Goal: Information Seeking & Learning: Learn about a topic

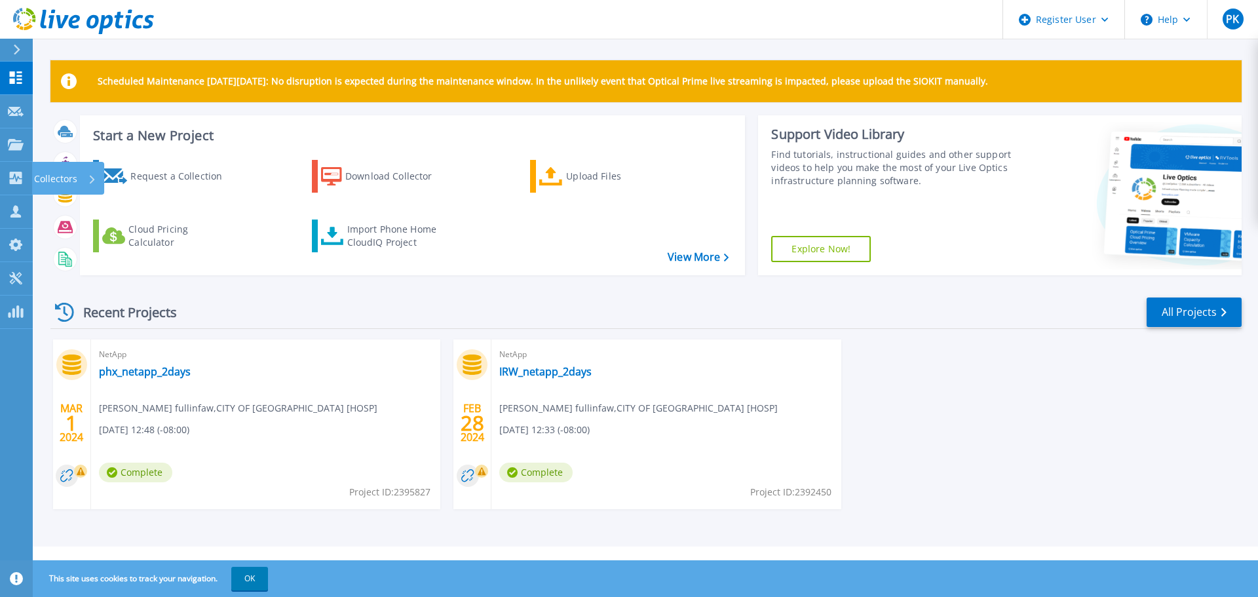
click at [24, 149] on div "Projects" at bounding box center [38, 145] width 61 height 12
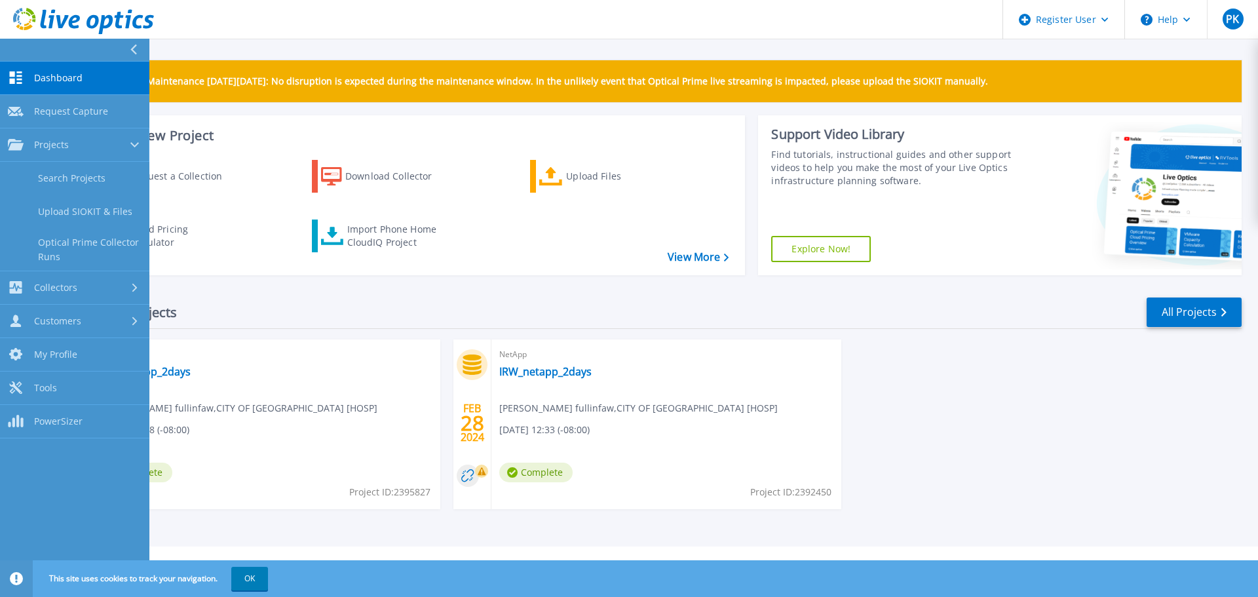
click at [54, 156] on link "Projects Projects" at bounding box center [74, 144] width 149 height 33
click at [54, 181] on span "Collectors" at bounding box center [55, 178] width 43 height 12
click at [54, 157] on link "Projects Projects" at bounding box center [74, 144] width 149 height 33
click at [58, 177] on link "Search Projects" at bounding box center [74, 178] width 149 height 33
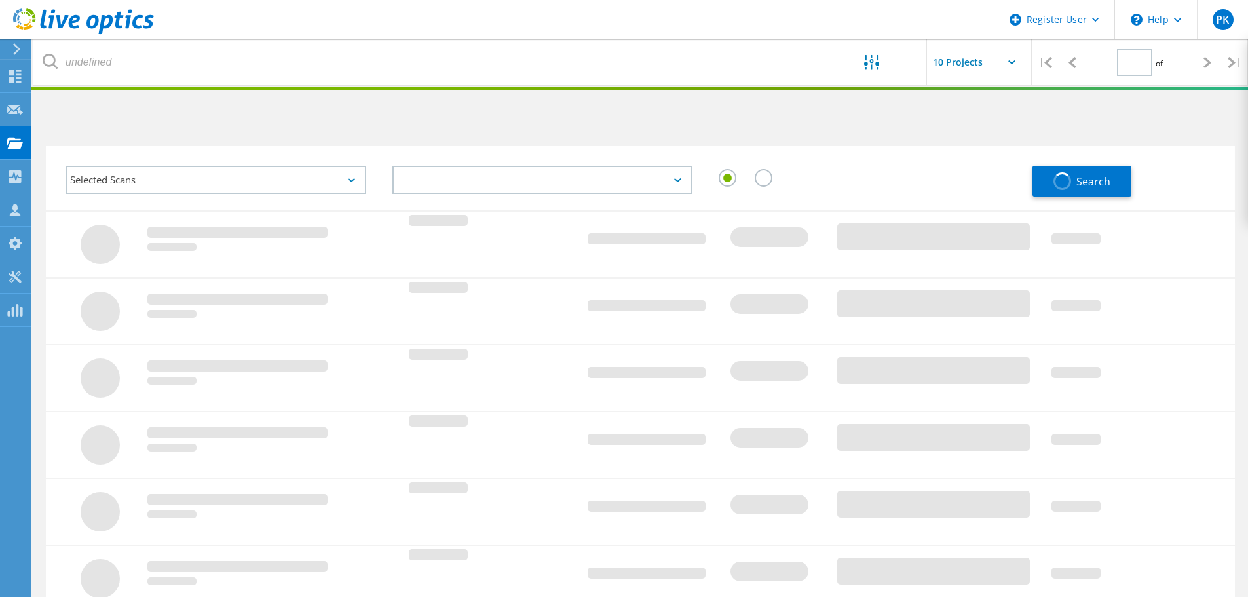
type input "1"
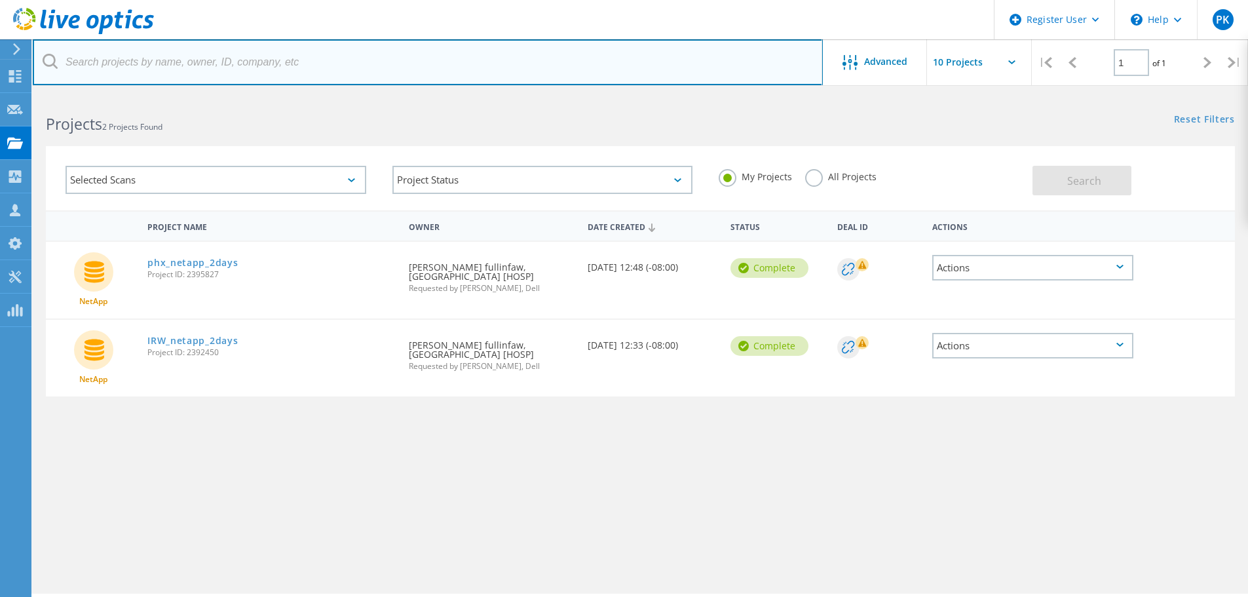
click at [195, 56] on input "text" at bounding box center [428, 62] width 790 height 46
click at [185, 67] on input "text" at bounding box center [428, 62] width 790 height 46
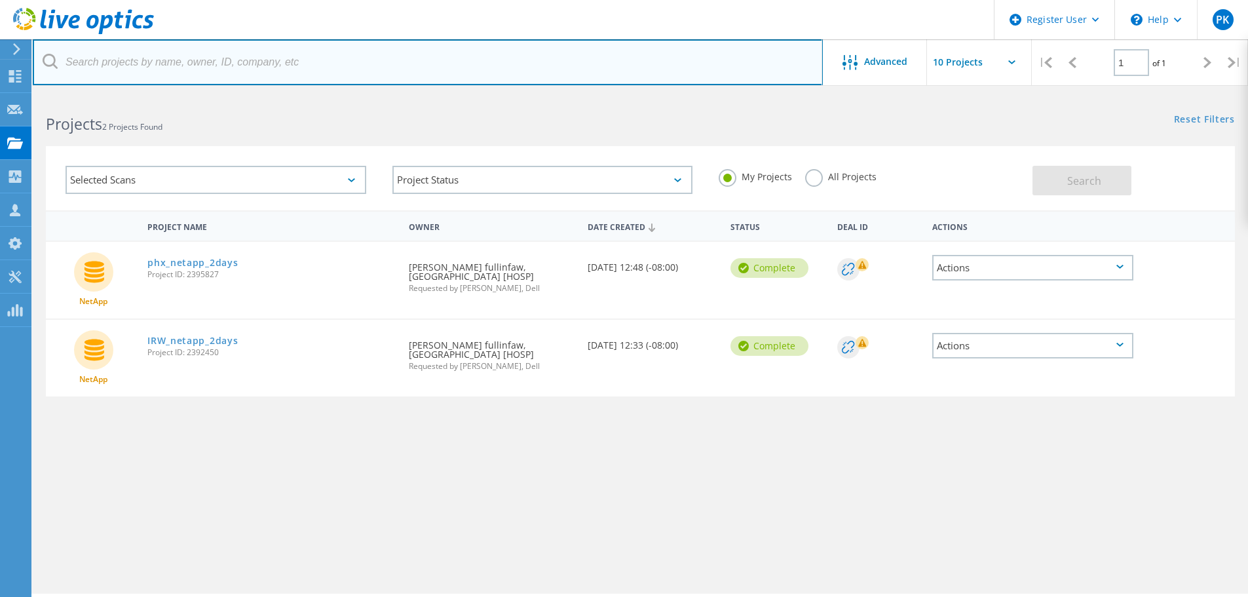
paste input "2787575"
type input "2787575"
click at [154, 62] on input "2787575" at bounding box center [428, 62] width 790 height 46
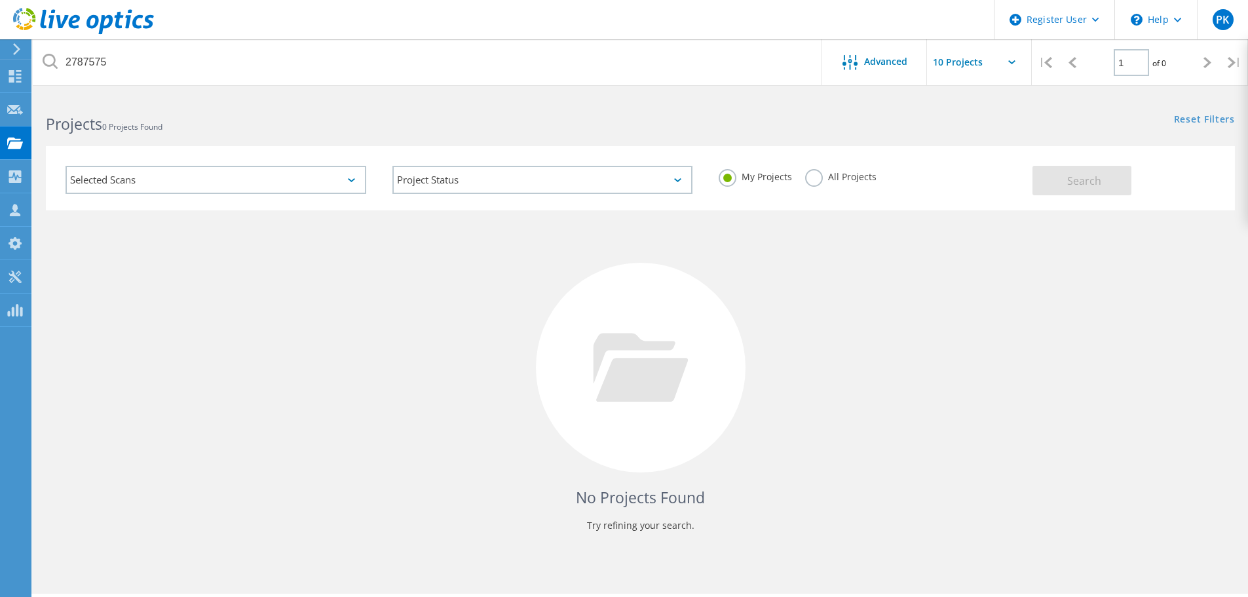
click at [298, 182] on div "Selected Scans" at bounding box center [216, 180] width 301 height 28
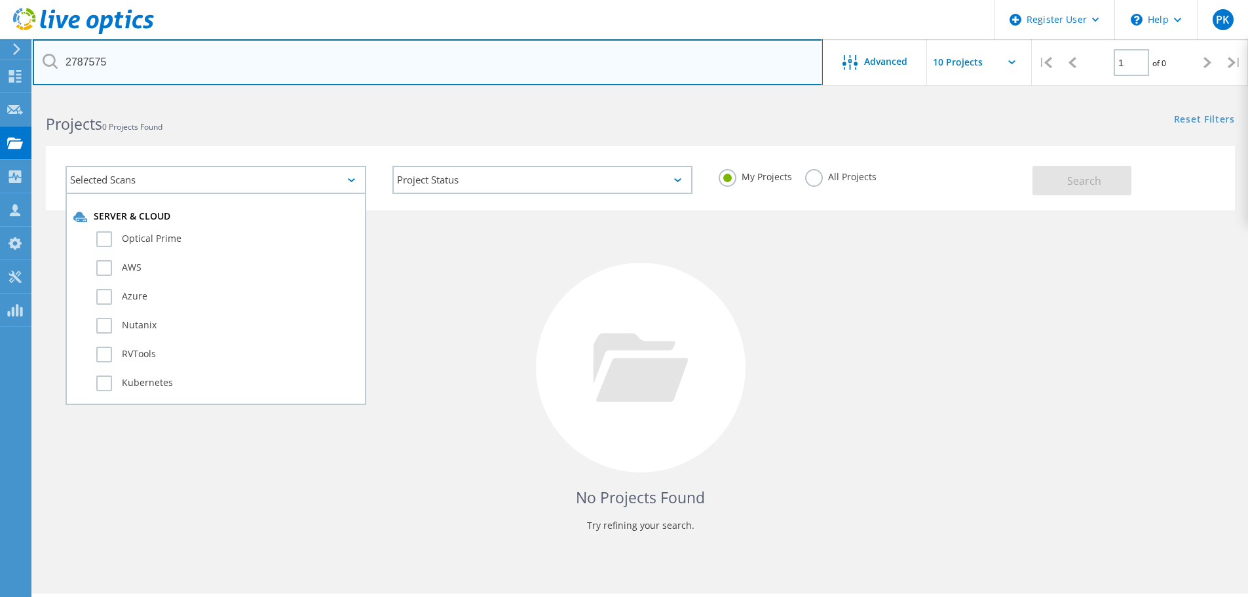
click at [157, 58] on input "2787575" at bounding box center [428, 62] width 790 height 46
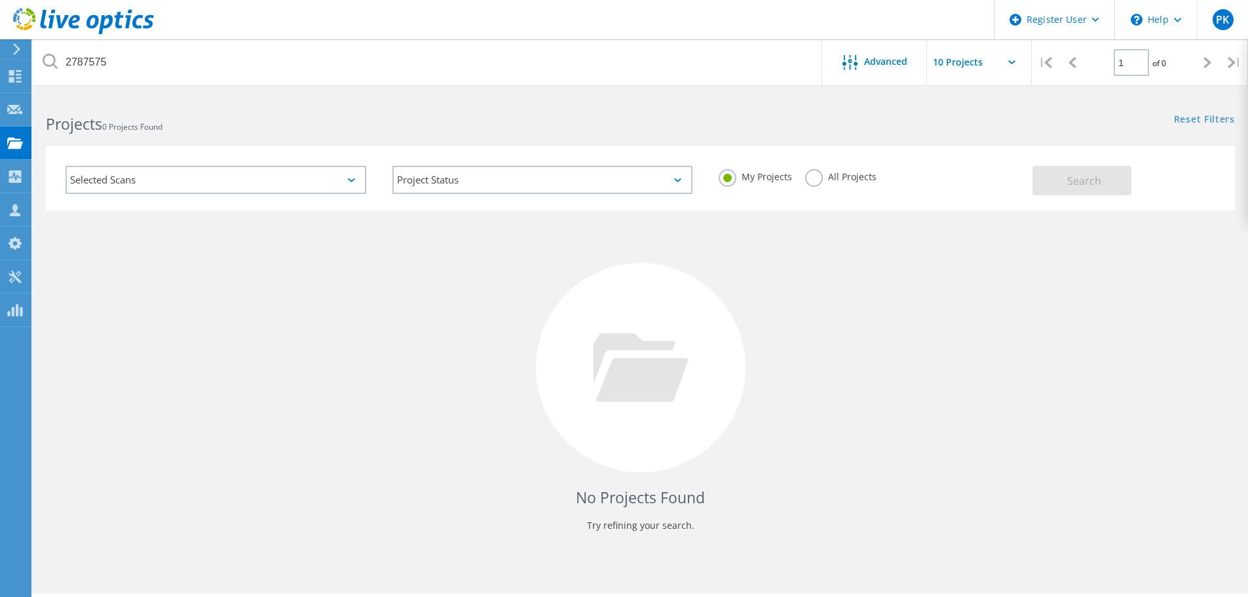
click at [815, 176] on label "All Projects" at bounding box center [840, 175] width 71 height 12
click at [0, 0] on input "All Projects" at bounding box center [0, 0] width 0 height 0
click at [1079, 187] on span "Search" at bounding box center [1085, 181] width 34 height 14
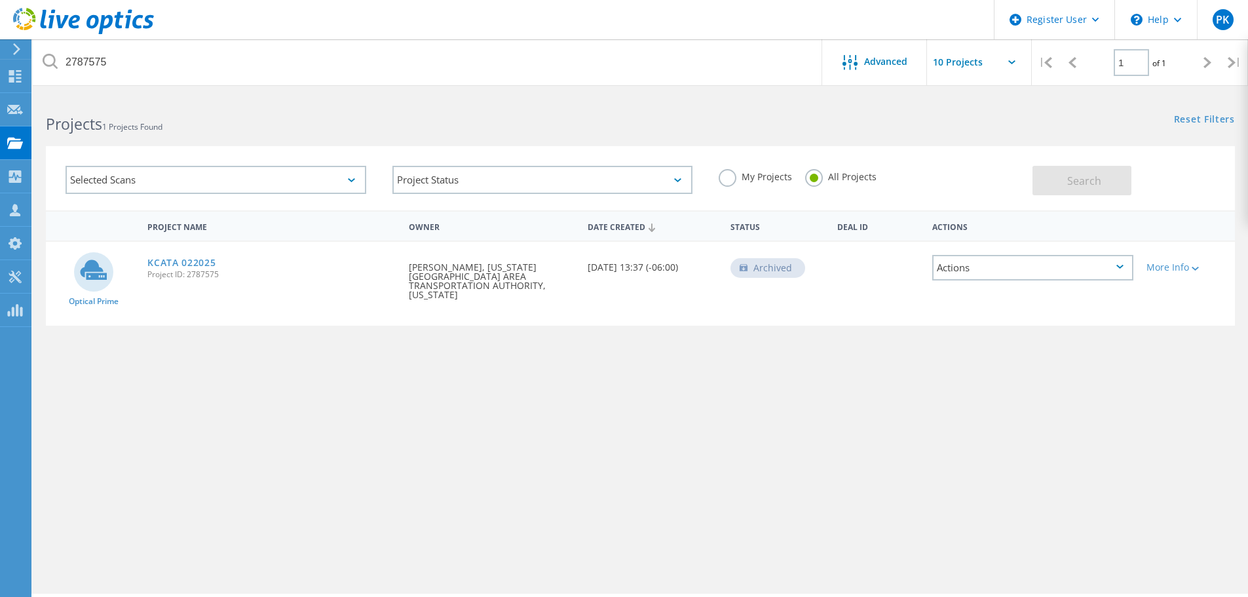
click at [185, 265] on link "KCATA 022025" at bounding box center [181, 262] width 68 height 9
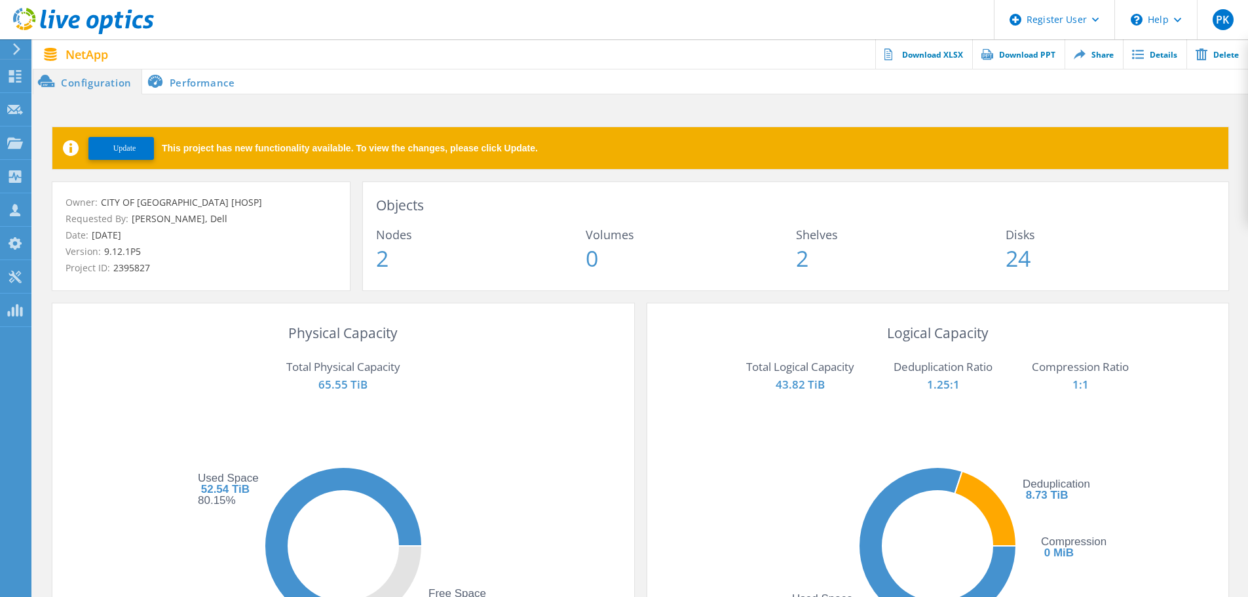
click at [194, 81] on li "Performance" at bounding box center [193, 81] width 103 height 26
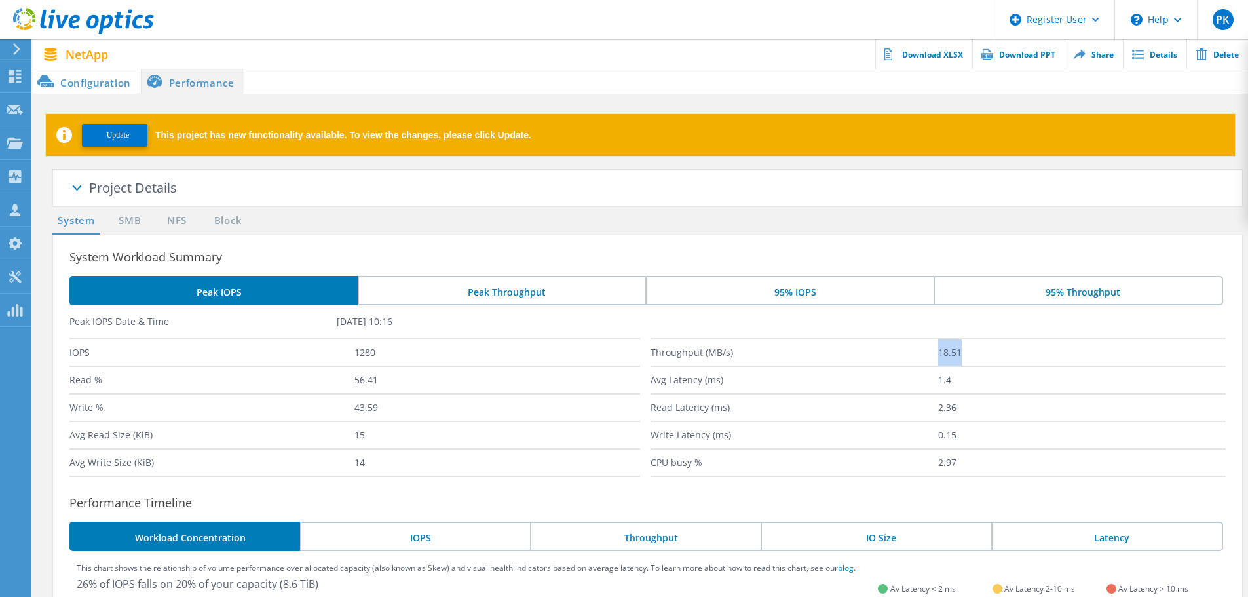
drag, startPoint x: 977, startPoint y: 355, endPoint x: 902, endPoint y: 357, distance: 74.8
click at [910, 355] on div "Throughput (MB/s) 18.51" at bounding box center [939, 352] width 576 height 28
click at [79, 79] on li "Configuration" at bounding box center [87, 81] width 108 height 26
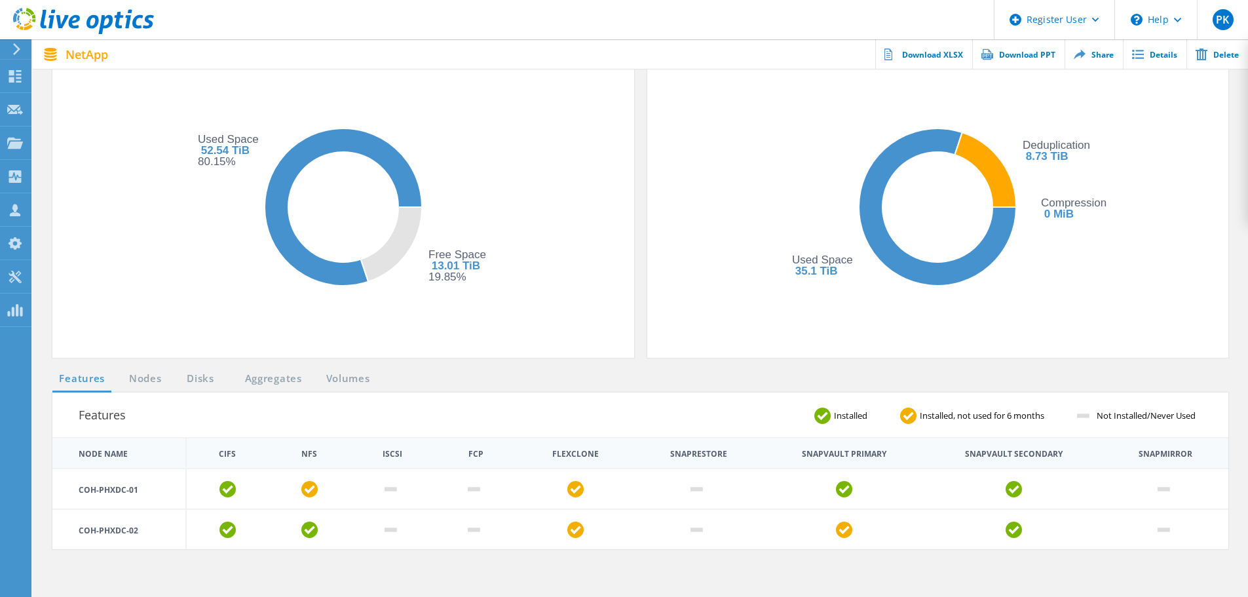
scroll to position [524, 0]
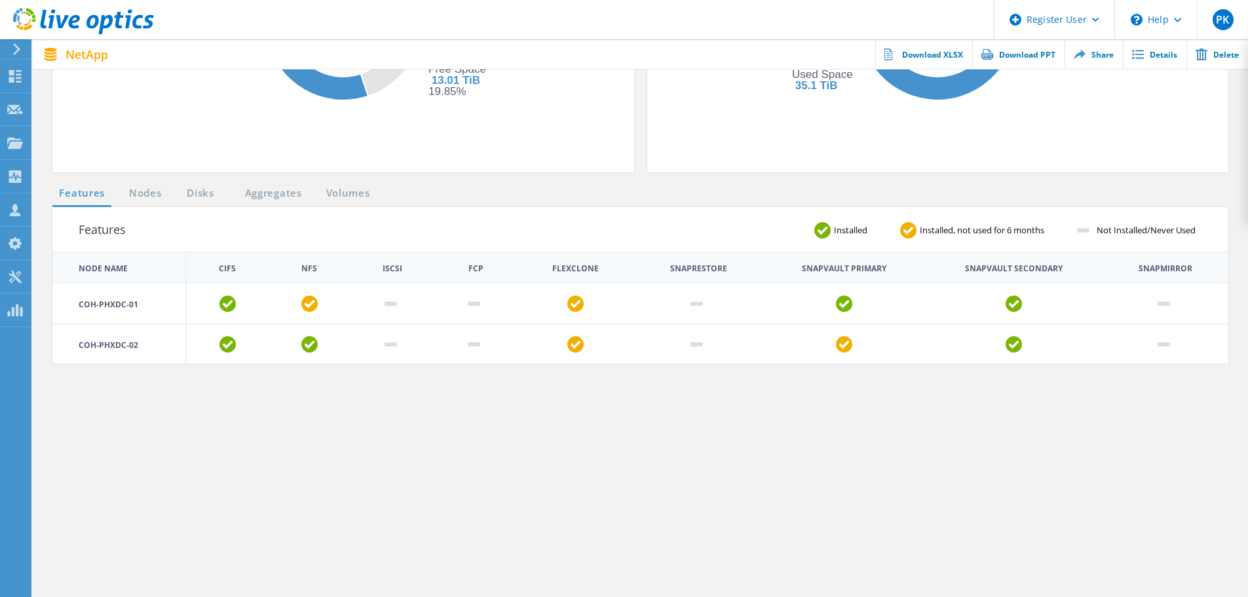
click at [149, 198] on link "Nodes" at bounding box center [146, 193] width 42 height 16
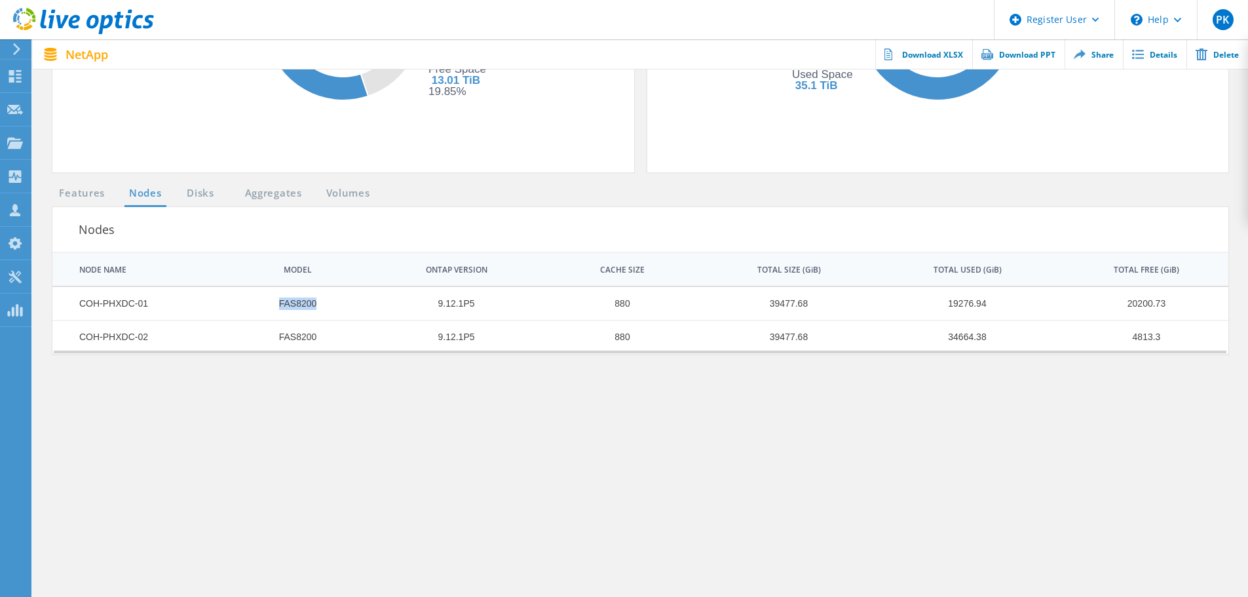
drag, startPoint x: 253, startPoint y: 311, endPoint x: 369, endPoint y: 318, distance: 116.2
click at [369, 318] on tr "COH-PHXDC-01 FAS8200 9.12.1P5 880 39477.68 19276.94 20200.73" at bounding box center [640, 303] width 1176 height 33
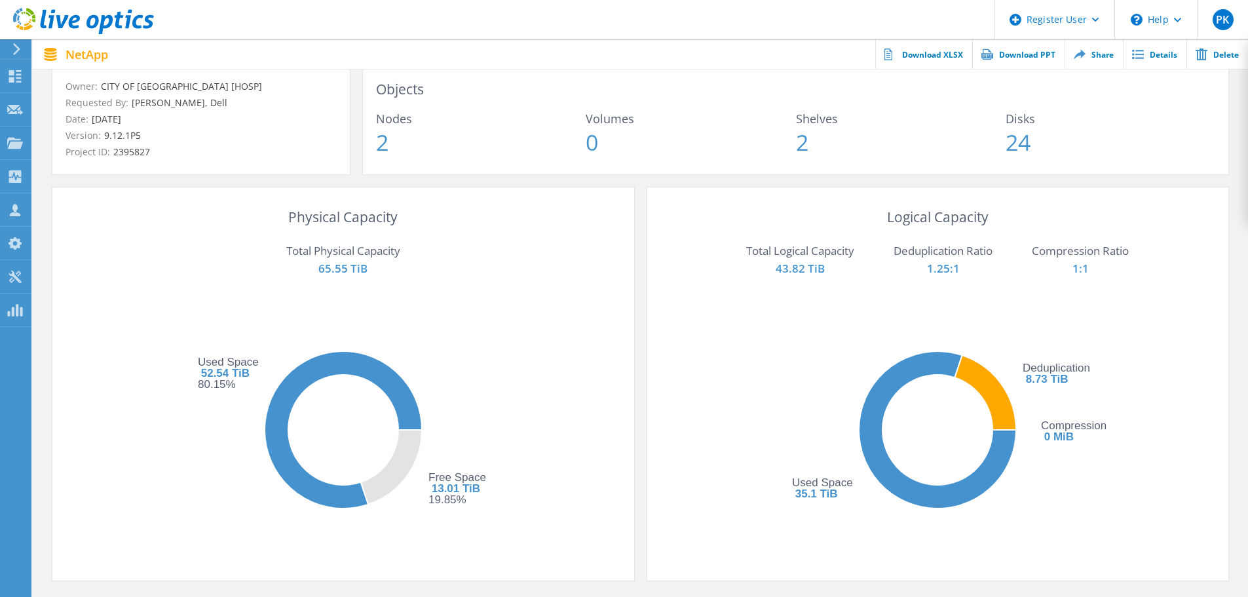
scroll to position [0, 0]
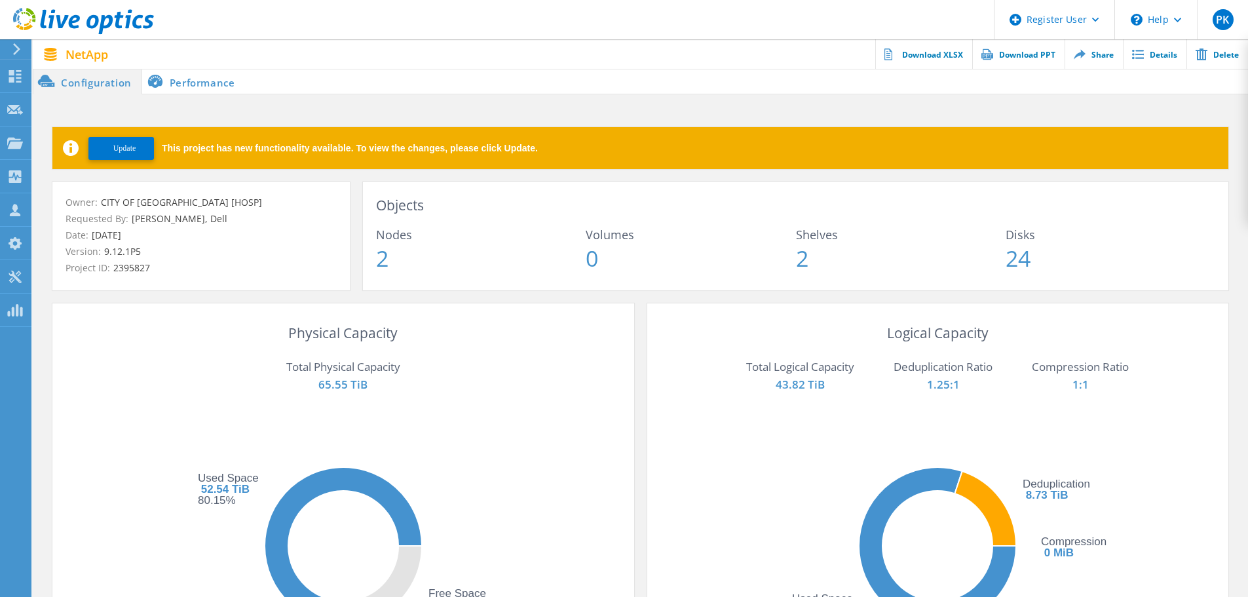
click at [195, 76] on li "Performance" at bounding box center [193, 81] width 103 height 26
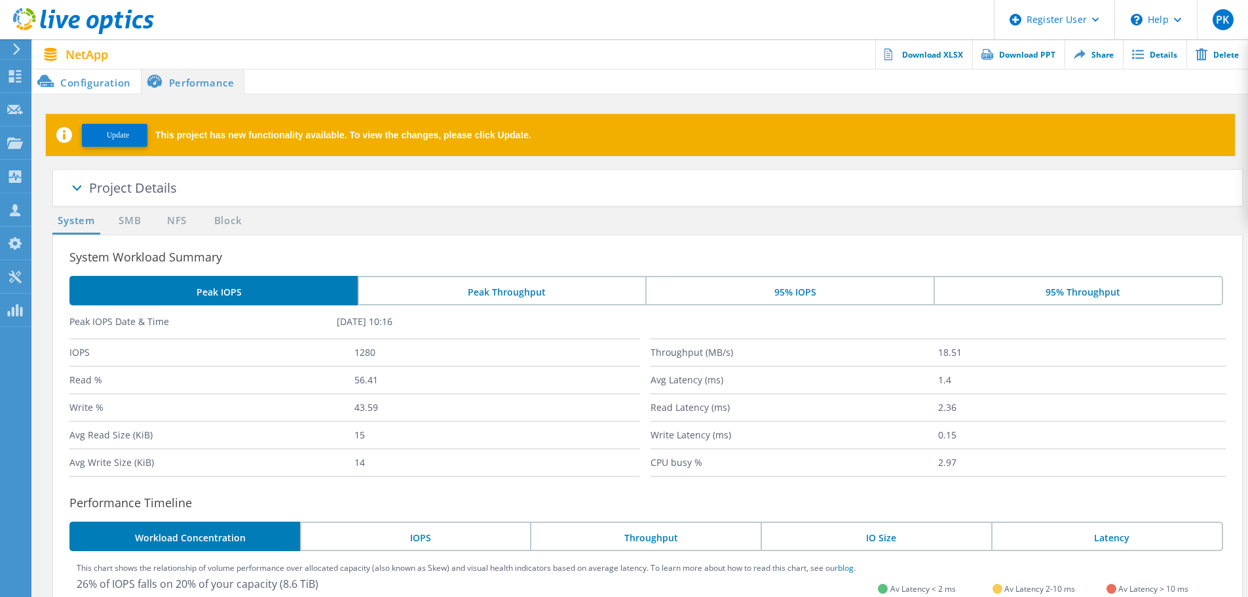
click at [556, 294] on li "Peak Throughput" at bounding box center [502, 290] width 288 height 29
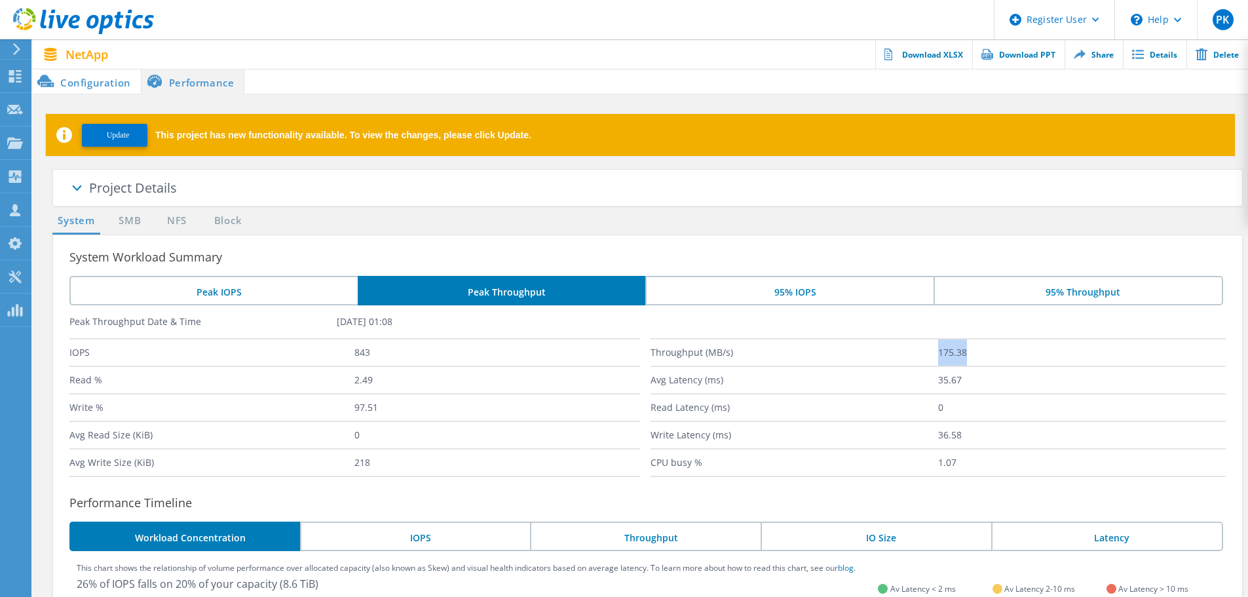
drag, startPoint x: 982, startPoint y: 353, endPoint x: 887, endPoint y: 355, distance: 94.4
click at [887, 355] on div "Throughput (MB/s) 175.38" at bounding box center [939, 352] width 576 height 28
click at [313, 291] on li "Peak IOPS" at bounding box center [213, 290] width 288 height 29
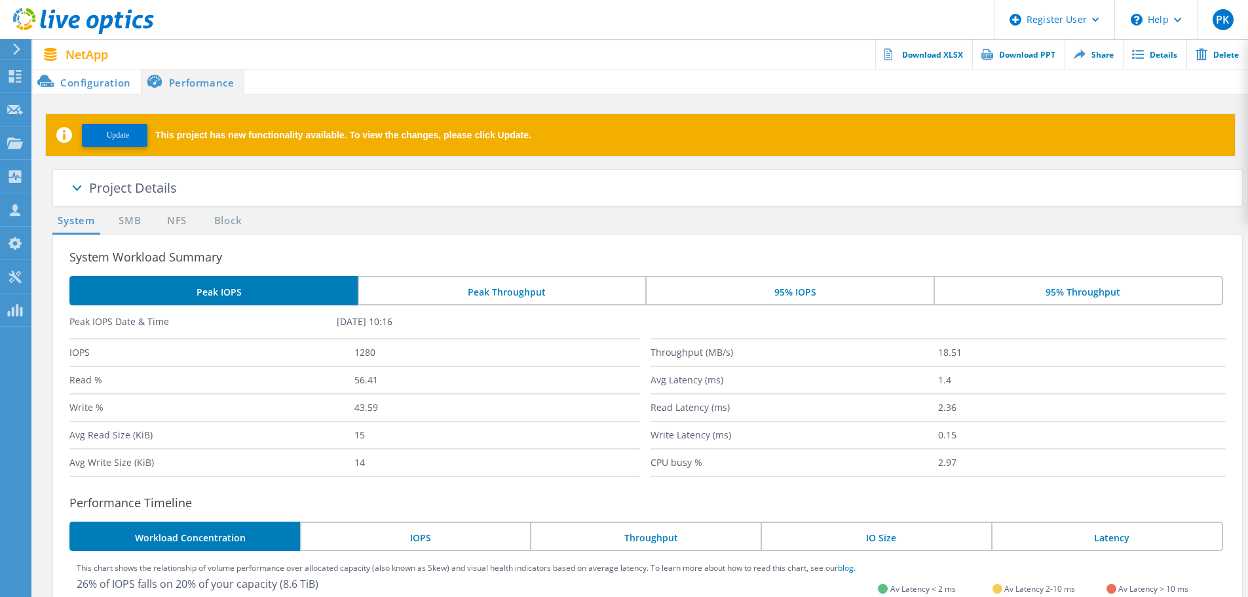
click at [381, 290] on li "Peak Throughput" at bounding box center [502, 290] width 288 height 29
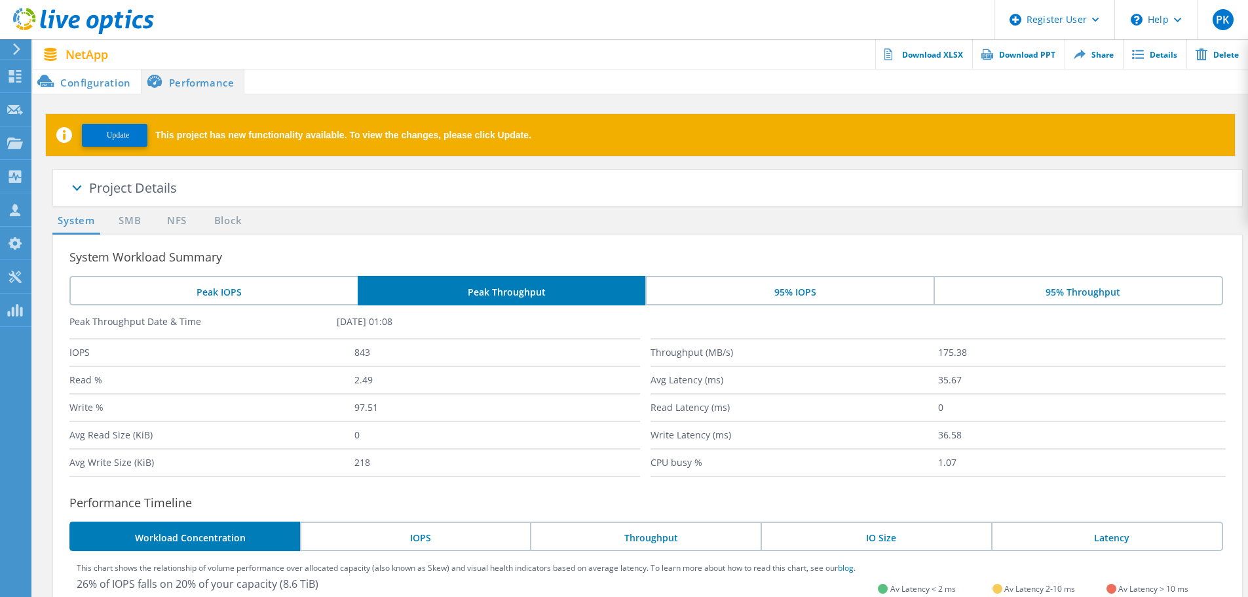
click at [1071, 307] on section "Peak IOPS Peak Throughput 95% IOPS 95% Throughput Peak Throughput Date & Time F…" at bounding box center [648, 376] width 1190 height 201
click at [1049, 292] on li "95% Throughput" at bounding box center [1079, 290] width 290 height 29
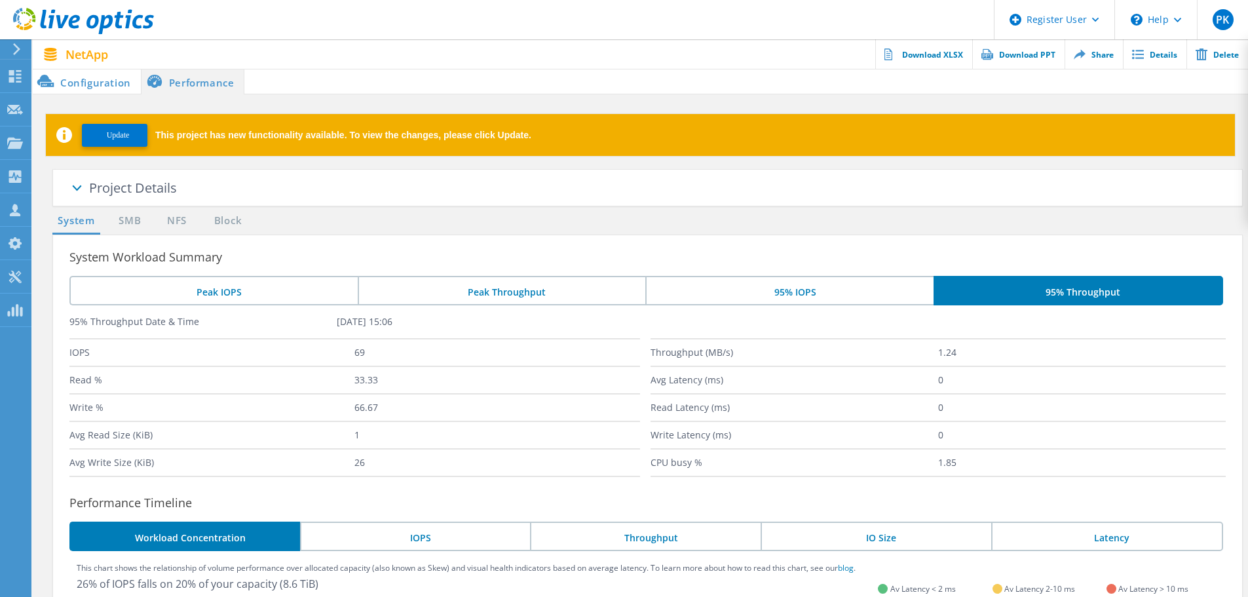
click at [887, 292] on li "95% IOPS" at bounding box center [790, 290] width 288 height 29
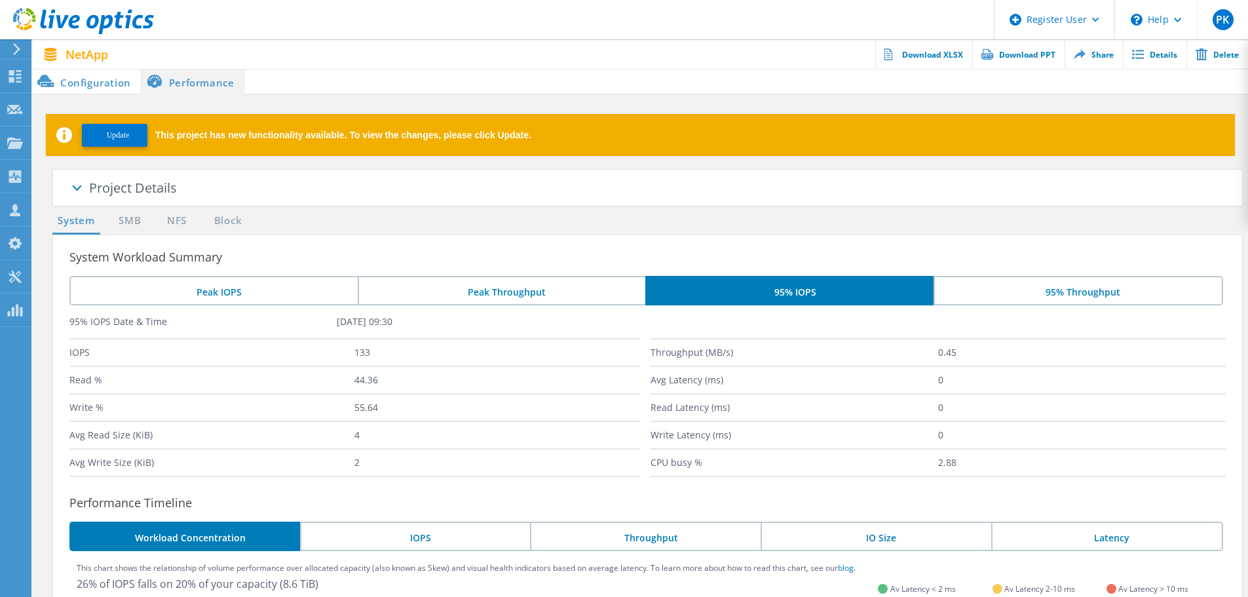
click at [480, 291] on li "Peak Throughput" at bounding box center [502, 290] width 288 height 29
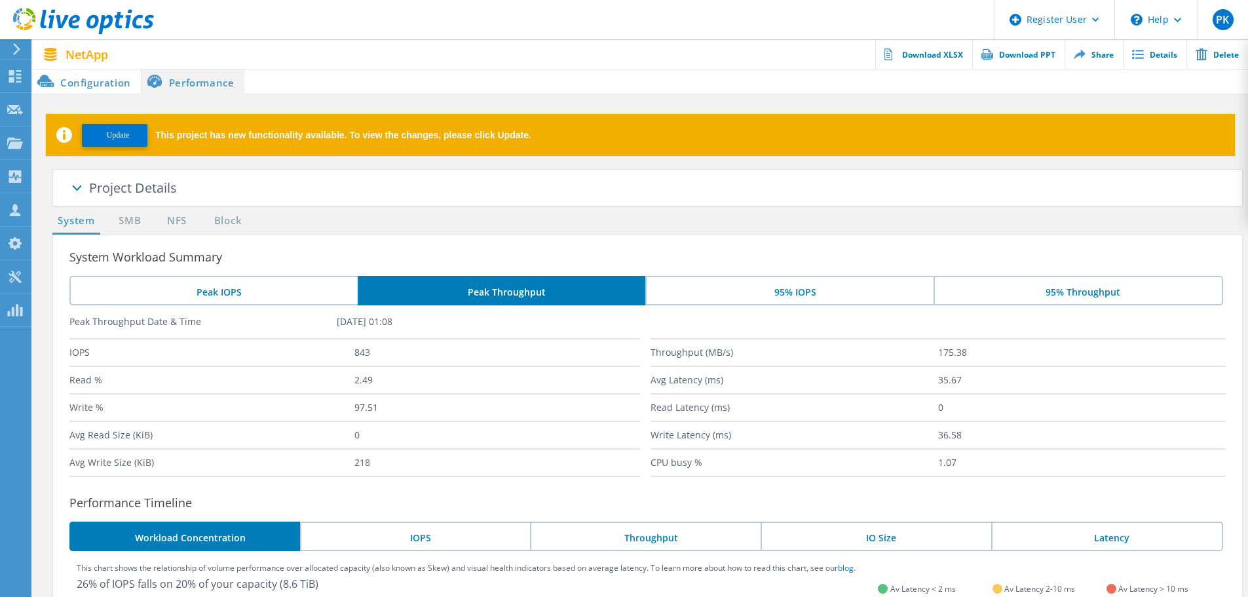
drag, startPoint x: 299, startPoint y: 274, endPoint x: 252, endPoint y: 274, distance: 47.2
click at [176, 286] on li "Peak IOPS" at bounding box center [213, 290] width 288 height 29
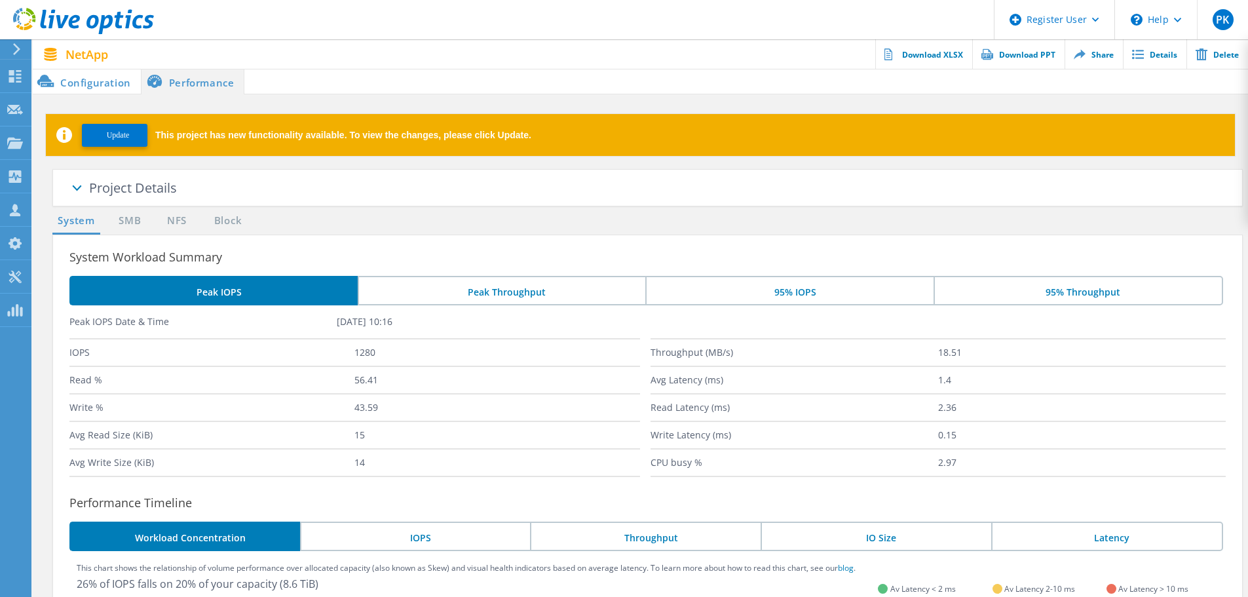
click at [98, 87] on li "Configuration" at bounding box center [87, 81] width 108 height 26
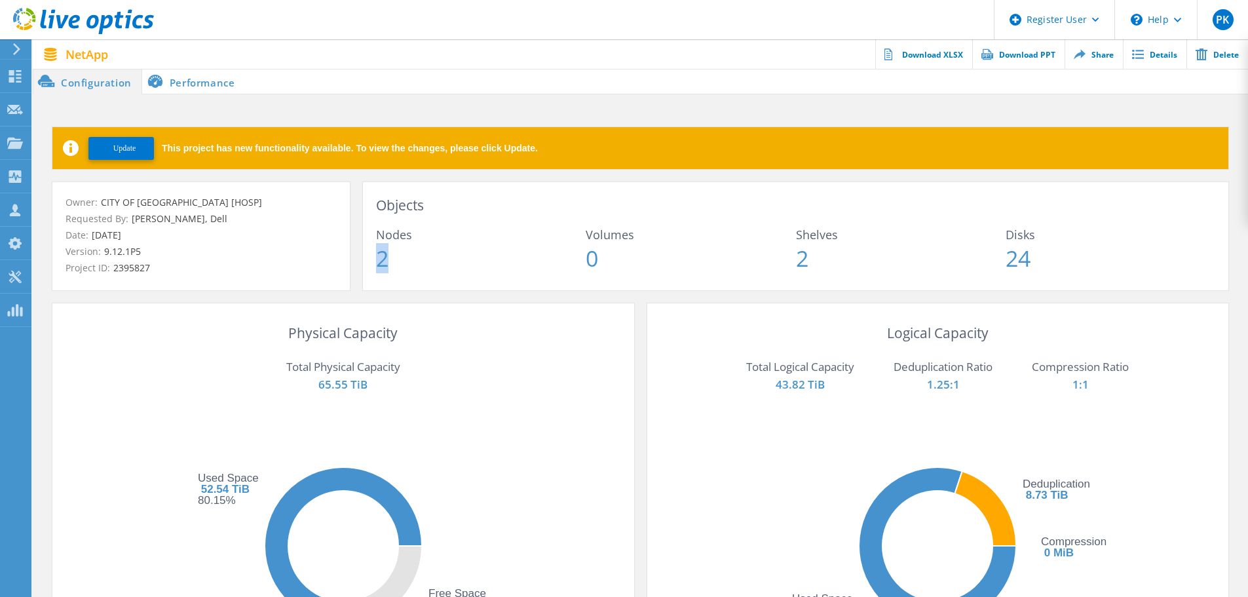
drag, startPoint x: 368, startPoint y: 260, endPoint x: 724, endPoint y: 260, distance: 355.9
click at [511, 260] on div "Objects Nodes 2 Volumes 0 Shelves 2 Disks 24" at bounding box center [796, 236] width 866 height 108
click at [954, 261] on div "Nodes 2 Volumes 0 Shelves 2 Disks 24" at bounding box center [796, 249] width 840 height 41
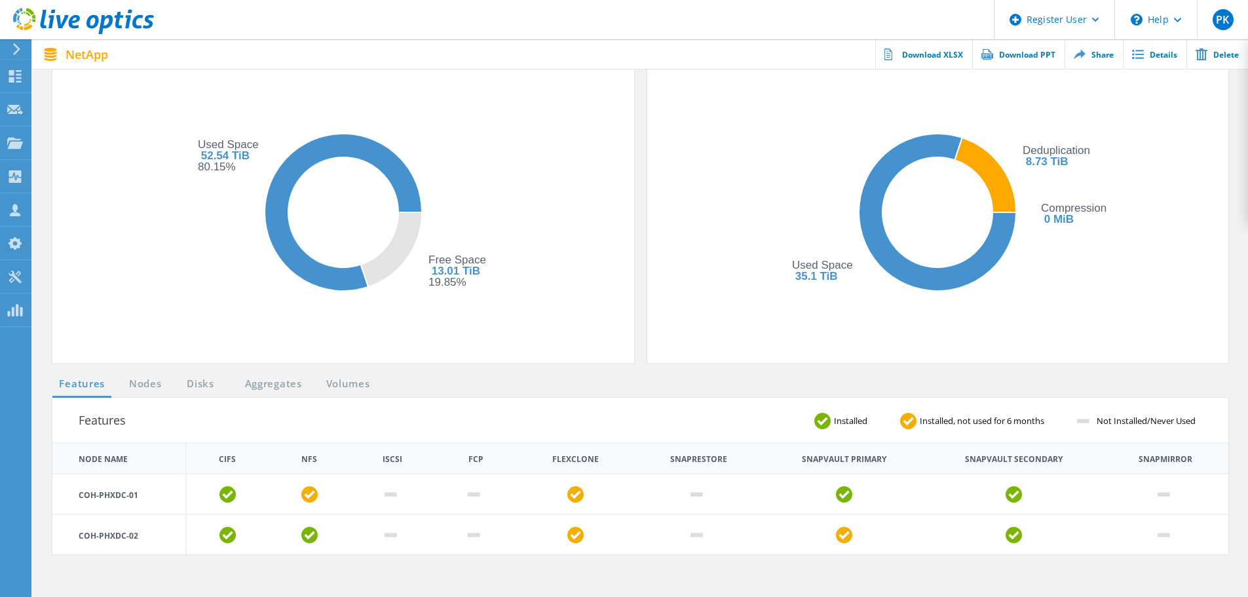
scroll to position [459, 0]
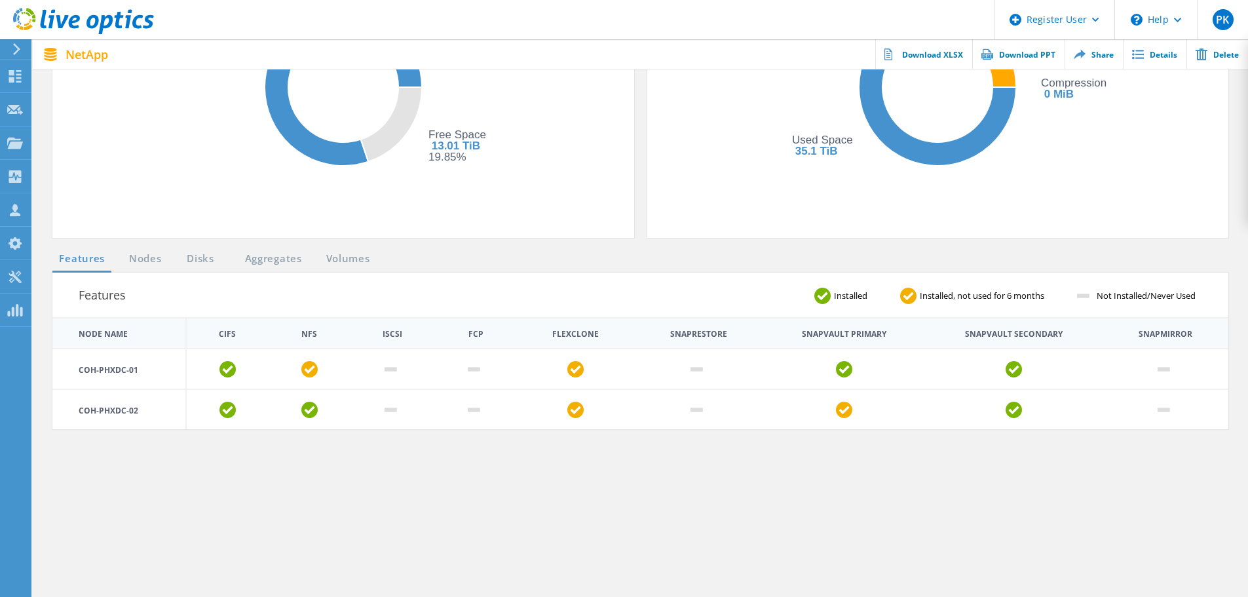
click at [155, 261] on link "Nodes" at bounding box center [146, 259] width 42 height 16
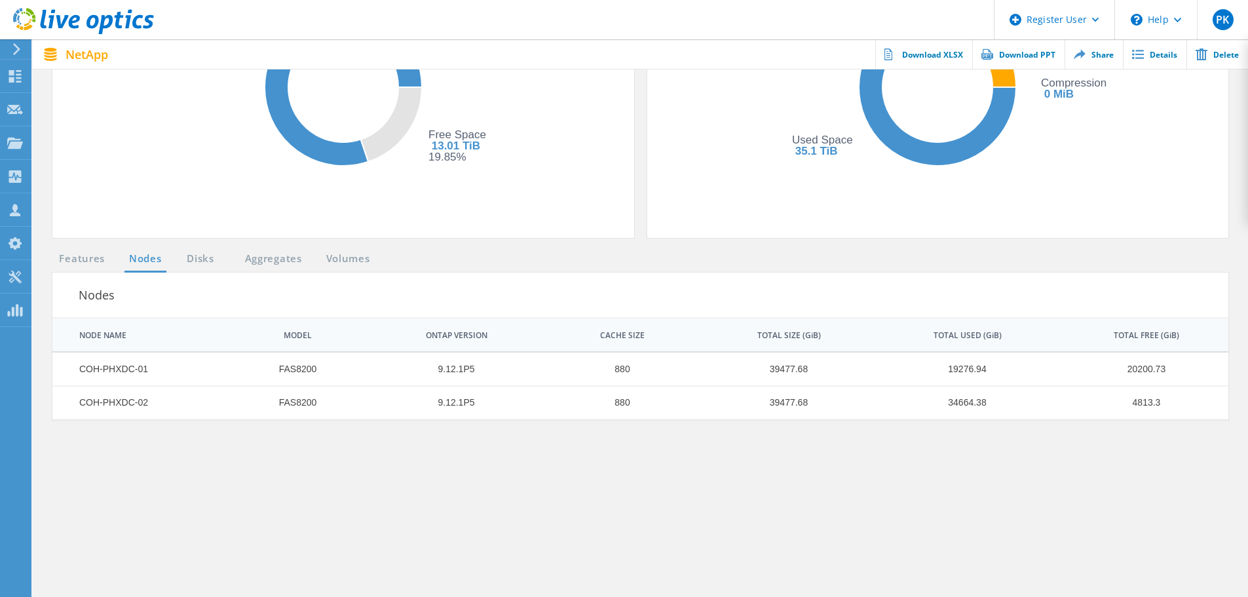
click at [195, 258] on link "Disks" at bounding box center [200, 259] width 35 height 16
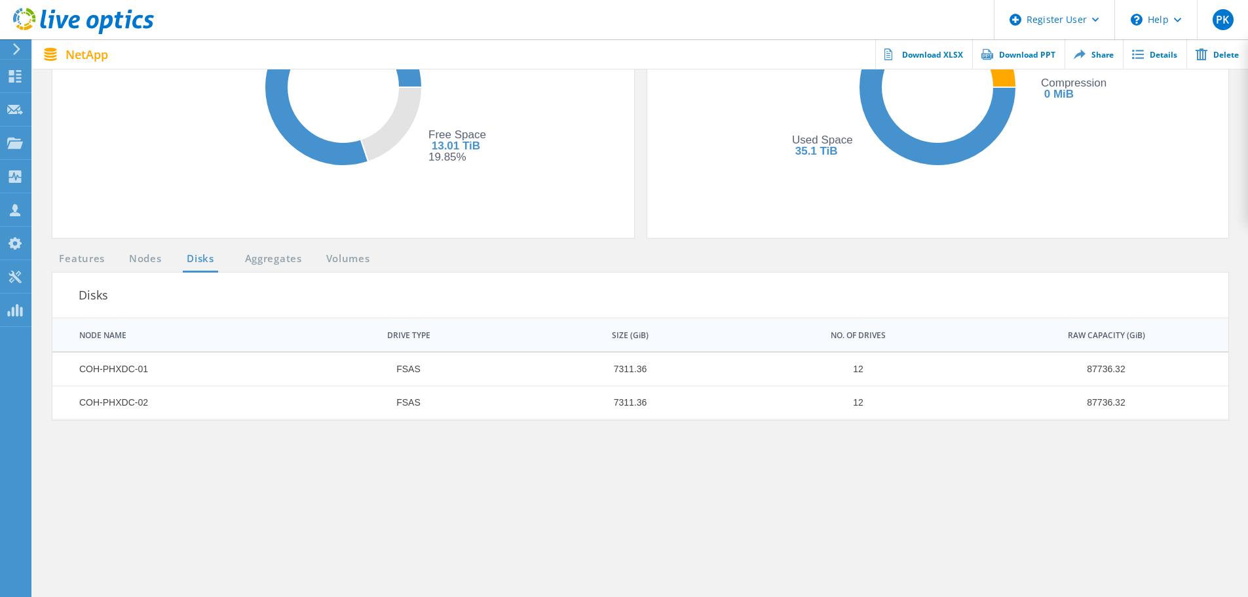
click at [263, 263] on link "Aggregates" at bounding box center [274, 259] width 74 height 16
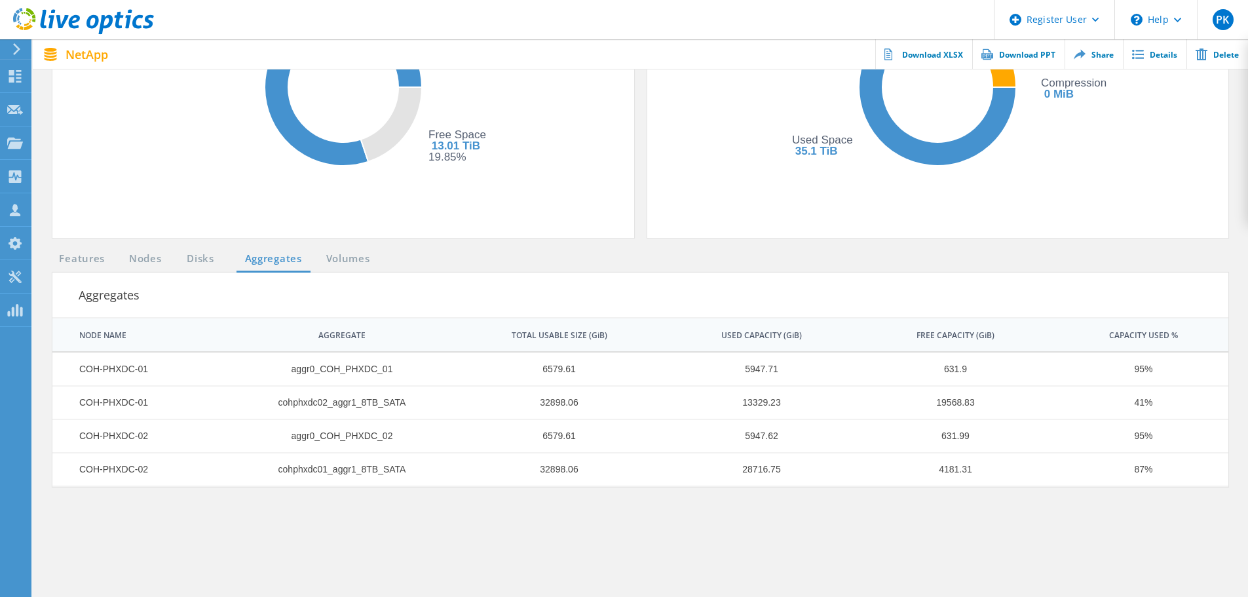
click at [347, 260] on link "Volumes" at bounding box center [348, 259] width 57 height 16
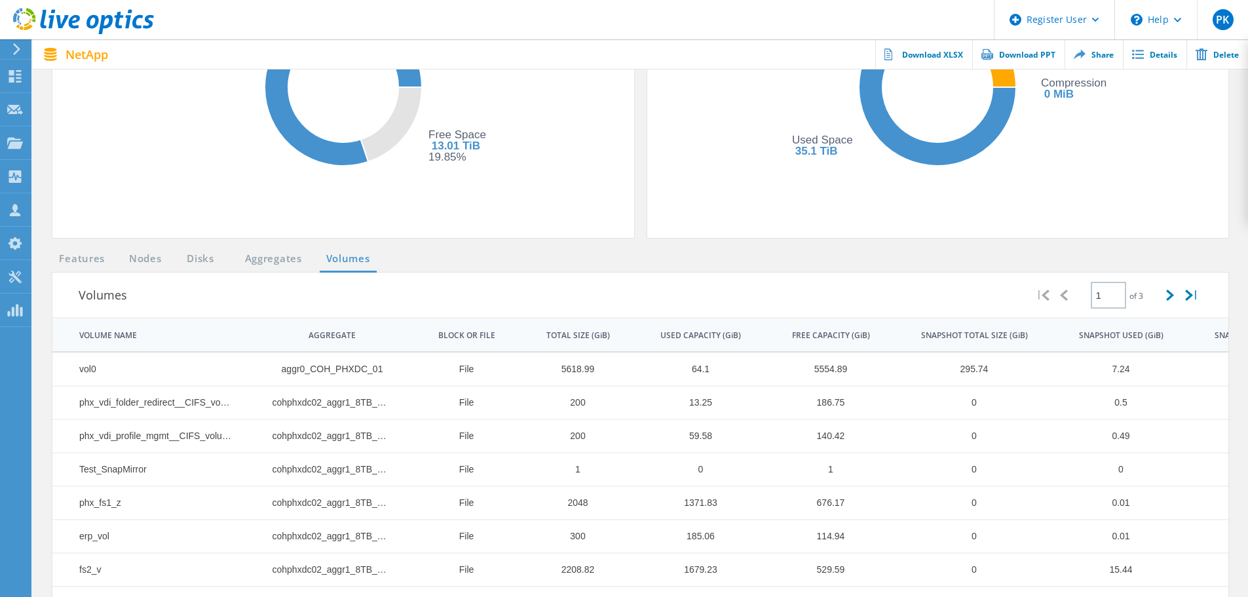
click at [251, 260] on link "Aggregates" at bounding box center [274, 259] width 74 height 16
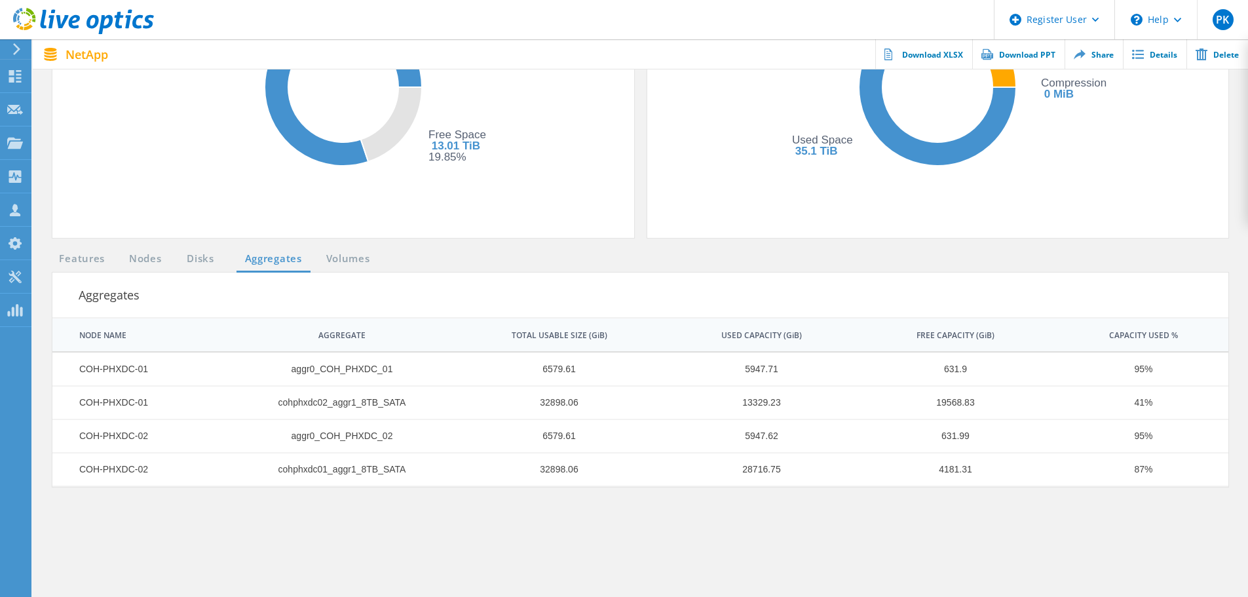
click at [214, 260] on link "Disks" at bounding box center [200, 259] width 35 height 16
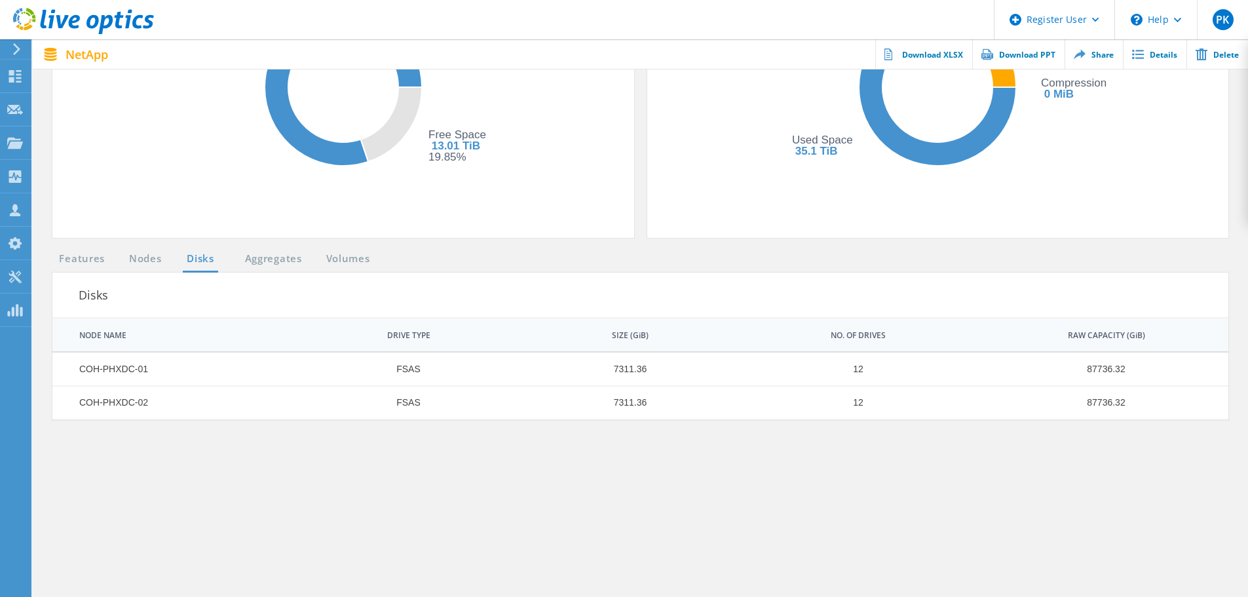
click at [173, 258] on ul "Features Nodes Disks Aggregates Volumes" at bounding box center [215, 262] width 338 height 22
drag, startPoint x: 415, startPoint y: 374, endPoint x: 433, endPoint y: 373, distance: 18.4
click at [439, 374] on td "FSAS" at bounding box center [401, 369] width 225 height 33
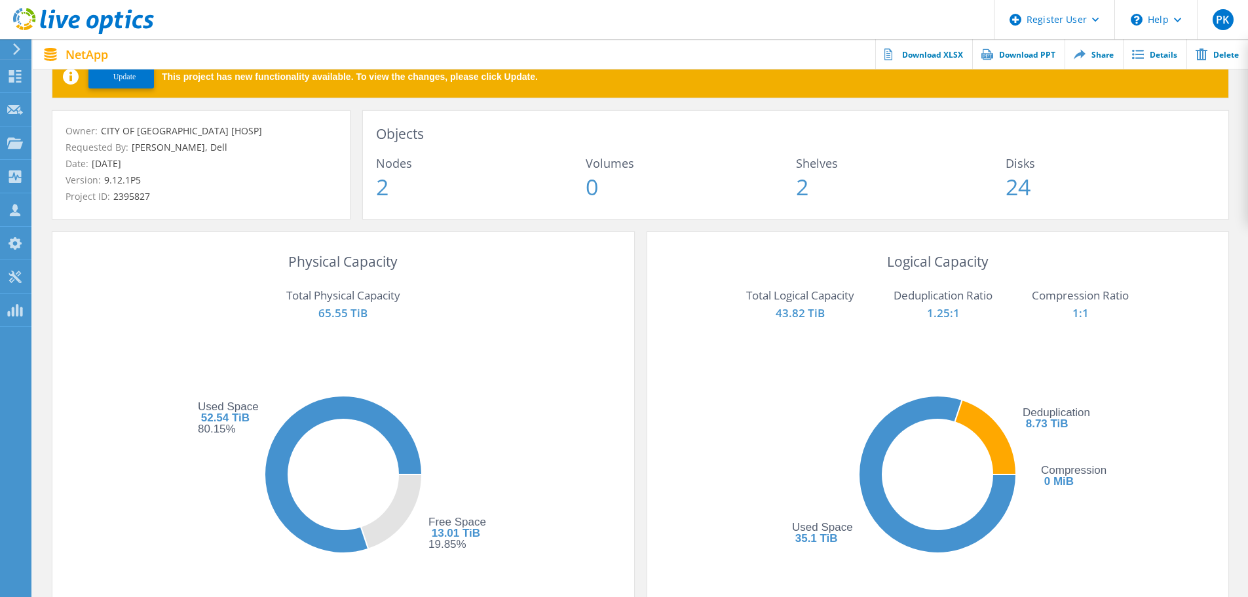
scroll to position [131, 0]
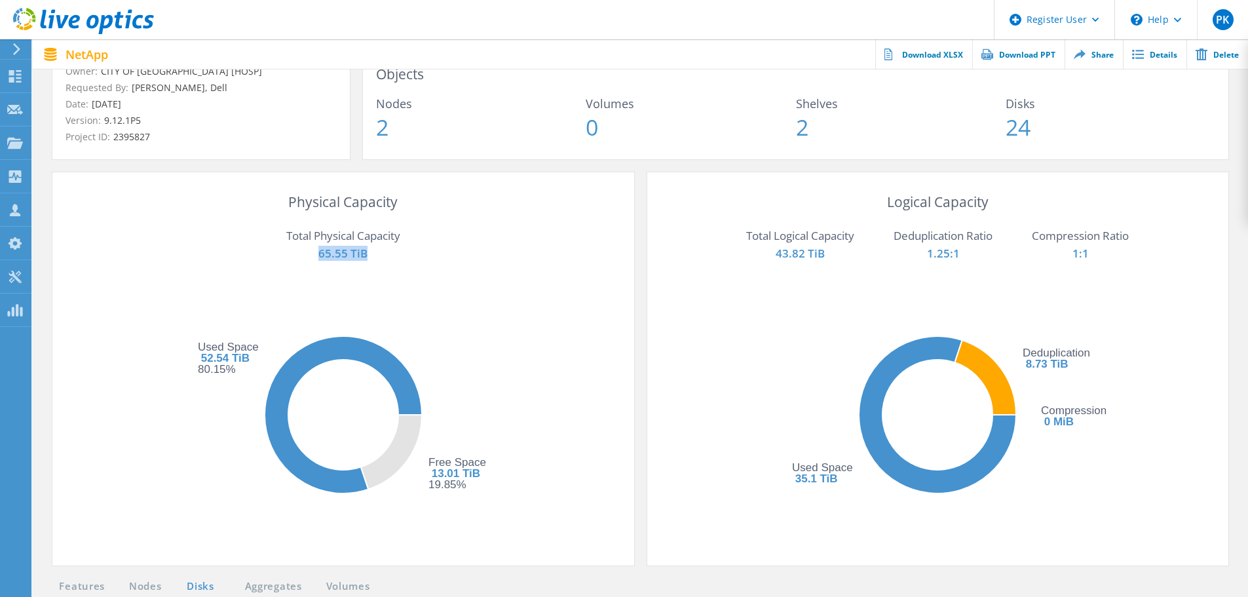
drag, startPoint x: 312, startPoint y: 256, endPoint x: 406, endPoint y: 256, distance: 93.7
click at [406, 256] on p "65.55 TiB" at bounding box center [343, 255] width 516 height 18
drag, startPoint x: 199, startPoint y: 358, endPoint x: 284, endPoint y: 356, distance: 85.2
click at [284, 356] on icon "Free Space 13.01 TiB 19.85% Used Space 52.54 TiB 80.15%" at bounding box center [343, 415] width 393 height 262
drag, startPoint x: 462, startPoint y: 474, endPoint x: 501, endPoint y: 474, distance: 39.3
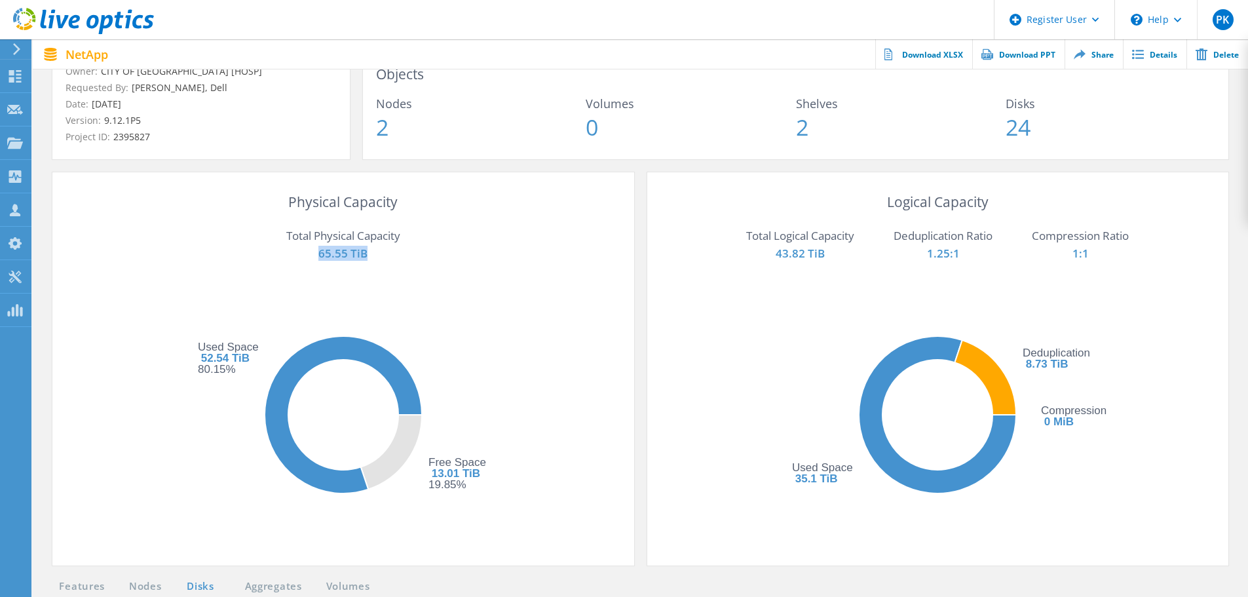
click at [501, 474] on icon "Free Space 13.01 TiB 19.85% Used Space 52.54 TiB 80.15%" at bounding box center [343, 415] width 393 height 262
click at [878, 246] on div "Total Logical Capacity 43.82 TiB Deduplication Ratio 1.25:1 Compression Ratio 1…" at bounding box center [939, 250] width 556 height 68
drag, startPoint x: 849, startPoint y: 255, endPoint x: 758, endPoint y: 255, distance: 90.4
click at [758, 255] on p "43.82 TiB" at bounding box center [800, 255] width 108 height 18
drag, startPoint x: 1054, startPoint y: 253, endPoint x: 1104, endPoint y: 251, distance: 49.8
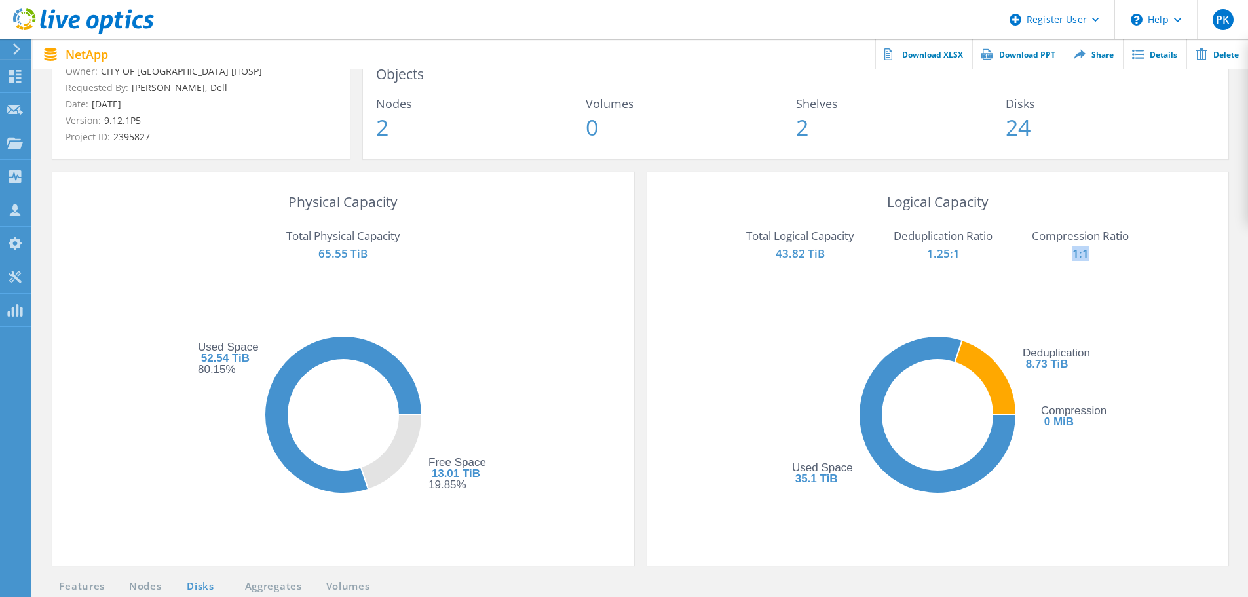
click at [1104, 251] on p "1:1" at bounding box center [1080, 255] width 97 height 18
drag, startPoint x: 922, startPoint y: 261, endPoint x: 999, endPoint y: 258, distance: 76.7
click at [999, 258] on div "Total Logical Capacity 43.82 TiB Deduplication Ratio 1.25:1 Compression Ratio 1…" at bounding box center [939, 250] width 556 height 68
drag, startPoint x: 776, startPoint y: 483, endPoint x: 866, endPoint y: 474, distance: 90.3
click at [866, 474] on rect at bounding box center [937, 415] width 393 height 262
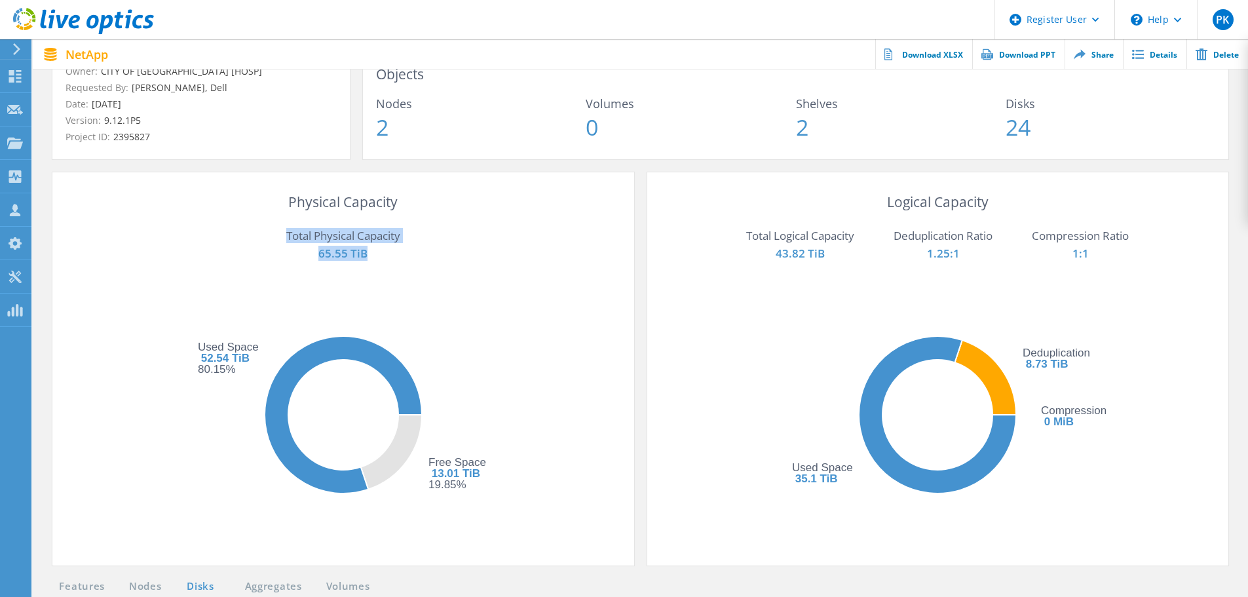
drag, startPoint x: 398, startPoint y: 261, endPoint x: 260, endPoint y: 231, distance: 141.7
click at [260, 231] on div "Total Physical Capacity 65.55 TiB" at bounding box center [344, 250] width 556 height 68
click at [270, 255] on p "65.55 TiB" at bounding box center [343, 255] width 516 height 18
drag, startPoint x: 282, startPoint y: 239, endPoint x: 454, endPoint y: 261, distance: 173.8
click at [454, 261] on div "Total Physical Capacity 65.55 TiB" at bounding box center [344, 250] width 556 height 68
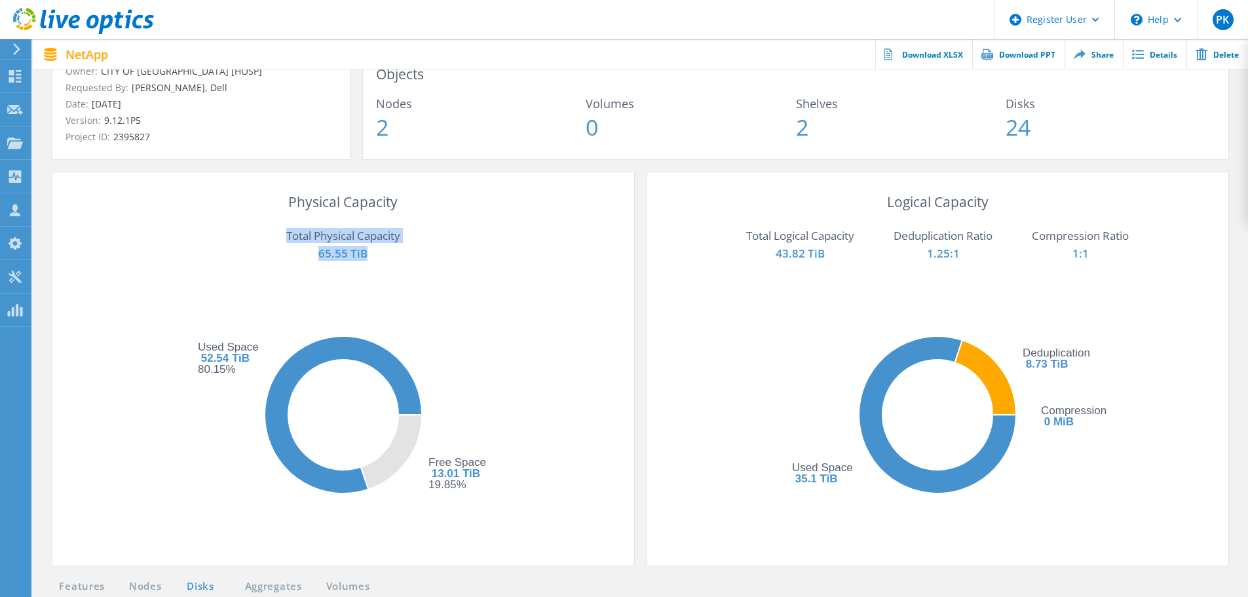
click at [409, 264] on div "Total Physical Capacity 65.55 TiB" at bounding box center [344, 250] width 556 height 68
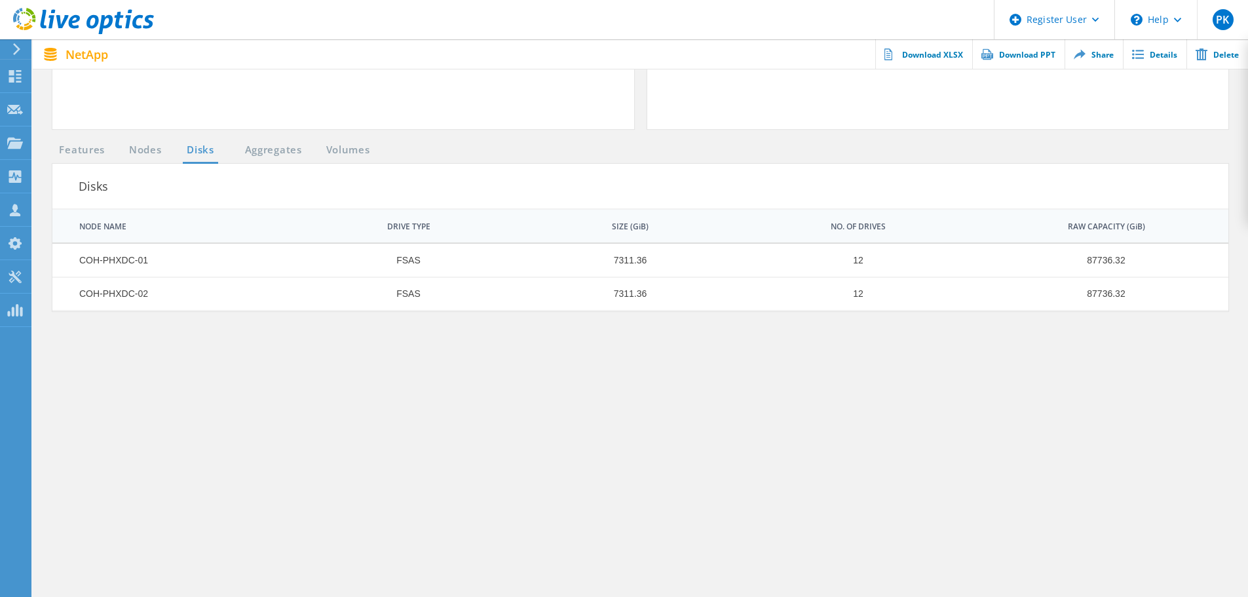
scroll to position [590, 0]
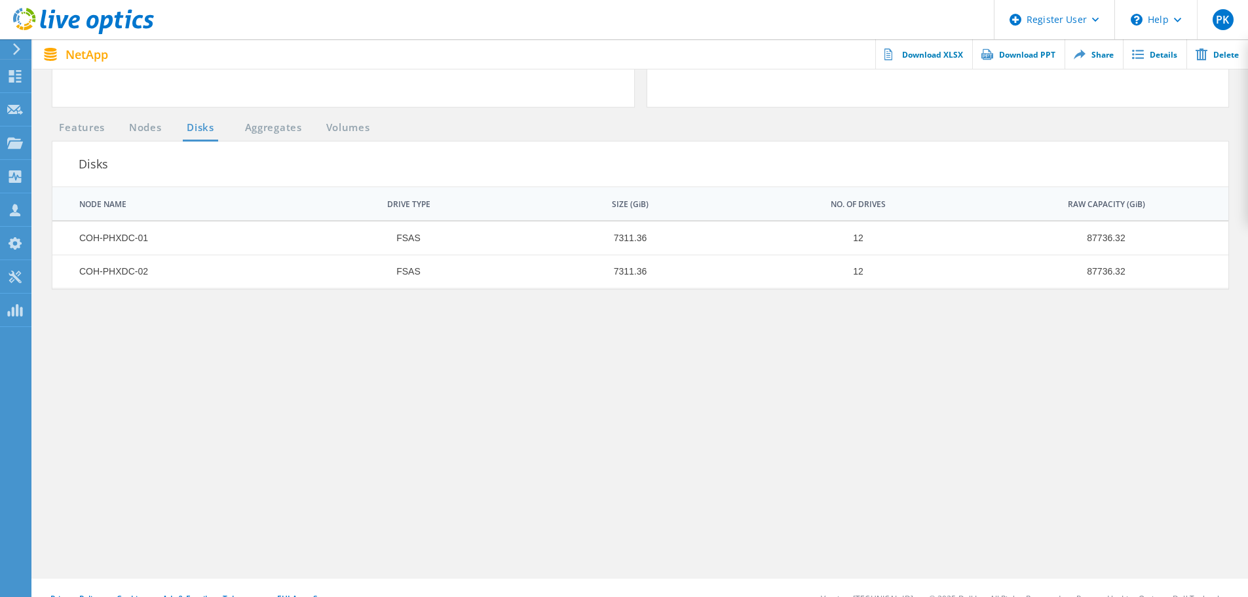
click at [327, 130] on link "Volumes" at bounding box center [348, 128] width 57 height 16
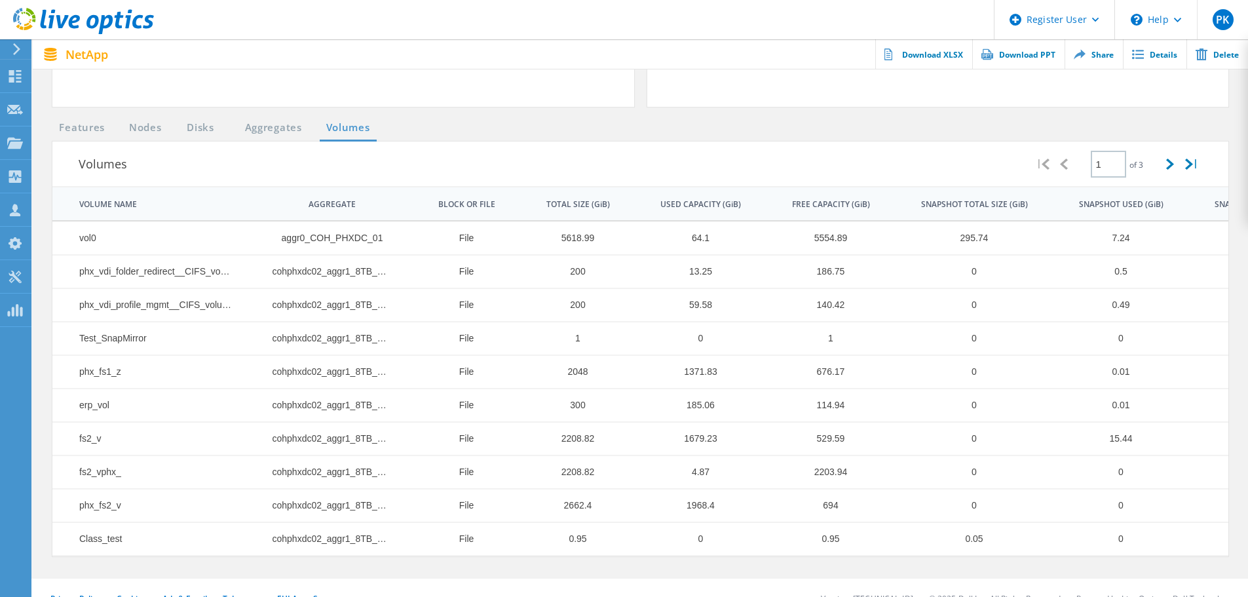
click at [275, 127] on link "Aggregates" at bounding box center [274, 128] width 74 height 16
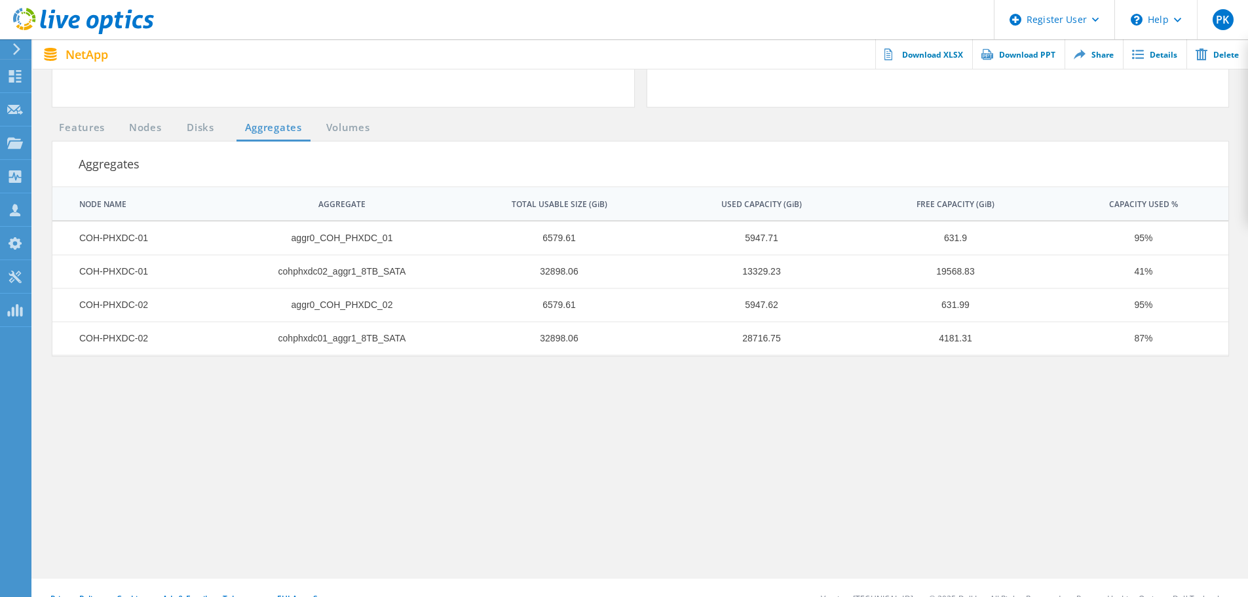
click at [178, 131] on li "Disks" at bounding box center [193, 128] width 34 height 16
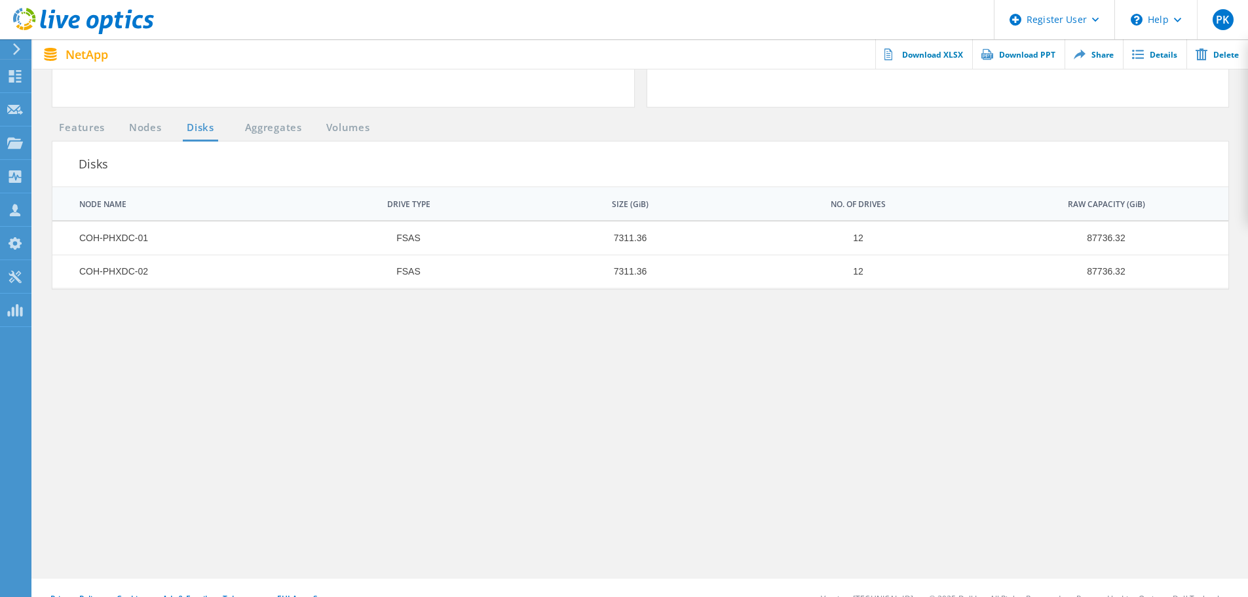
click at [157, 132] on link "Nodes" at bounding box center [146, 128] width 42 height 16
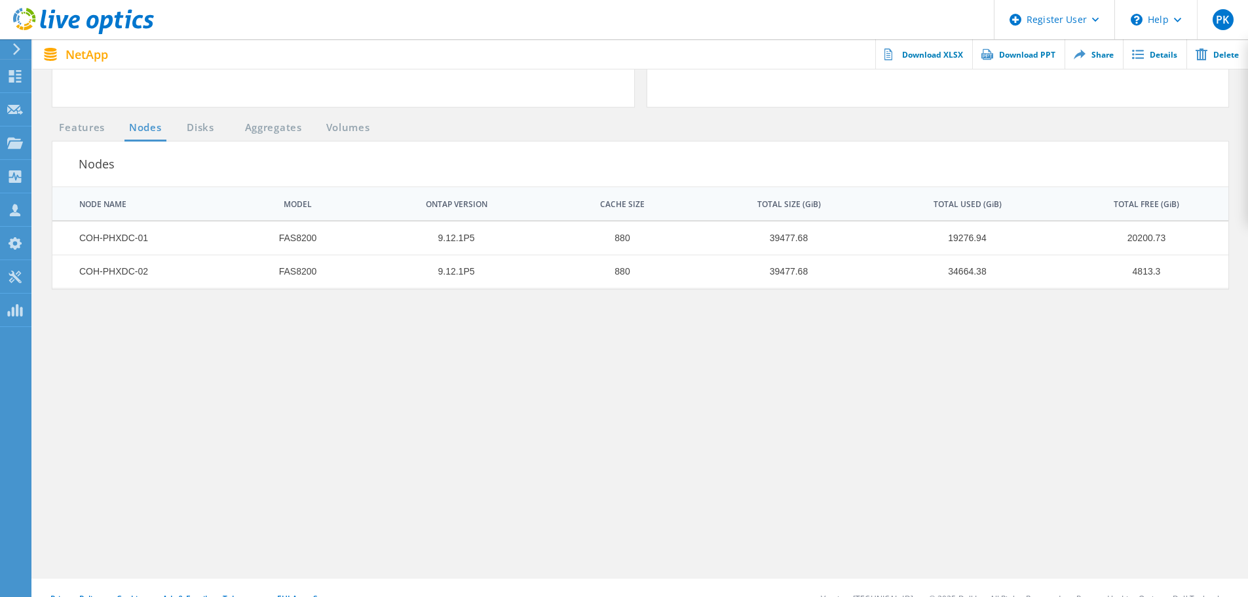
click at [84, 132] on link "Features" at bounding box center [81, 128] width 59 height 16
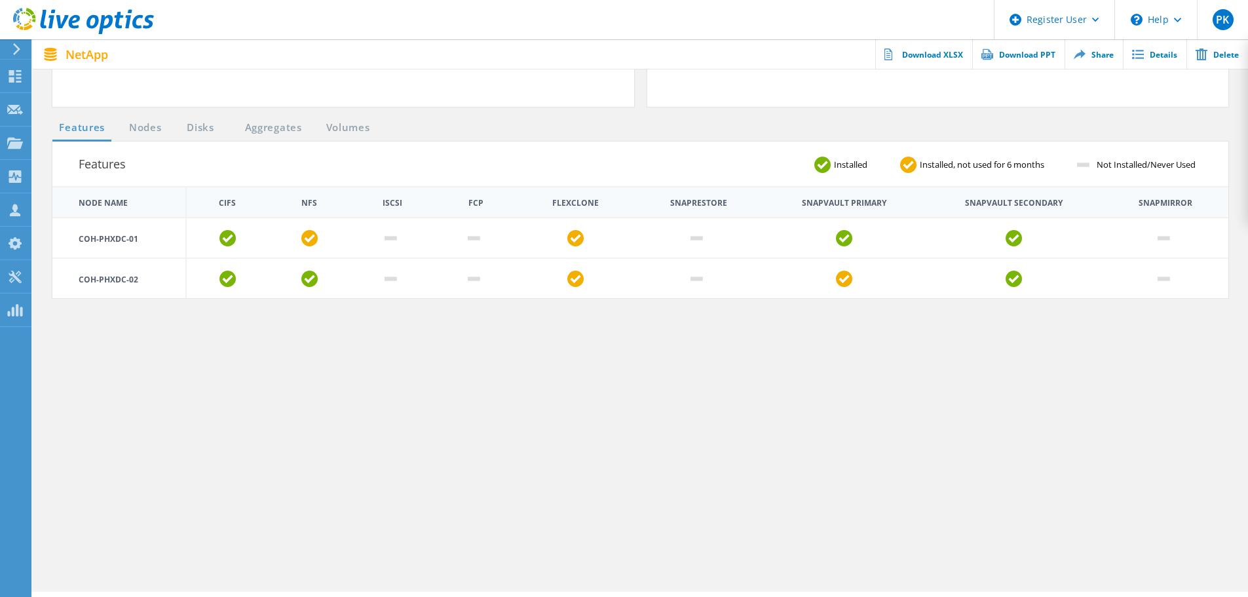
click at [144, 130] on link "Nodes" at bounding box center [146, 128] width 42 height 16
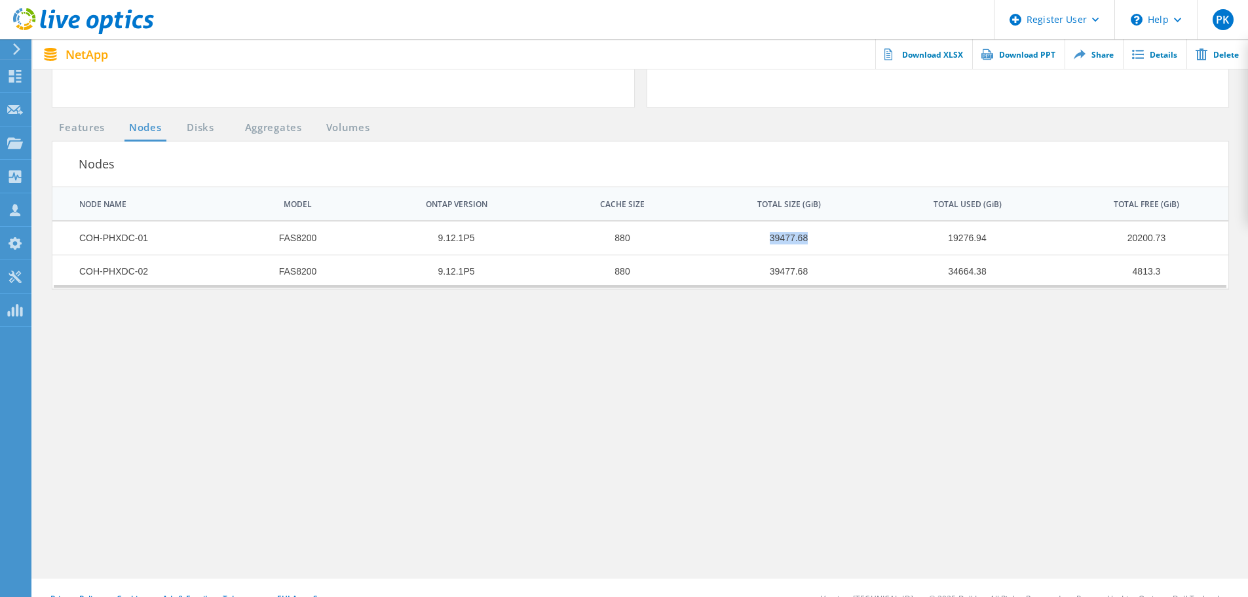
drag, startPoint x: 802, startPoint y: 236, endPoint x: 811, endPoint y: 254, distance: 20.2
click at [822, 236] on td "39477.68" at bounding box center [782, 238] width 176 height 33
drag, startPoint x: 764, startPoint y: 272, endPoint x: 844, endPoint y: 278, distance: 80.2
click at [845, 278] on td "39477.68" at bounding box center [782, 271] width 176 height 33
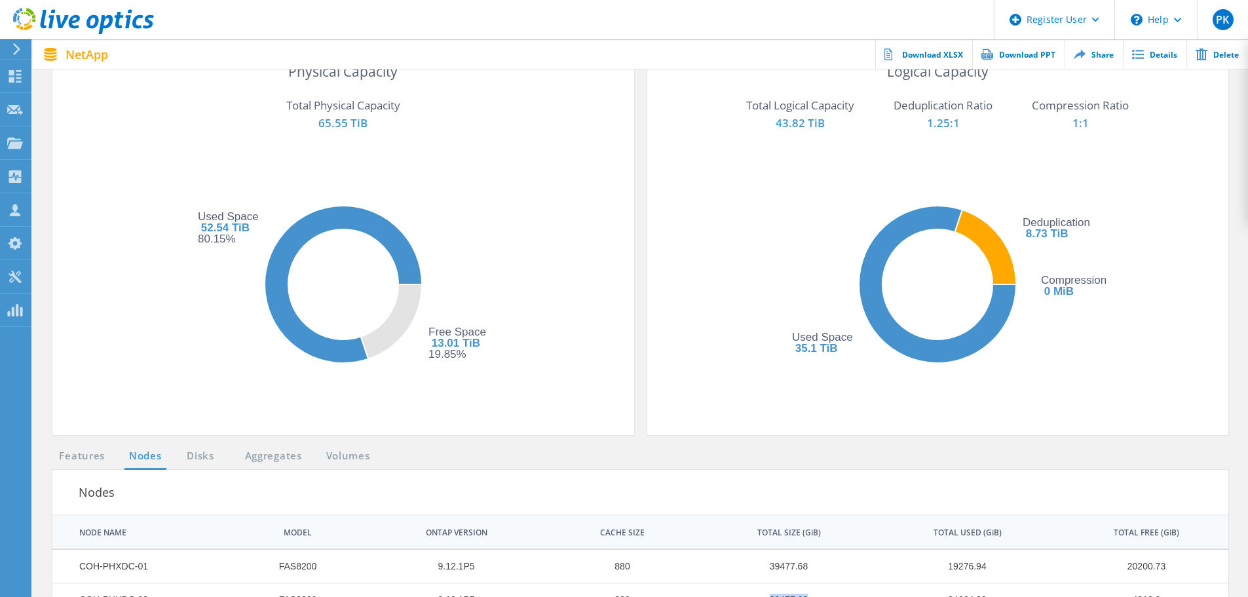
scroll to position [393, 0]
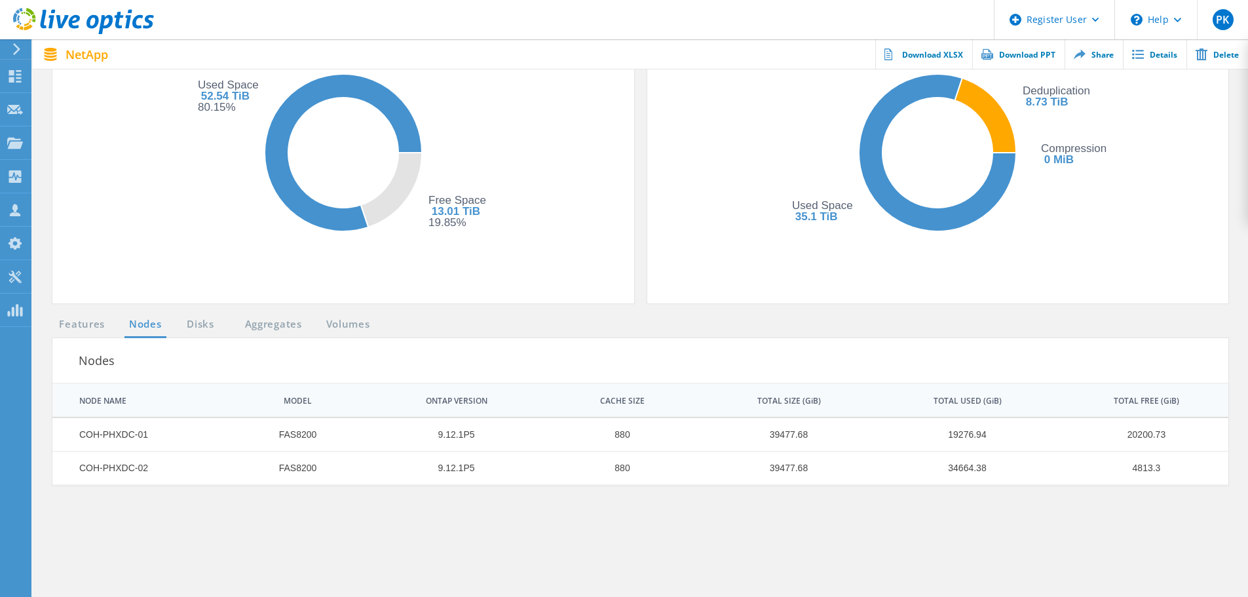
click at [210, 326] on link "Disks" at bounding box center [200, 325] width 35 height 16
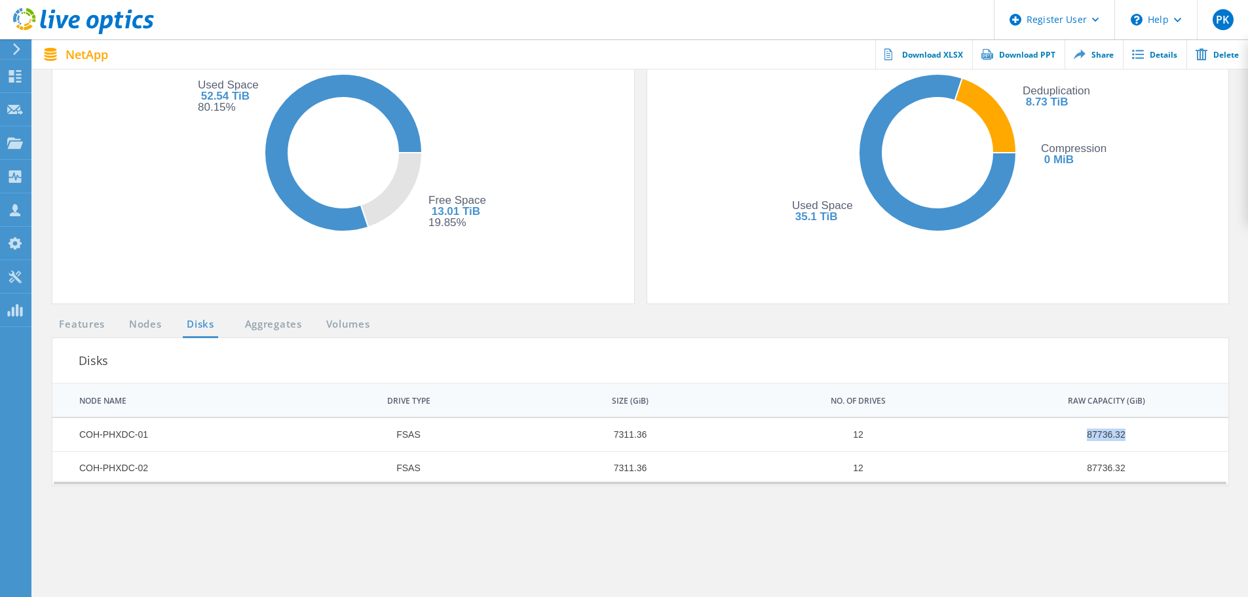
drag, startPoint x: 1085, startPoint y: 436, endPoint x: 1148, endPoint y: 433, distance: 62.3
click at [1148, 433] on td "87736.32" at bounding box center [1100, 434] width 258 height 33
drag, startPoint x: 1091, startPoint y: 466, endPoint x: 1134, endPoint y: 468, distance: 43.3
click at [1134, 468] on td "87736.32" at bounding box center [1100, 468] width 258 height 33
click at [1090, 487] on section "Features Nodes Disks Aggregates Volumes Disks | 1 of 1 | NODE NAME DRIVE TYPE S…" at bounding box center [641, 546] width 1190 height 459
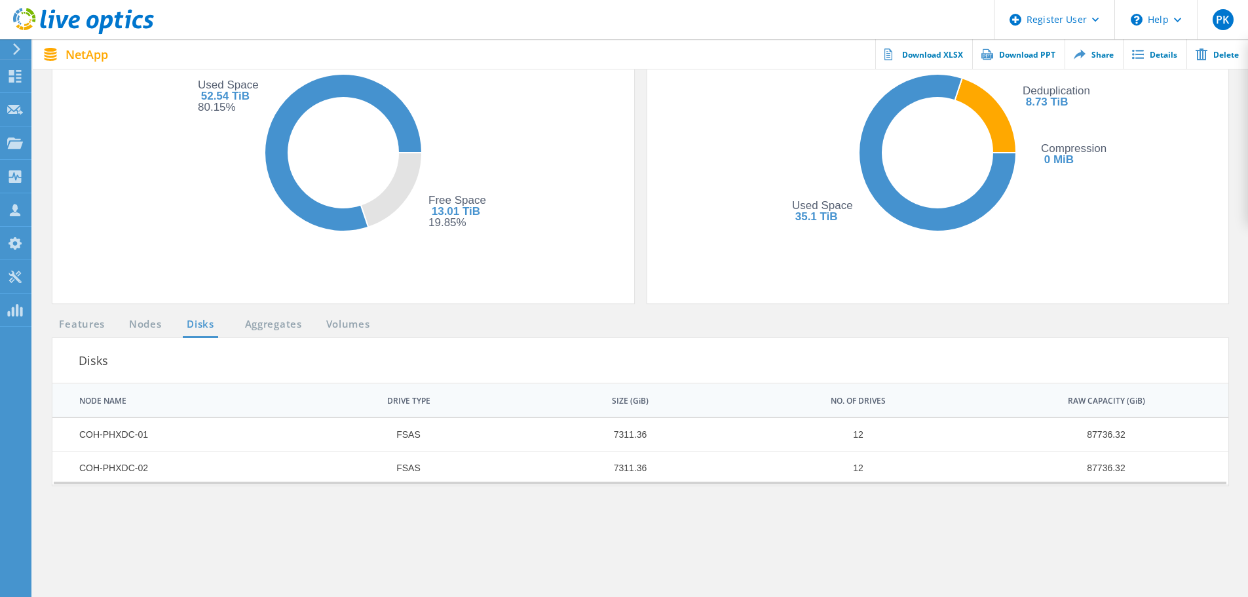
click at [1102, 436] on td "87736.32" at bounding box center [1100, 434] width 258 height 33
drag, startPoint x: 1058, startPoint y: 395, endPoint x: 1160, endPoint y: 400, distance: 102.4
click at [1160, 400] on td "RAW CAPACITY (GiB)" at bounding box center [1100, 400] width 258 height 33
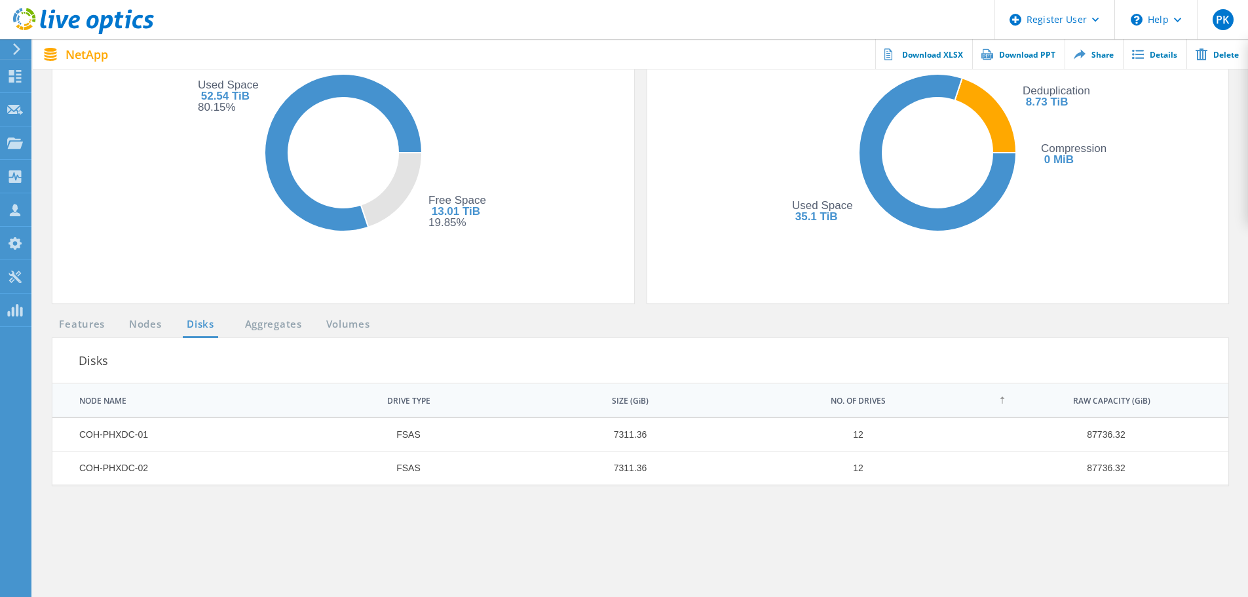
click at [161, 328] on link "Nodes" at bounding box center [146, 325] width 42 height 16
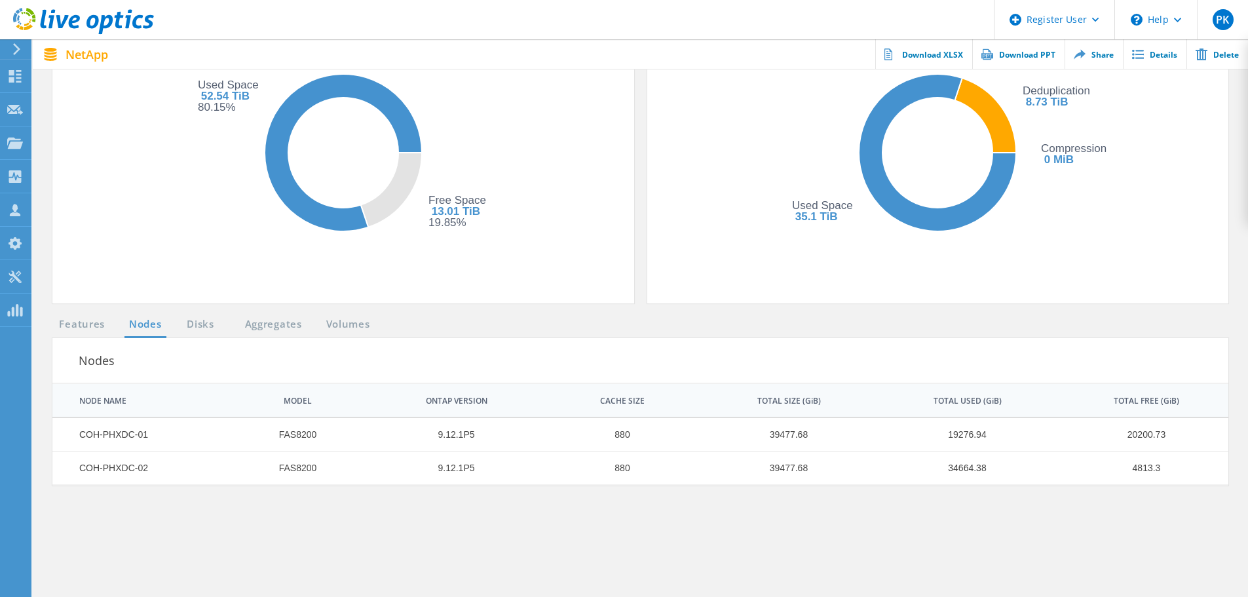
click at [200, 323] on link "Disks" at bounding box center [200, 325] width 35 height 16
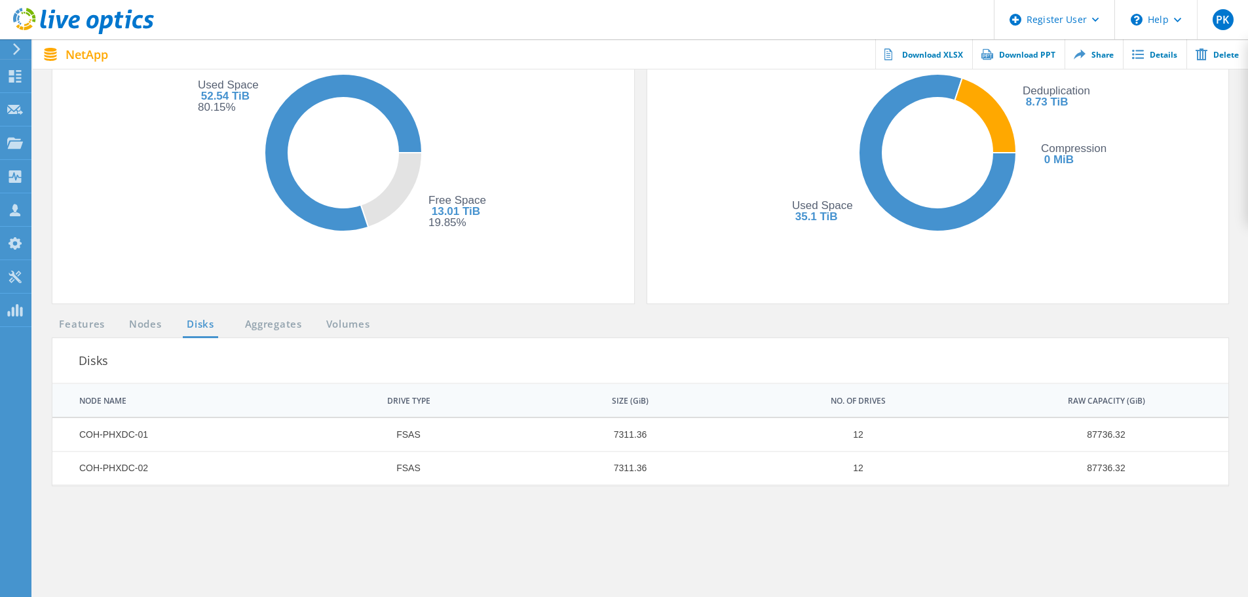
click at [713, 504] on section "Features Nodes Disks Aggregates Volumes Disks | 1 of 1 | NODE NAME DRIVE TYPE S…" at bounding box center [641, 546] width 1190 height 459
click at [258, 330] on link "Aggregates" at bounding box center [274, 325] width 74 height 16
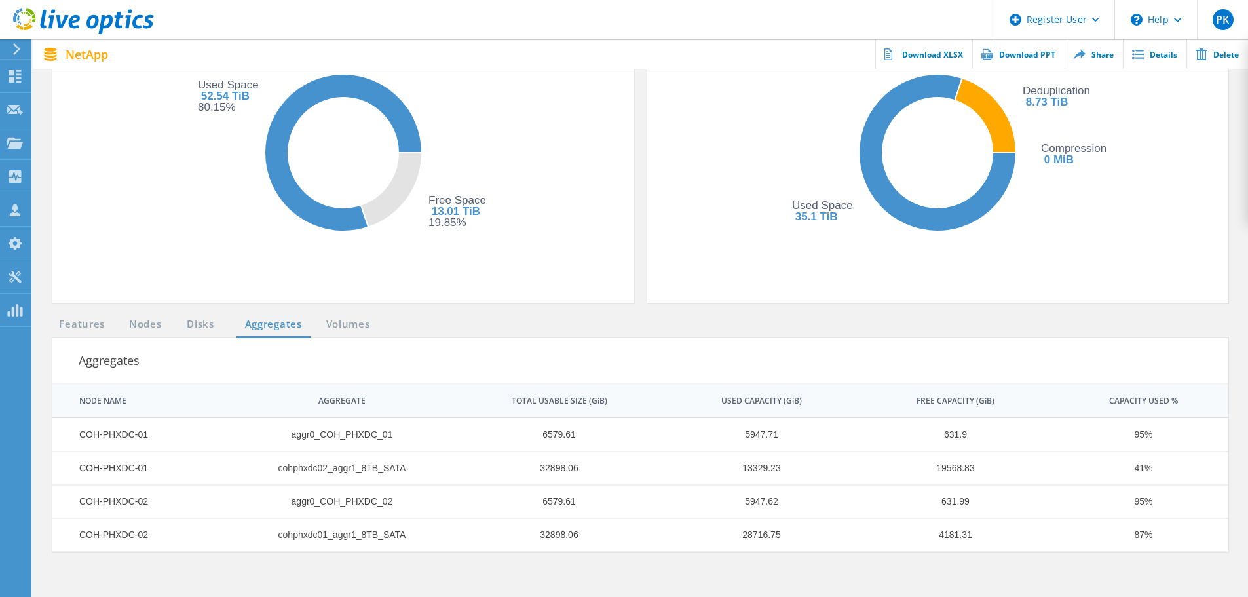
click at [149, 325] on link "Nodes" at bounding box center [146, 325] width 42 height 16
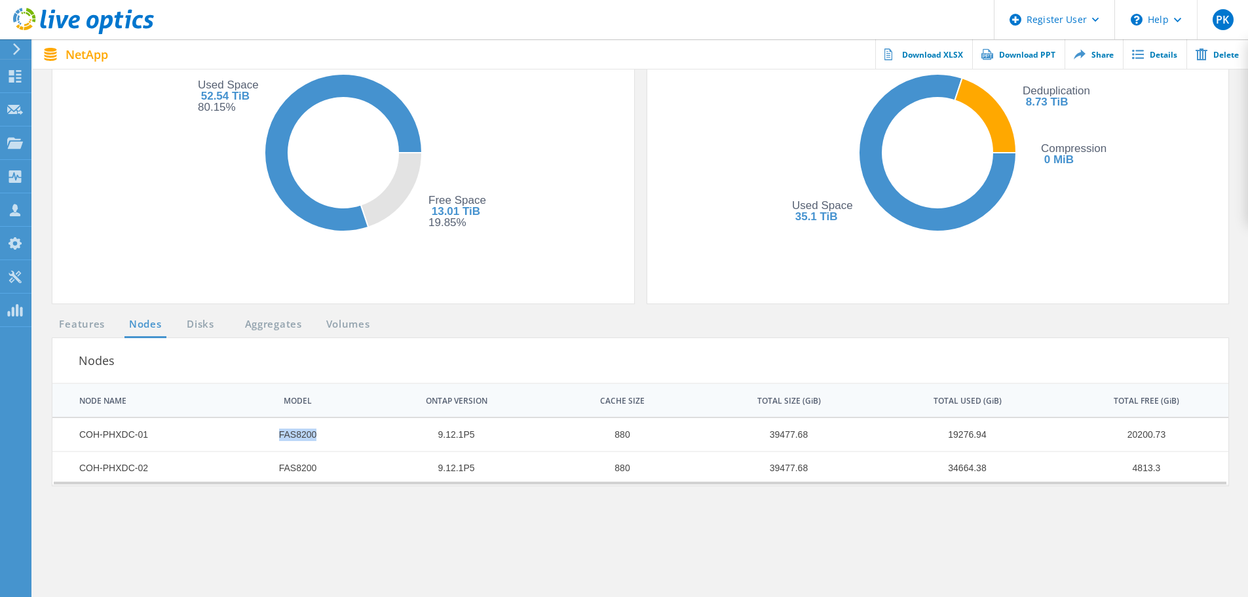
drag, startPoint x: 258, startPoint y: 442, endPoint x: 336, endPoint y: 440, distance: 78.0
click at [336, 440] on td "FAS8200" at bounding box center [291, 434] width 142 height 33
drag, startPoint x: 264, startPoint y: 466, endPoint x: 355, endPoint y: 470, distance: 90.5
click at [355, 470] on td "FAS8200" at bounding box center [291, 468] width 142 height 33
click at [195, 330] on link "Disks" at bounding box center [200, 325] width 35 height 16
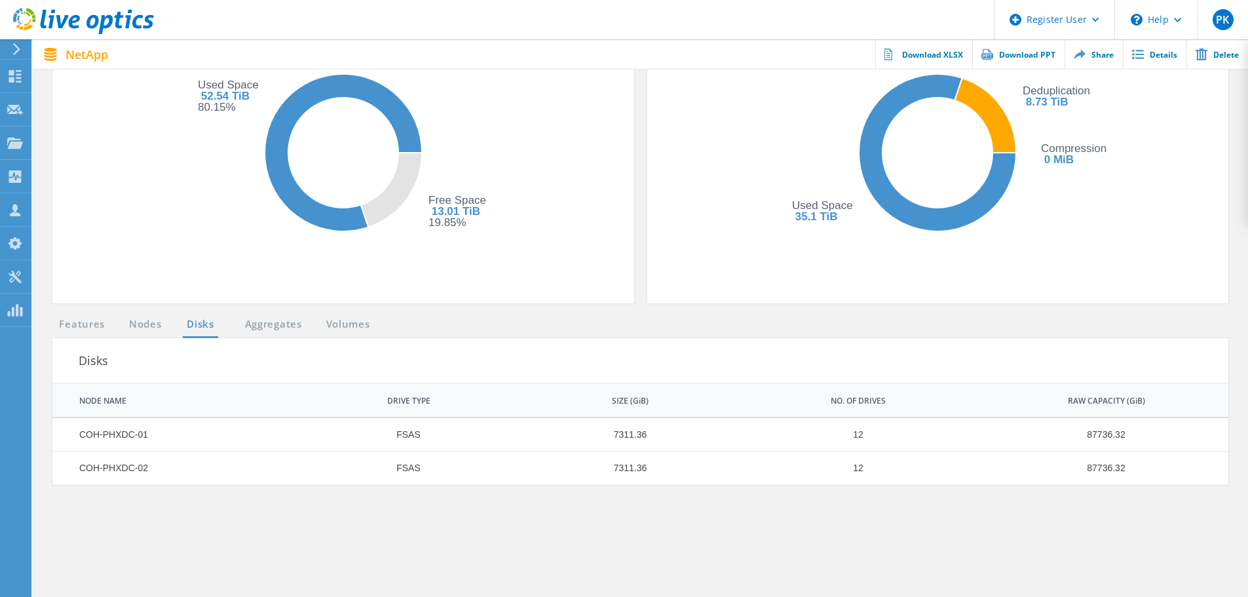
click at [148, 325] on link "Nodes" at bounding box center [146, 325] width 42 height 16
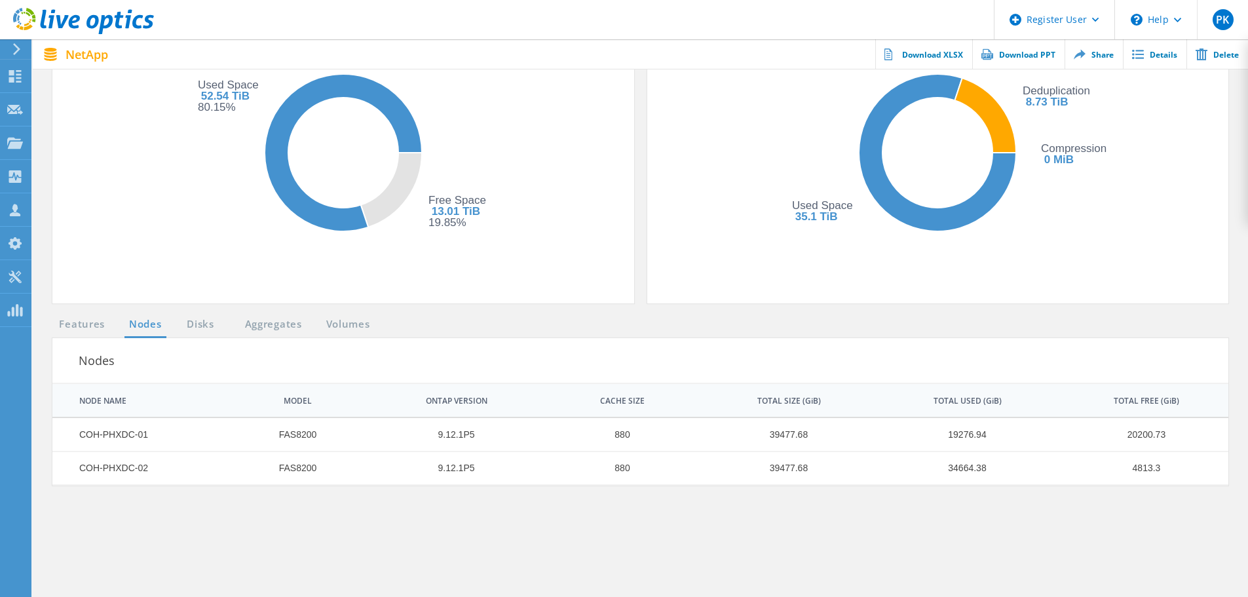
click at [193, 328] on link "Disks" at bounding box center [200, 325] width 35 height 16
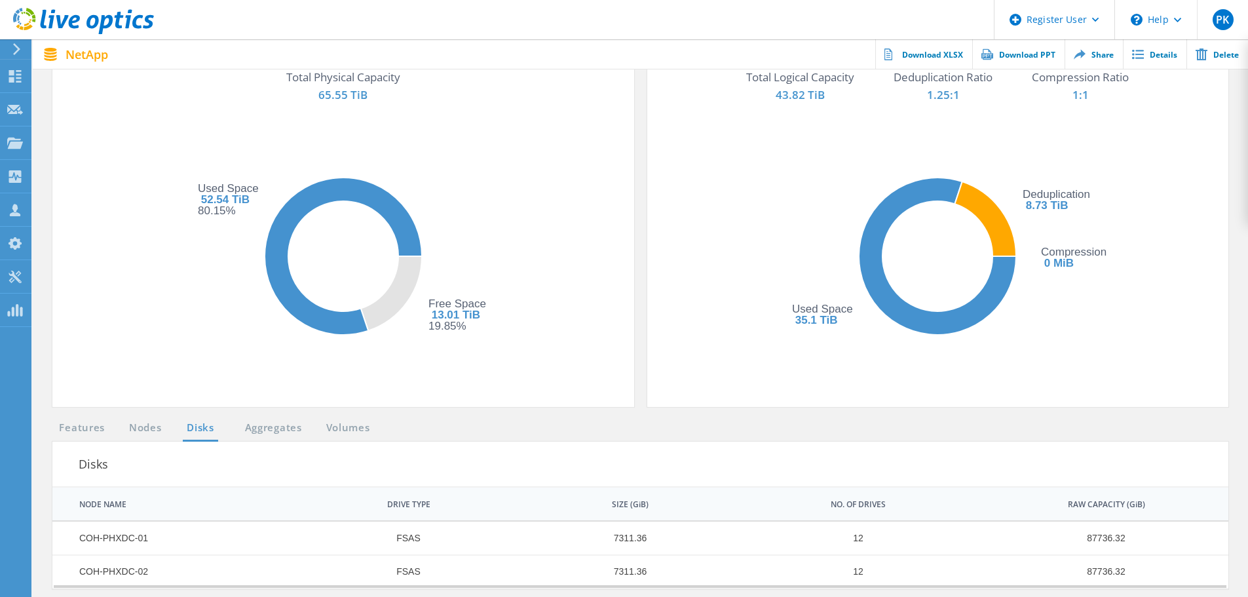
scroll to position [262, 0]
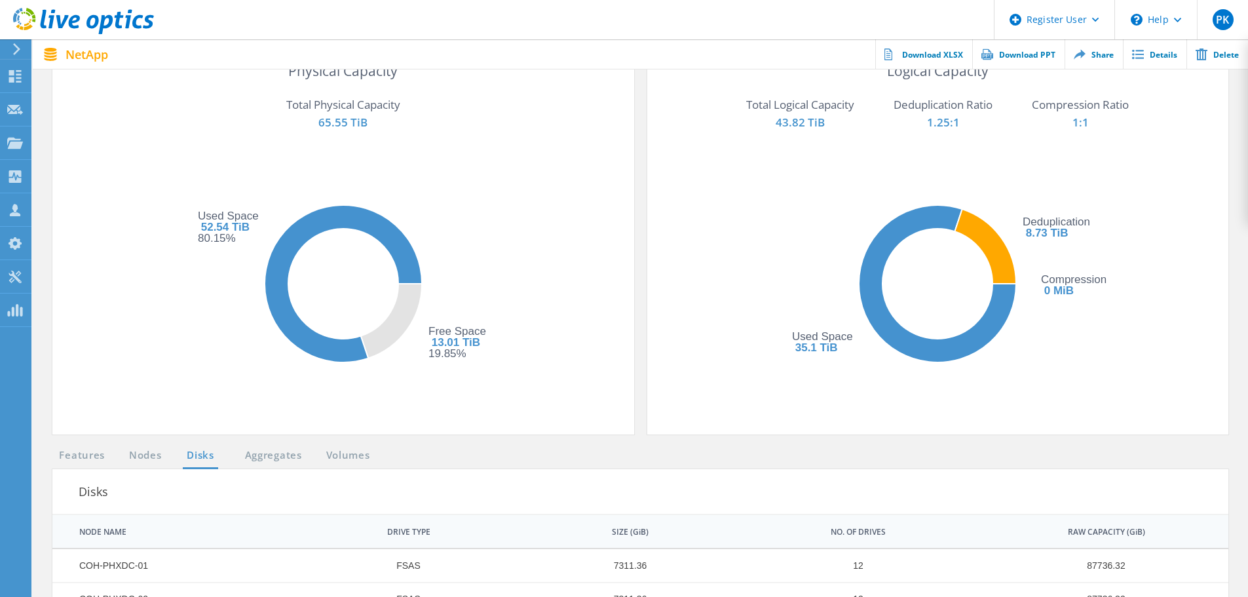
drag, startPoint x: 271, startPoint y: 454, endPoint x: 299, endPoint y: 454, distance: 27.5
click at [271, 454] on link "Aggregates" at bounding box center [274, 456] width 74 height 16
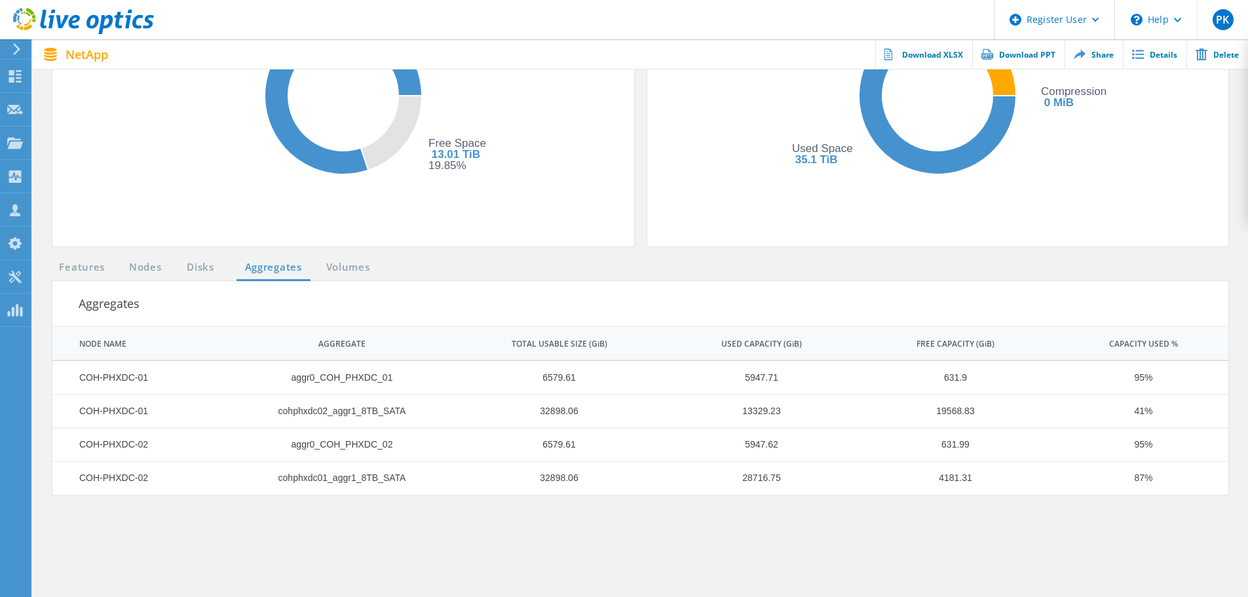
scroll to position [459, 0]
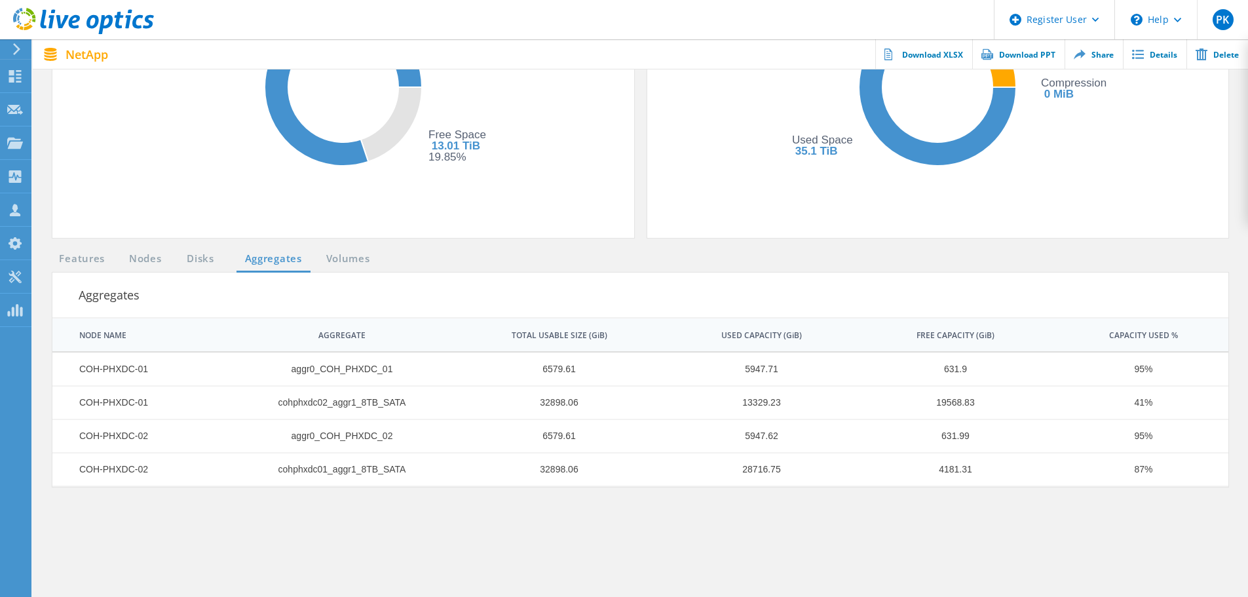
click at [363, 260] on link "Volumes" at bounding box center [348, 259] width 57 height 16
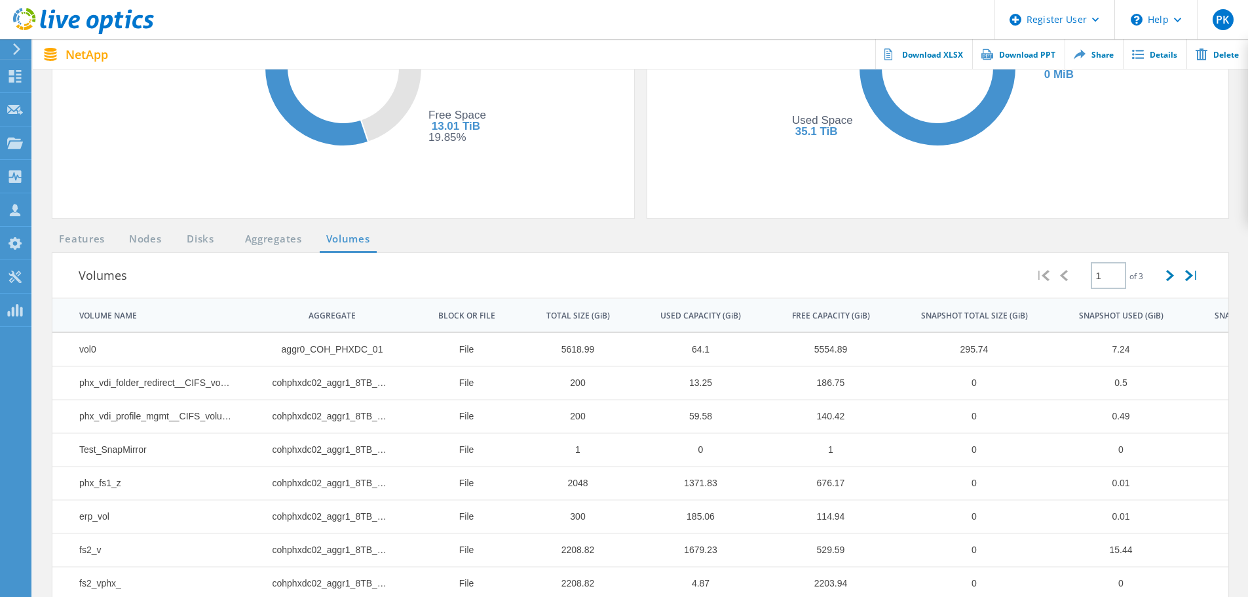
scroll to position [611, 0]
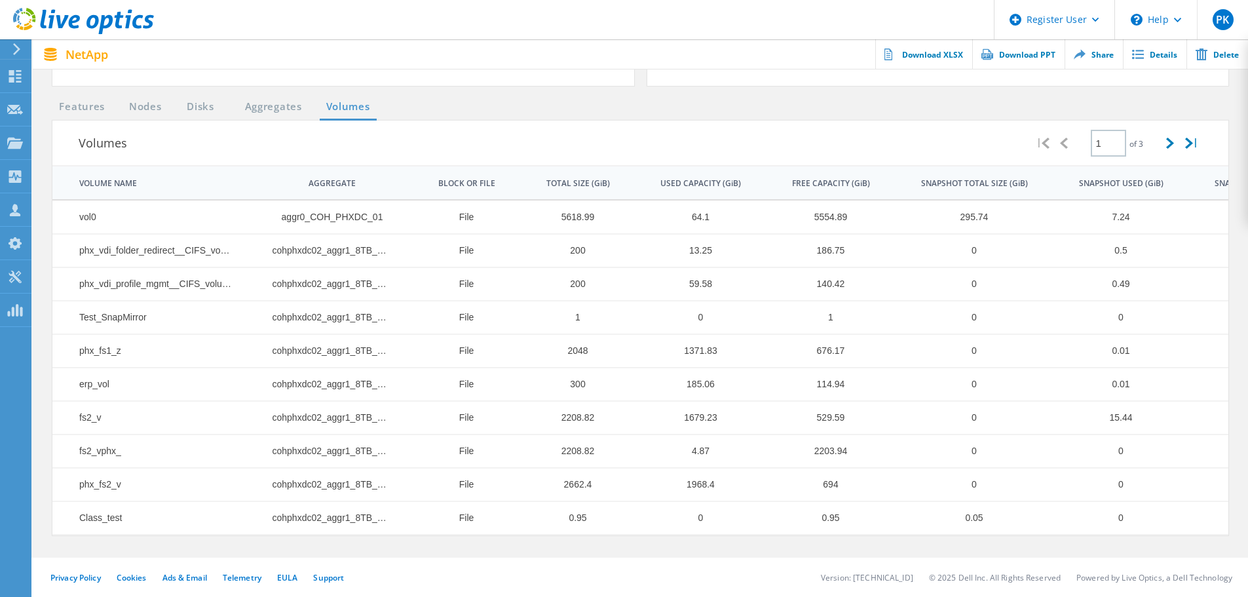
click at [286, 107] on link "Aggregates" at bounding box center [274, 107] width 74 height 16
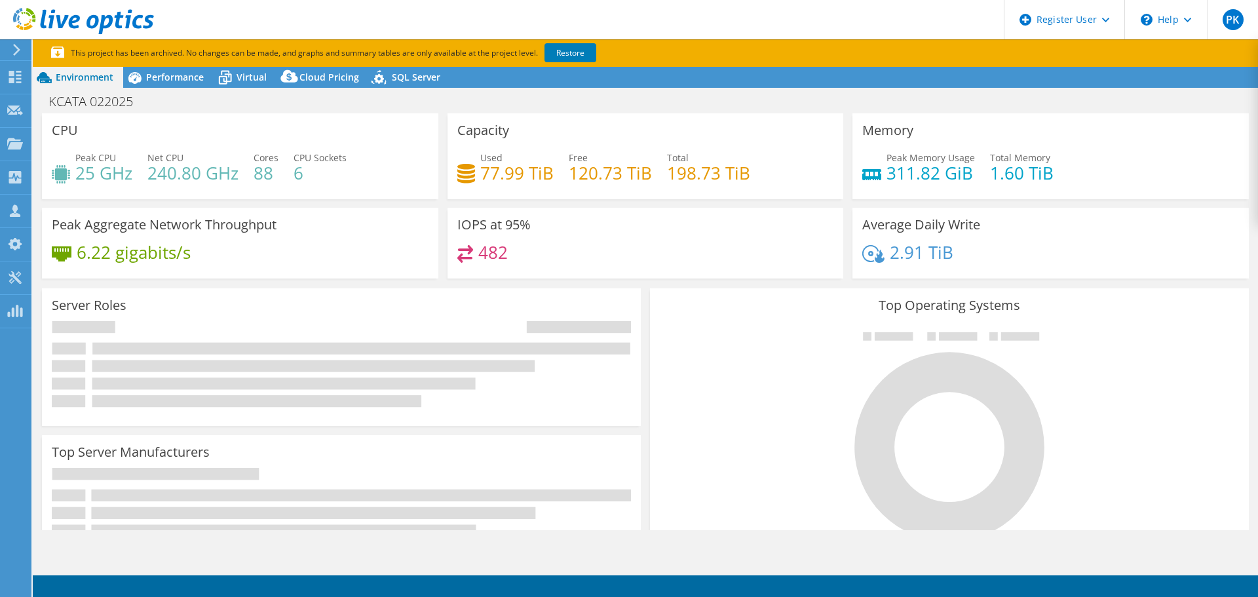
select select "USD"
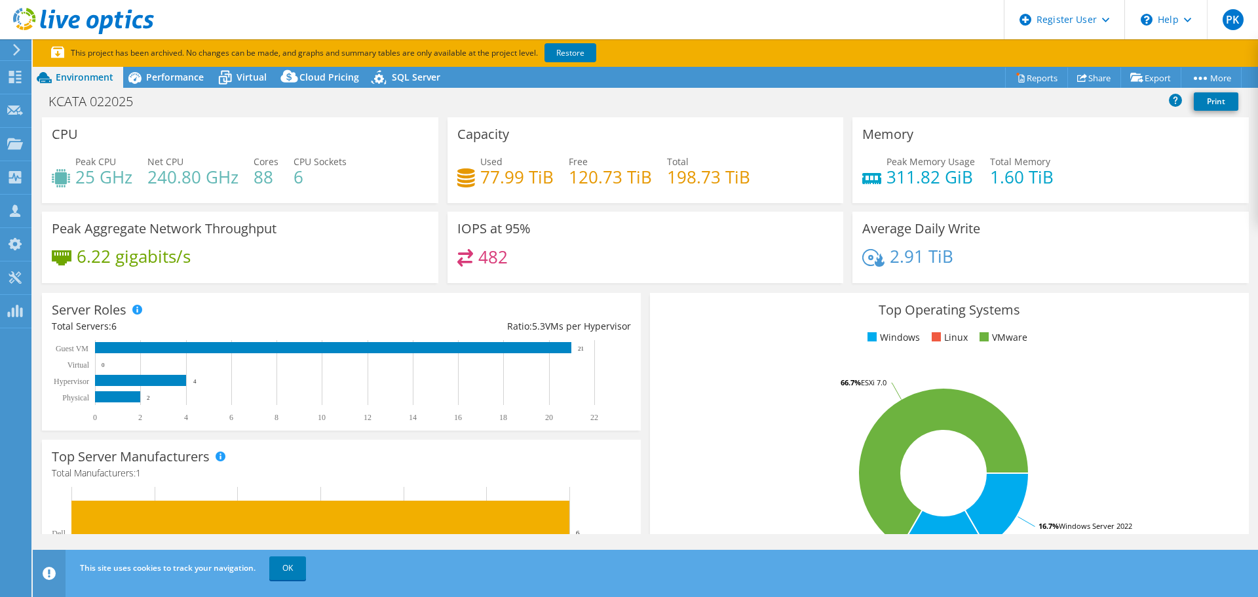
click at [720, 167] on div "Used 77.99 TiB Free 120.73 TiB Total 198.73 TiB" at bounding box center [645, 176] width 377 height 43
click at [184, 75] on span "Performance" at bounding box center [175, 77] width 58 height 12
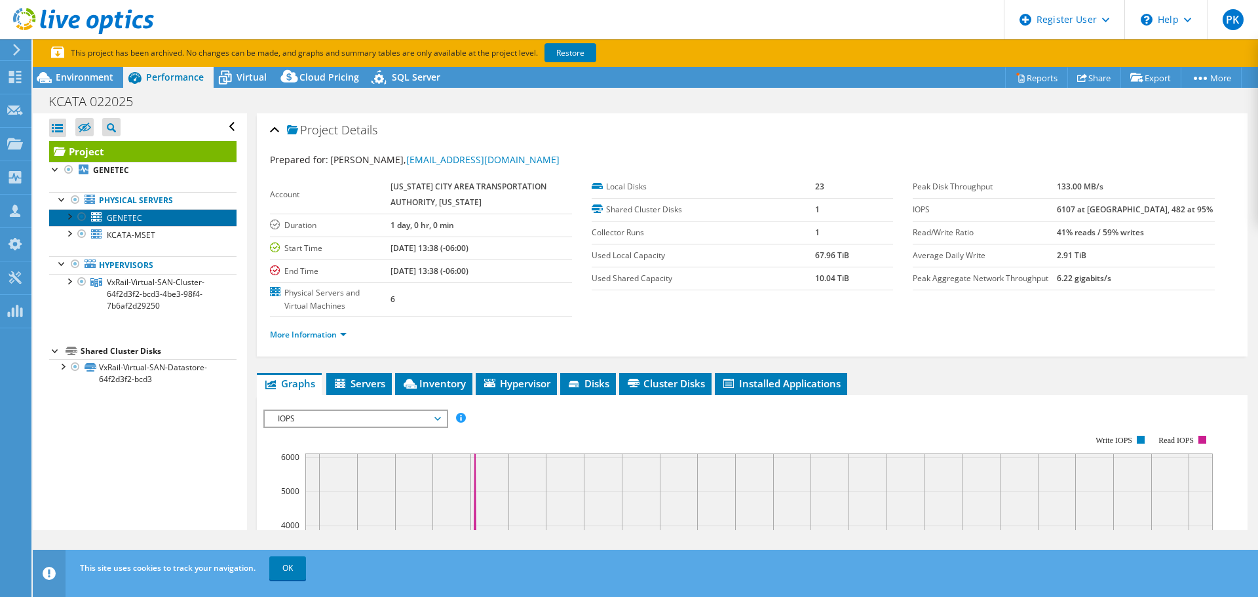
click at [168, 220] on link "GENETEC" at bounding box center [142, 217] width 187 height 17
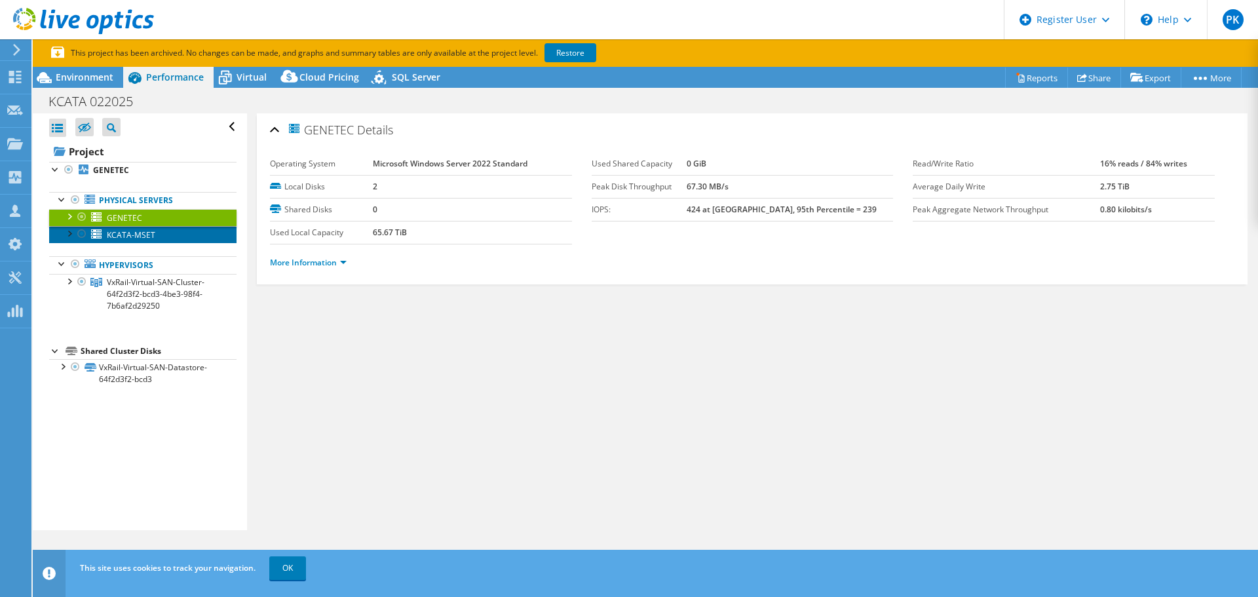
click at [164, 241] on link "KCATA-MSET" at bounding box center [142, 234] width 187 height 17
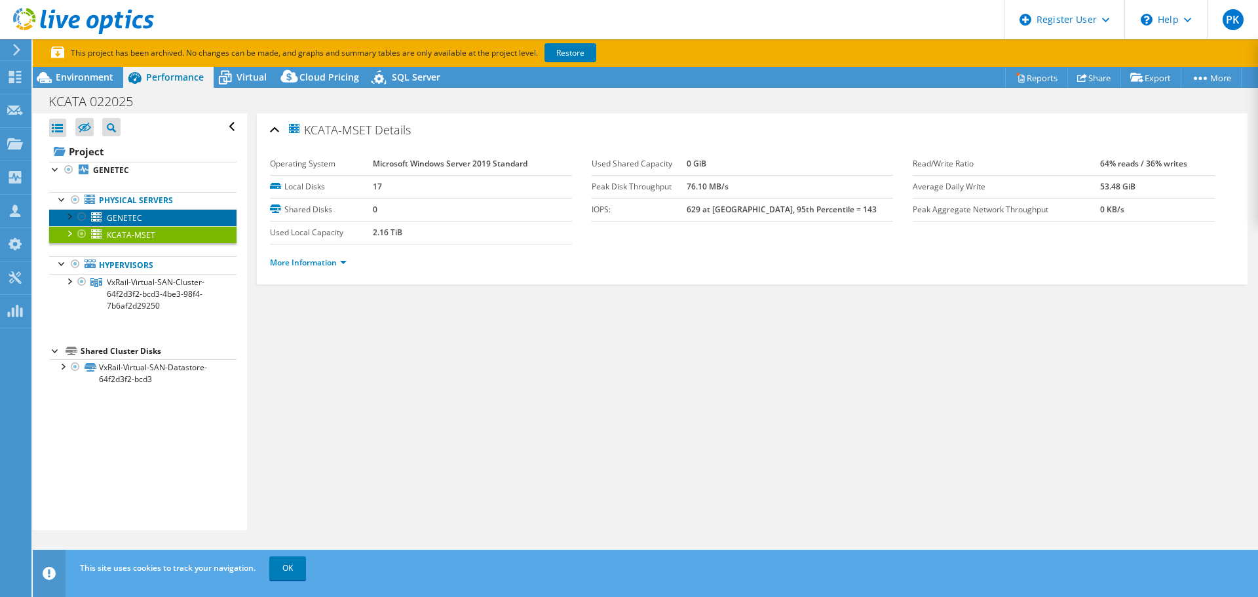
click at [163, 225] on link "GENETEC" at bounding box center [142, 217] width 187 height 17
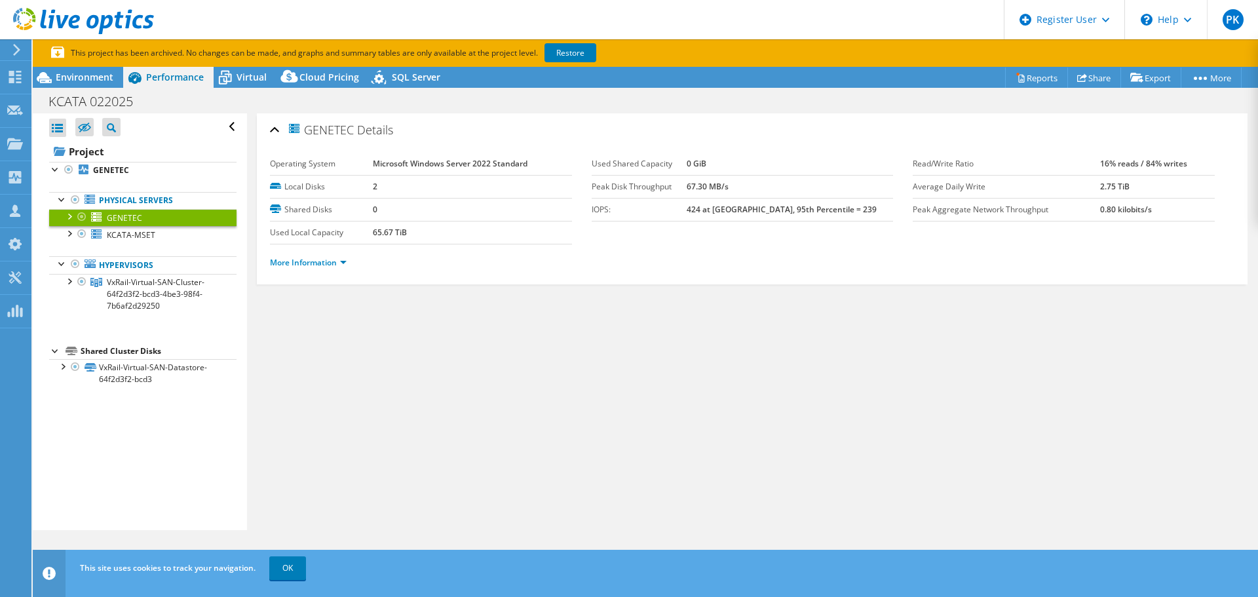
click at [147, 292] on span "VxRail-Virtual-SAN-Cluster-64f2d3f2-bcd3-4be3-98f4-7b6af2d29250" at bounding box center [156, 294] width 98 height 35
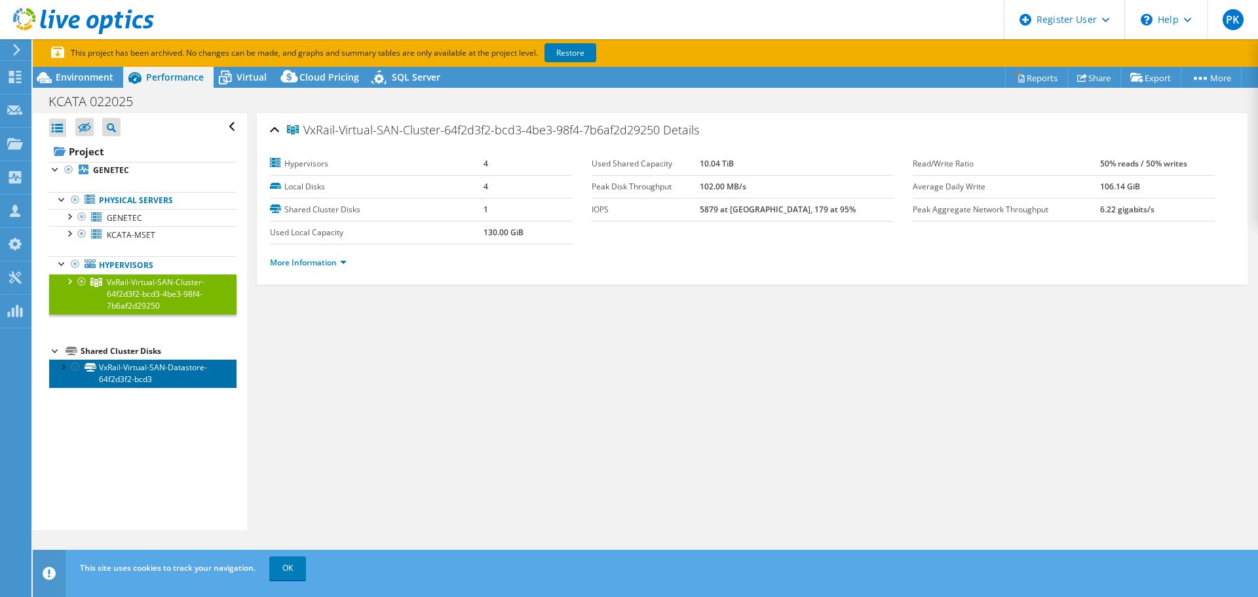
click at [158, 381] on link "VxRail-Virtual-SAN-Datastore-64f2d3f2-bcd3" at bounding box center [142, 373] width 187 height 29
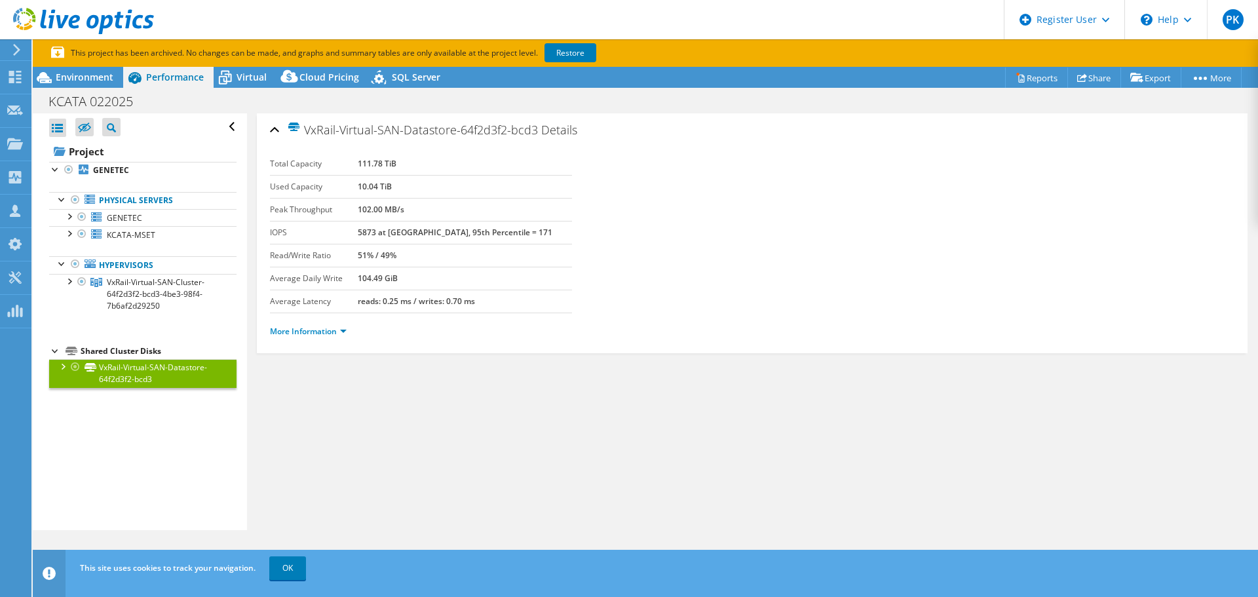
click at [163, 317] on ul "Physical Servers GENETEC 0 C: 1 D:" at bounding box center [142, 253] width 187 height 149
click at [161, 299] on span "VxRail-Virtual-SAN-Cluster-64f2d3f2-bcd3-4be3-98f4-7b6af2d29250" at bounding box center [156, 294] width 98 height 35
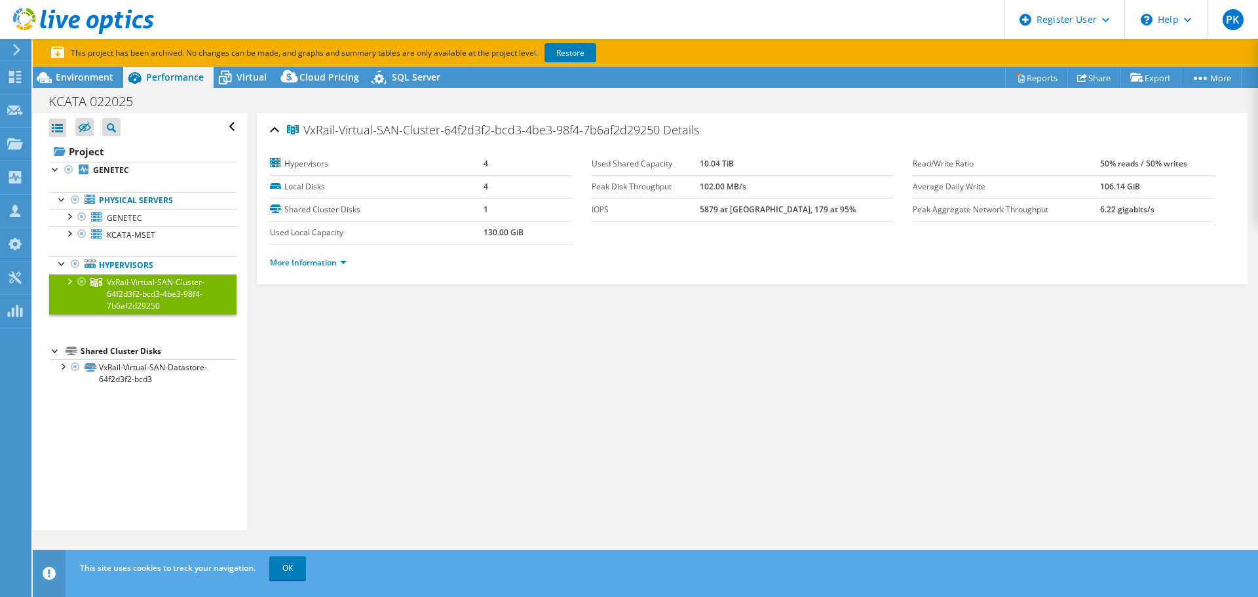
click at [147, 208] on link "Physical Servers" at bounding box center [142, 200] width 187 height 17
click at [144, 218] on link "GENETEC" at bounding box center [142, 217] width 187 height 17
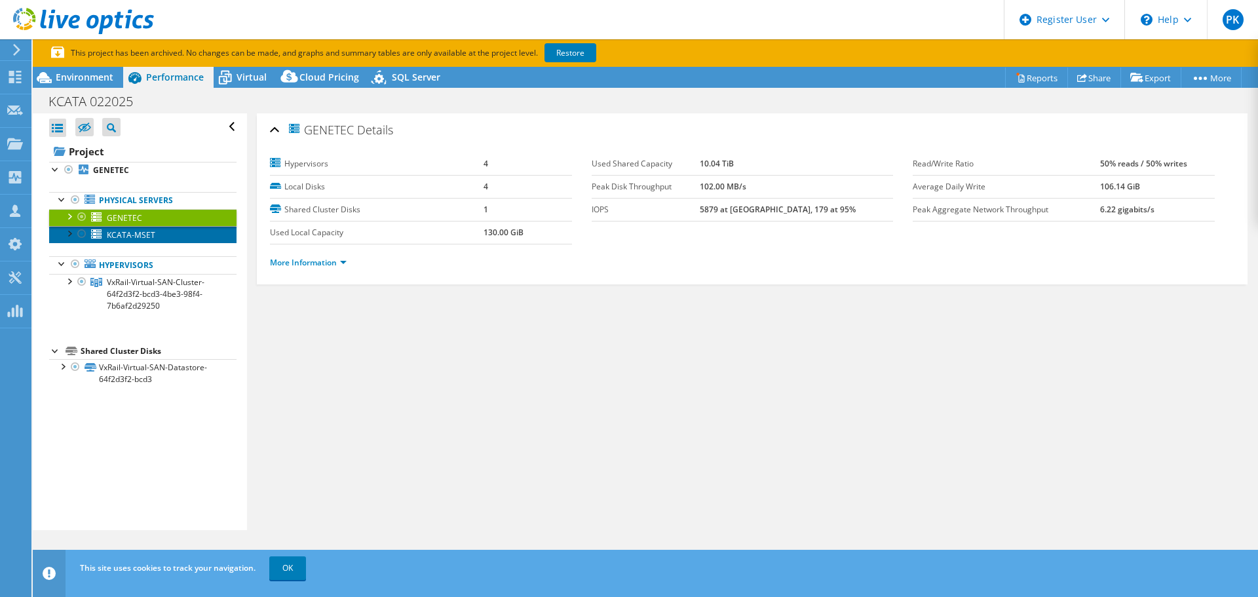
click at [142, 234] on span "KCATA-MSET" at bounding box center [131, 234] width 48 height 11
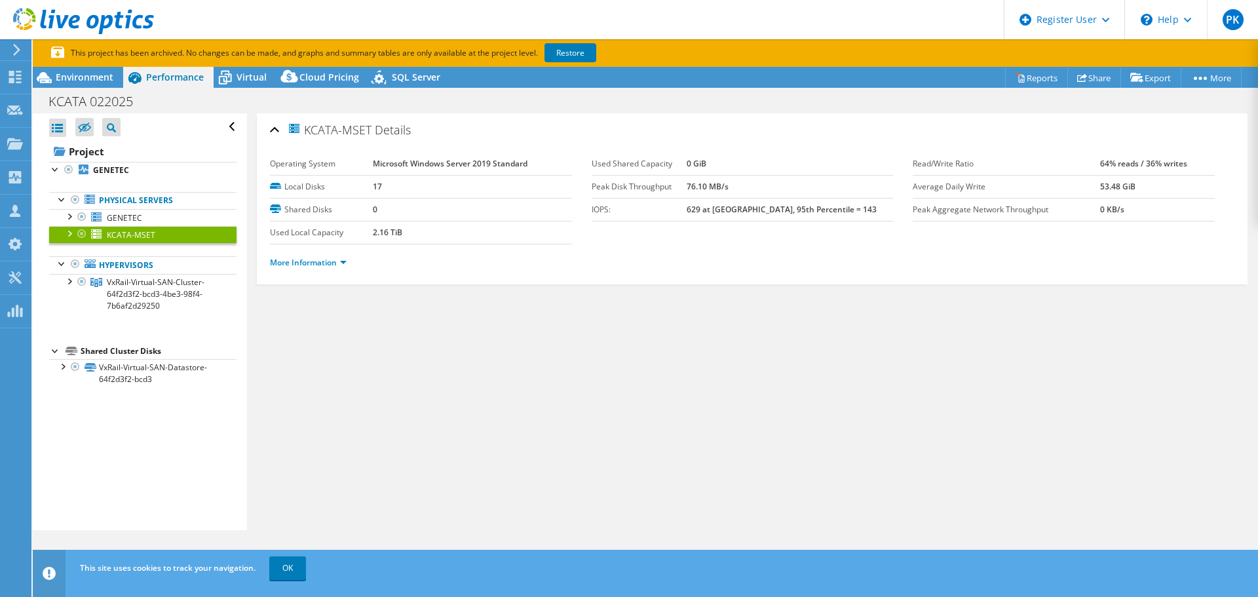
click at [134, 289] on span "VxRail-Virtual-SAN-Cluster-64f2d3f2-bcd3-4be3-98f4-7b6af2d29250" at bounding box center [156, 294] width 98 height 35
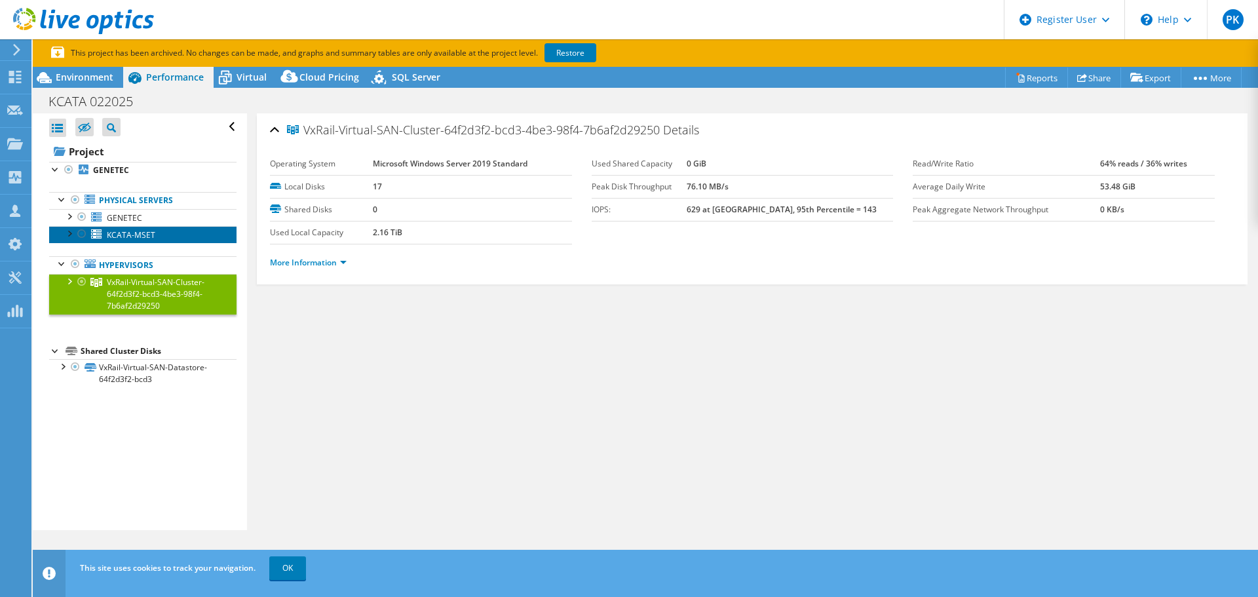
click at [142, 241] on link "KCATA-MSET" at bounding box center [142, 234] width 187 height 17
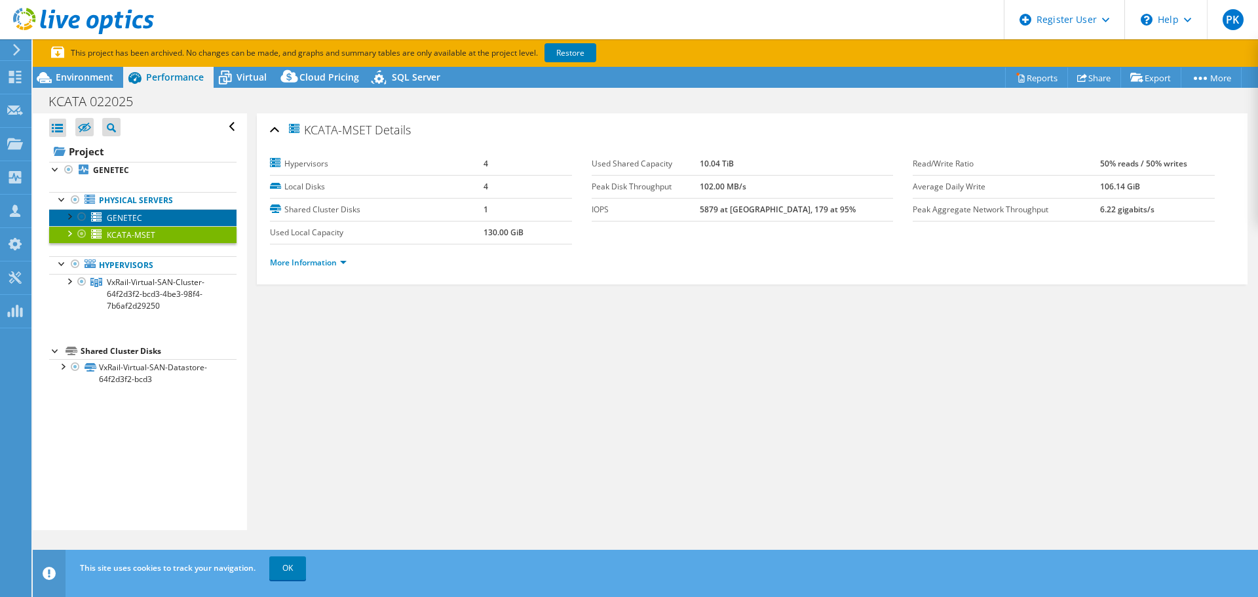
click at [148, 216] on link "GENETEC" at bounding box center [142, 217] width 187 height 17
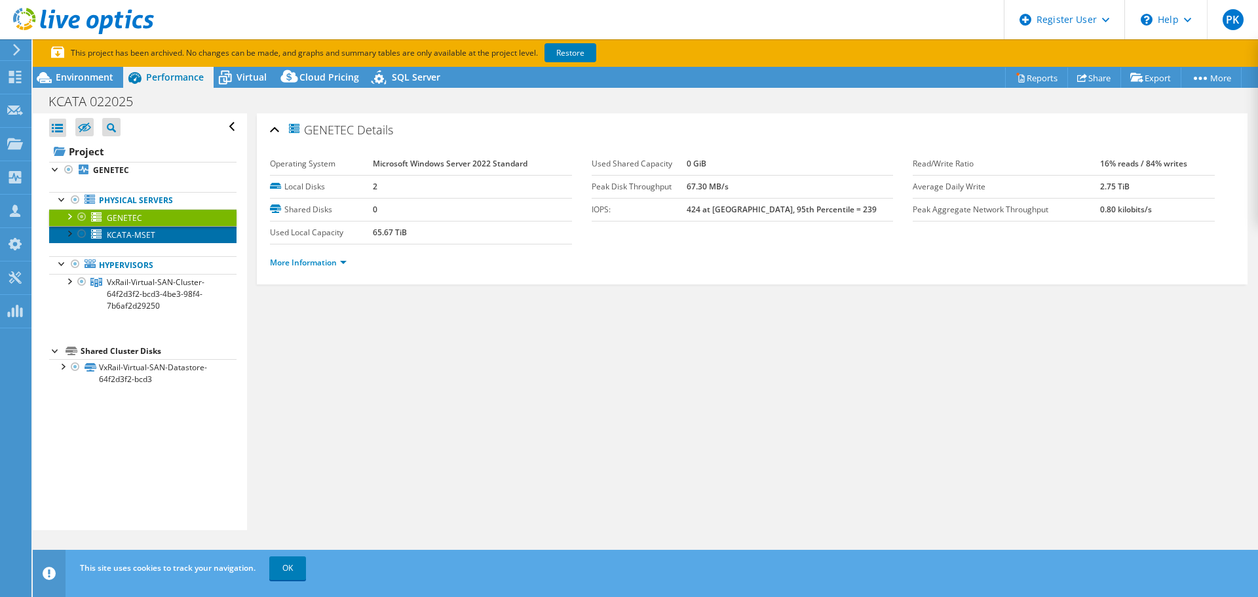
click at [136, 241] on link "KCATA-MSET" at bounding box center [142, 234] width 187 height 17
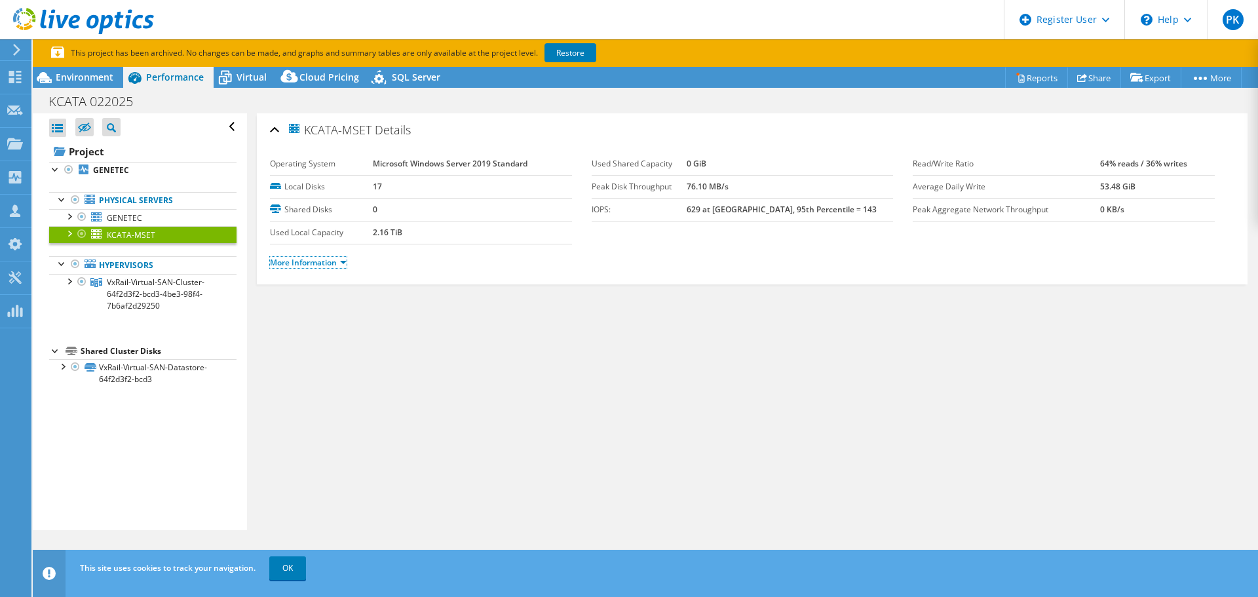
click at [341, 265] on link "More Information" at bounding box center [308, 262] width 77 height 11
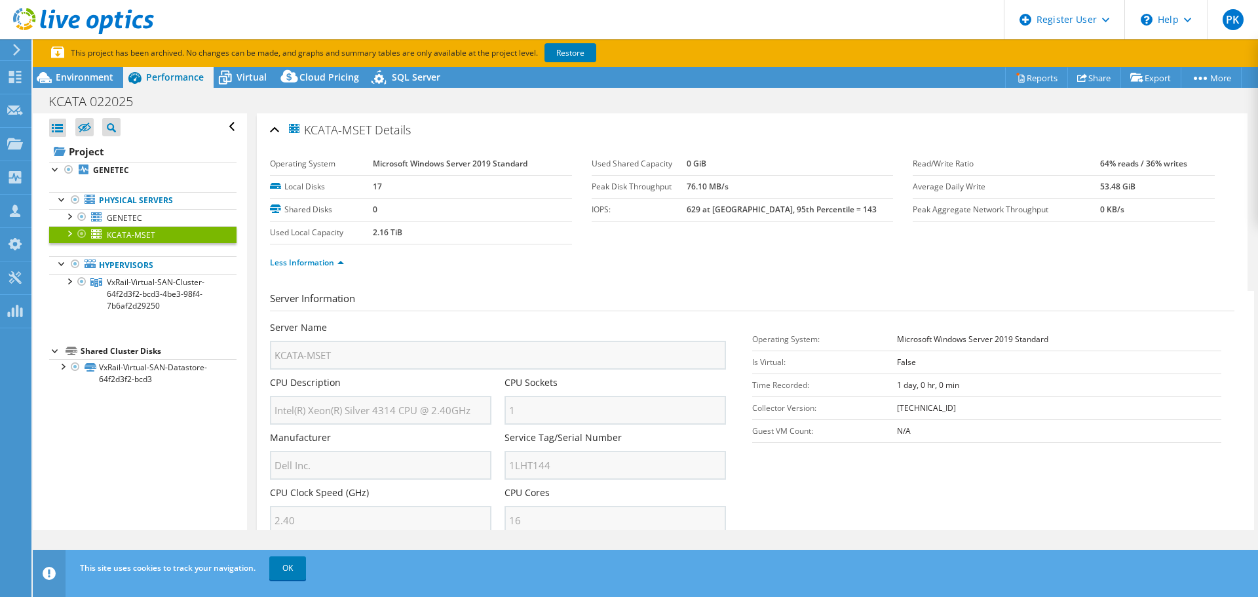
click at [144, 294] on span "VxRail-Virtual-SAN-Cluster-64f2d3f2-bcd3-4be3-98f4-7b6af2d29250" at bounding box center [156, 294] width 98 height 35
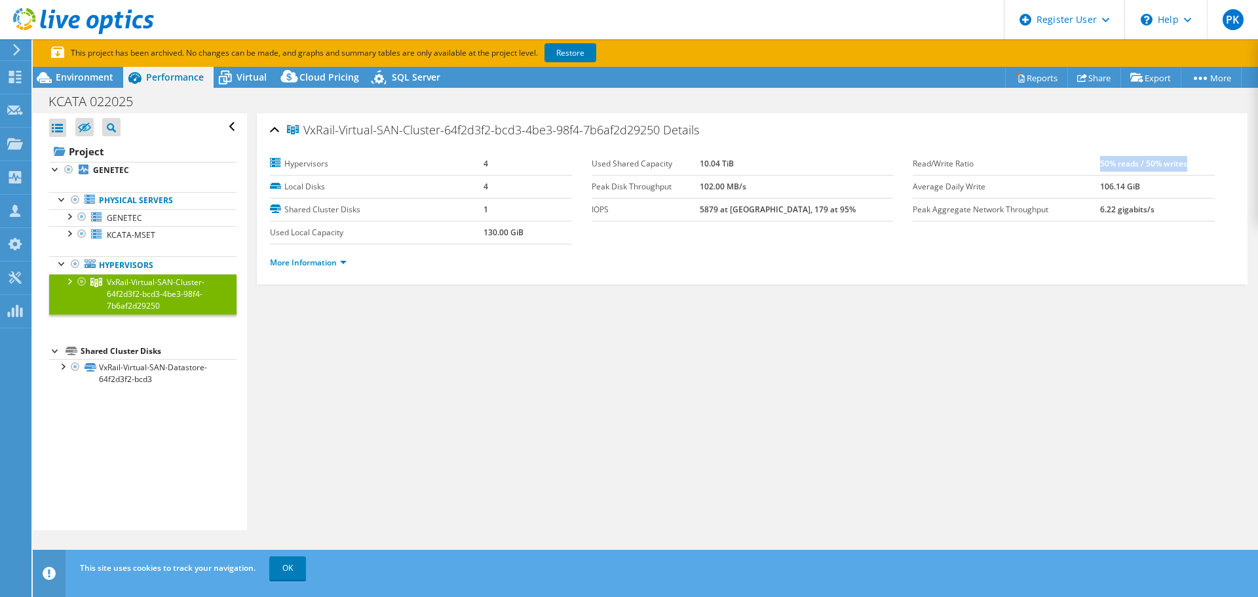
drag, startPoint x: 1092, startPoint y: 166, endPoint x: 1197, endPoint y: 163, distance: 104.9
click at [1197, 163] on td "50% reads / 50% writes" at bounding box center [1157, 164] width 115 height 23
drag, startPoint x: 1087, startPoint y: 211, endPoint x: 1148, endPoint y: 211, distance: 60.3
click at [1148, 211] on tr "Peak Aggregate Network Throughput 6.22 gigabits/s" at bounding box center [1064, 209] width 302 height 23
click at [98, 74] on span "Environment" at bounding box center [85, 77] width 58 height 12
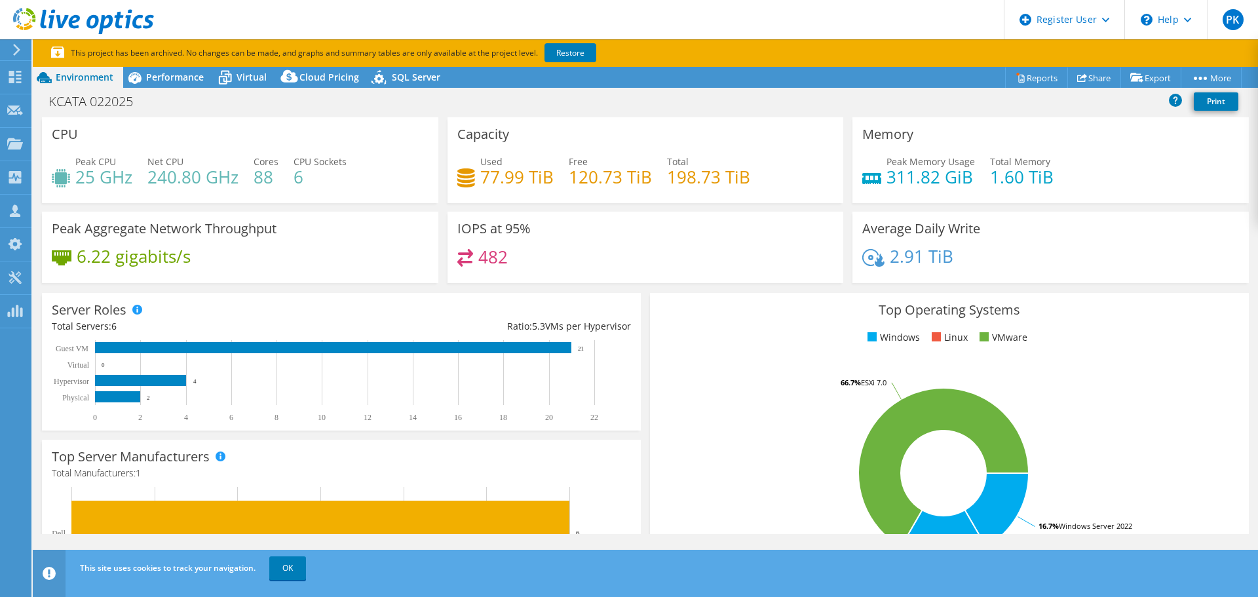
click at [0, 0] on link "Project Details" at bounding box center [0, 0] width 0 height 0
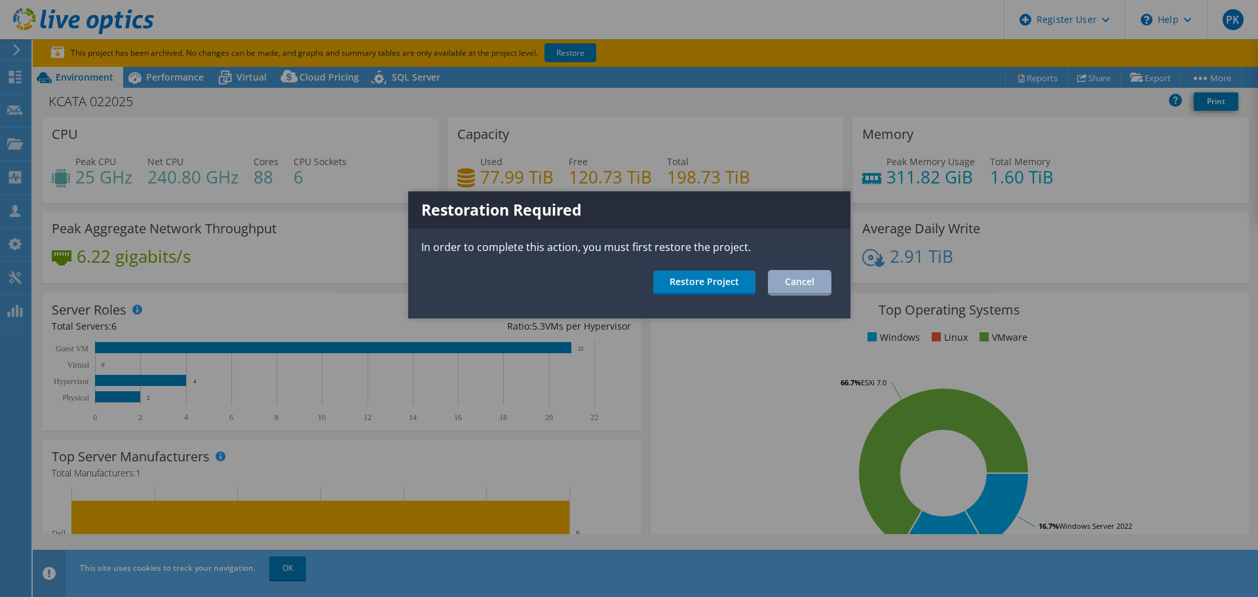
click at [790, 278] on link "Cancel" at bounding box center [800, 283] width 62 height 24
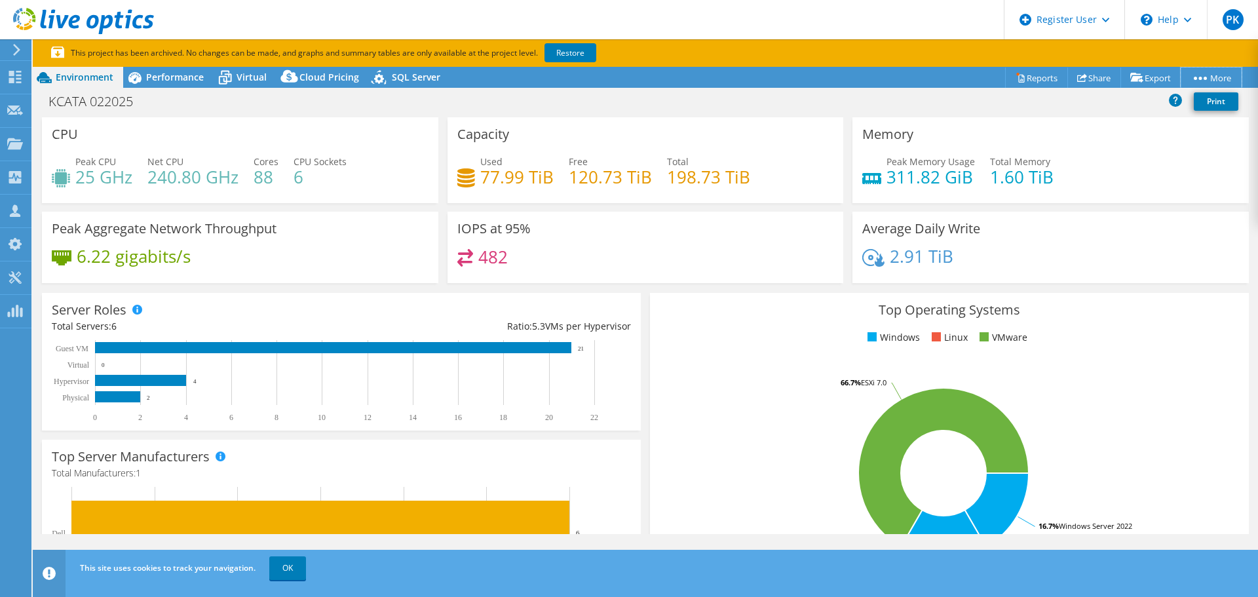
click at [1197, 77] on icon at bounding box center [1200, 78] width 13 height 3
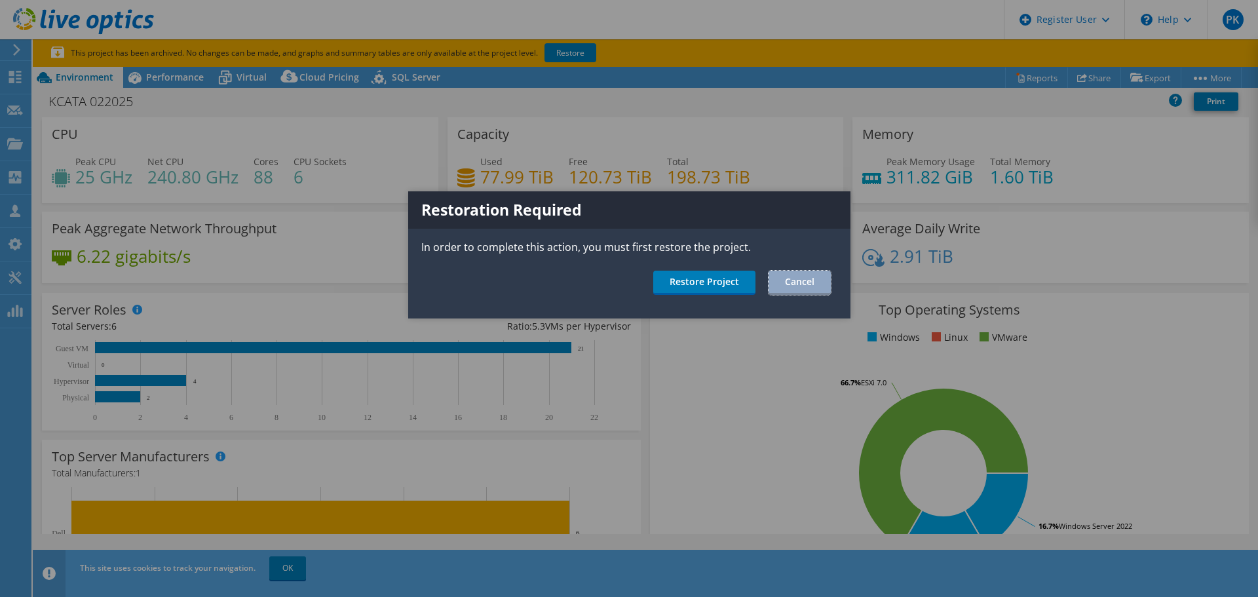
click at [802, 281] on link "Cancel" at bounding box center [800, 283] width 62 height 24
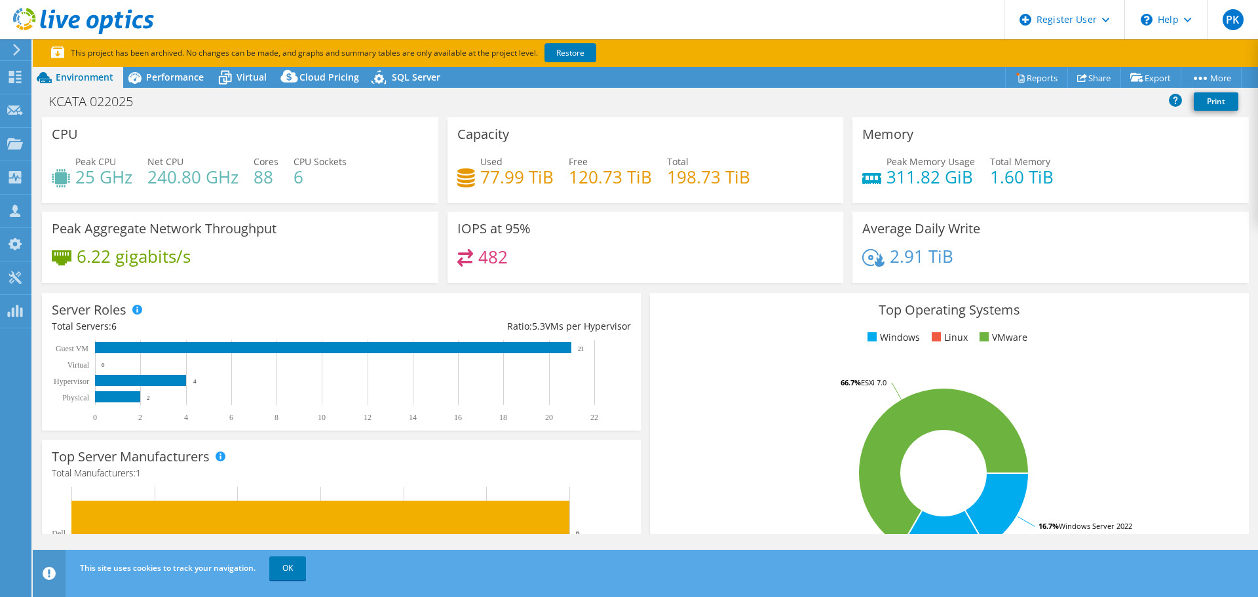
click at [0, 0] on link "Project Details" at bounding box center [0, 0] width 0 height 0
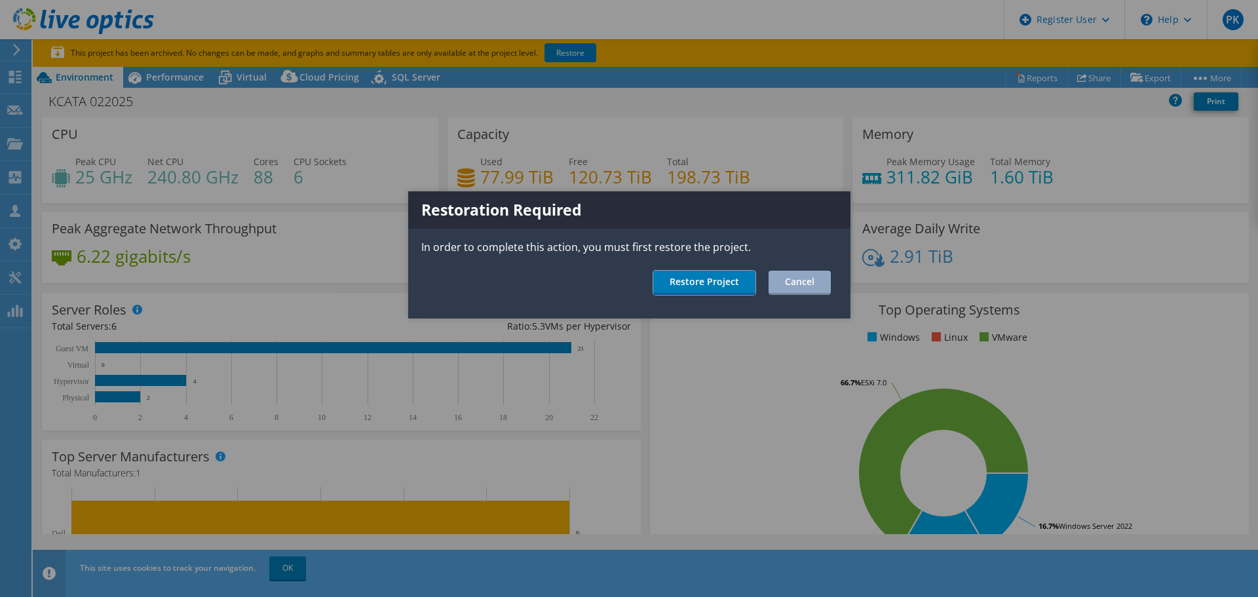
click at [678, 280] on link "Restore Project" at bounding box center [704, 283] width 102 height 24
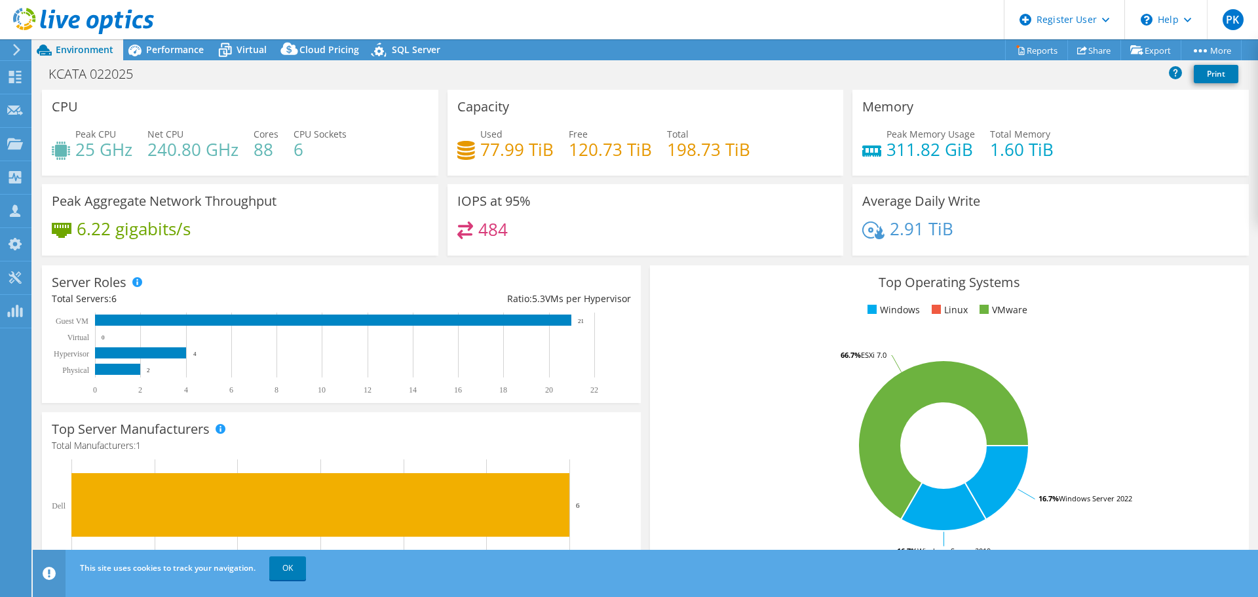
click at [0, 0] on link "Project Details" at bounding box center [0, 0] width 0 height 0
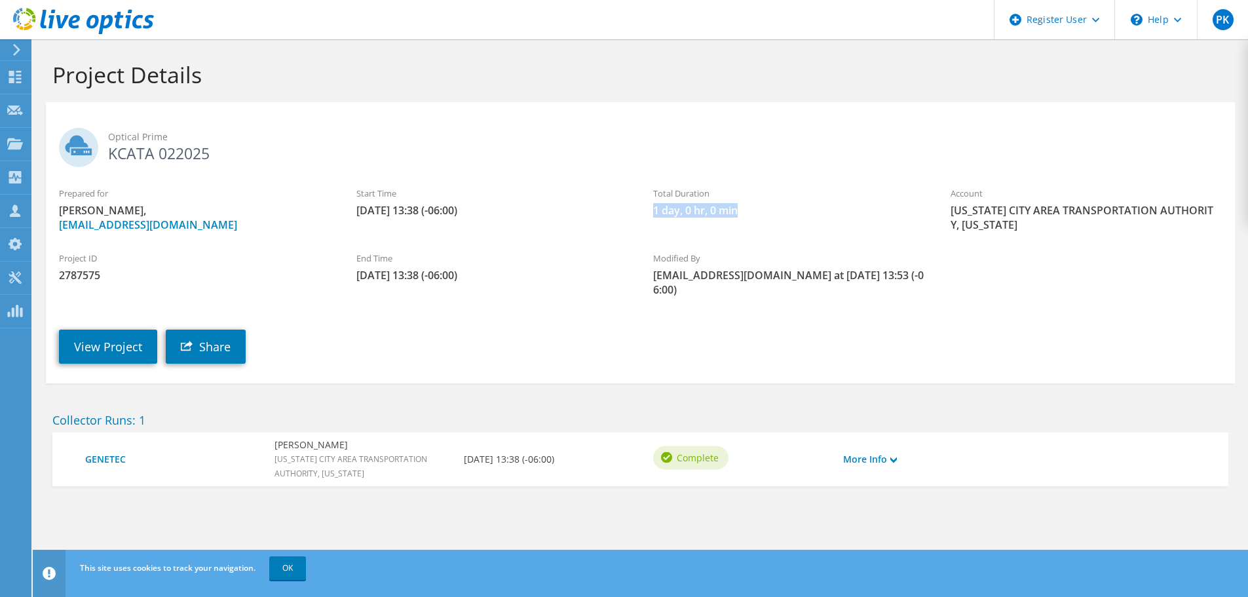
drag, startPoint x: 647, startPoint y: 208, endPoint x: 779, endPoint y: 208, distance: 131.7
click at [779, 208] on div "Total Duration 1 day, 0 hr, 0 min" at bounding box center [789, 202] width 298 height 44
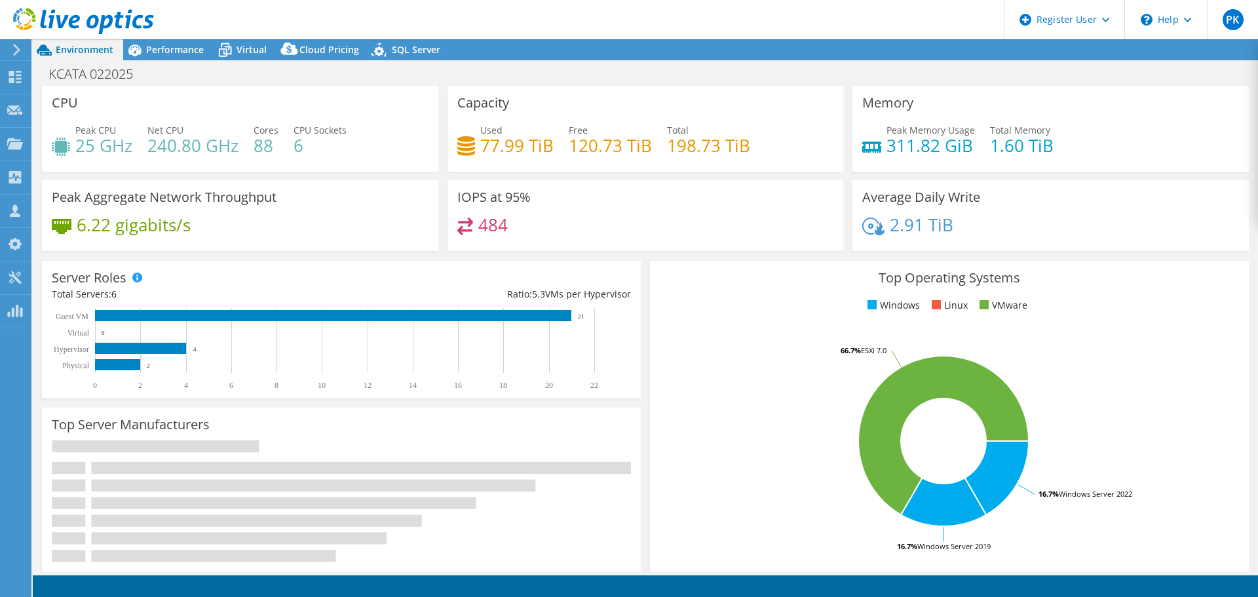
select select "USD"
